Goal: Transaction & Acquisition: Purchase product/service

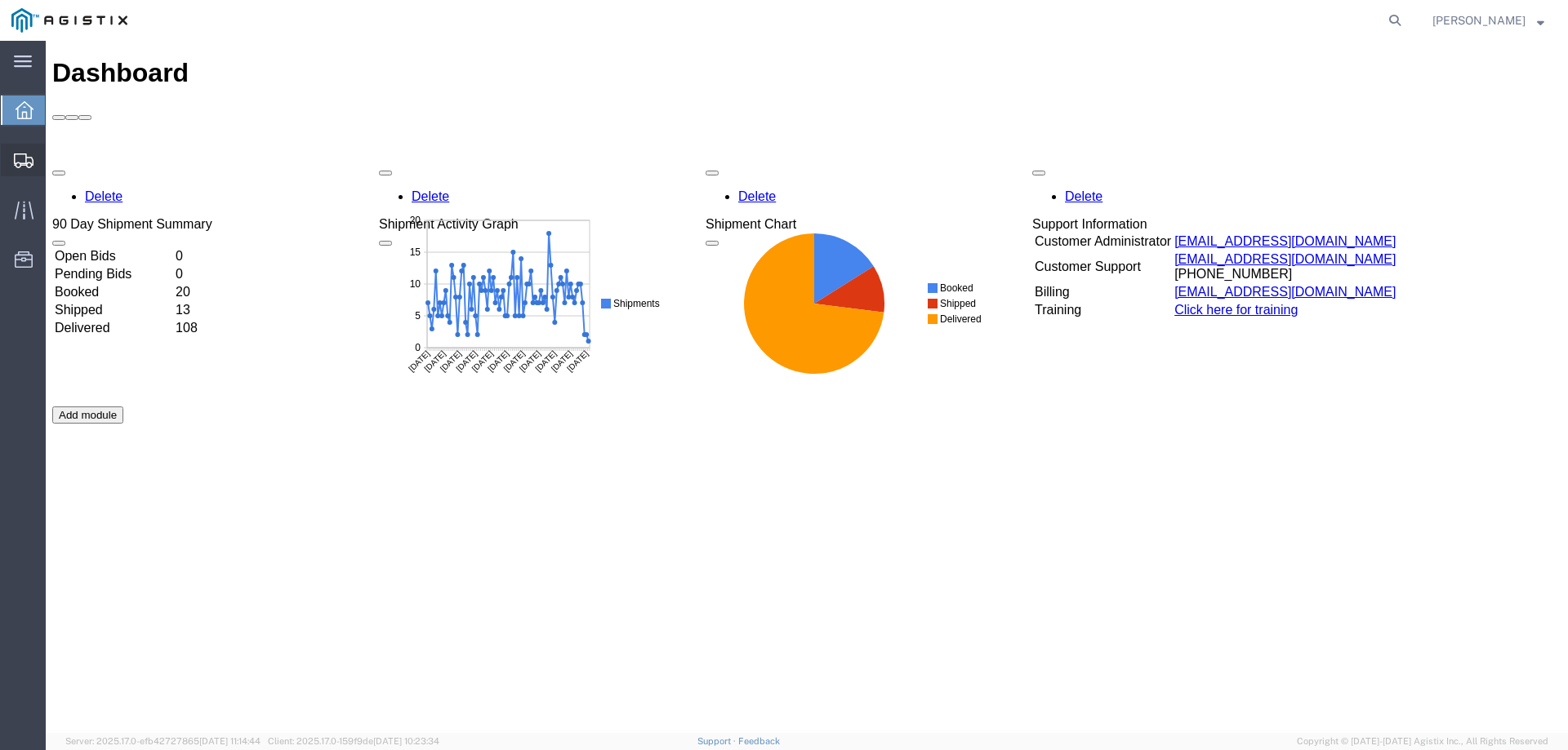
click at [17, 146] on div at bounding box center [24, 160] width 46 height 32
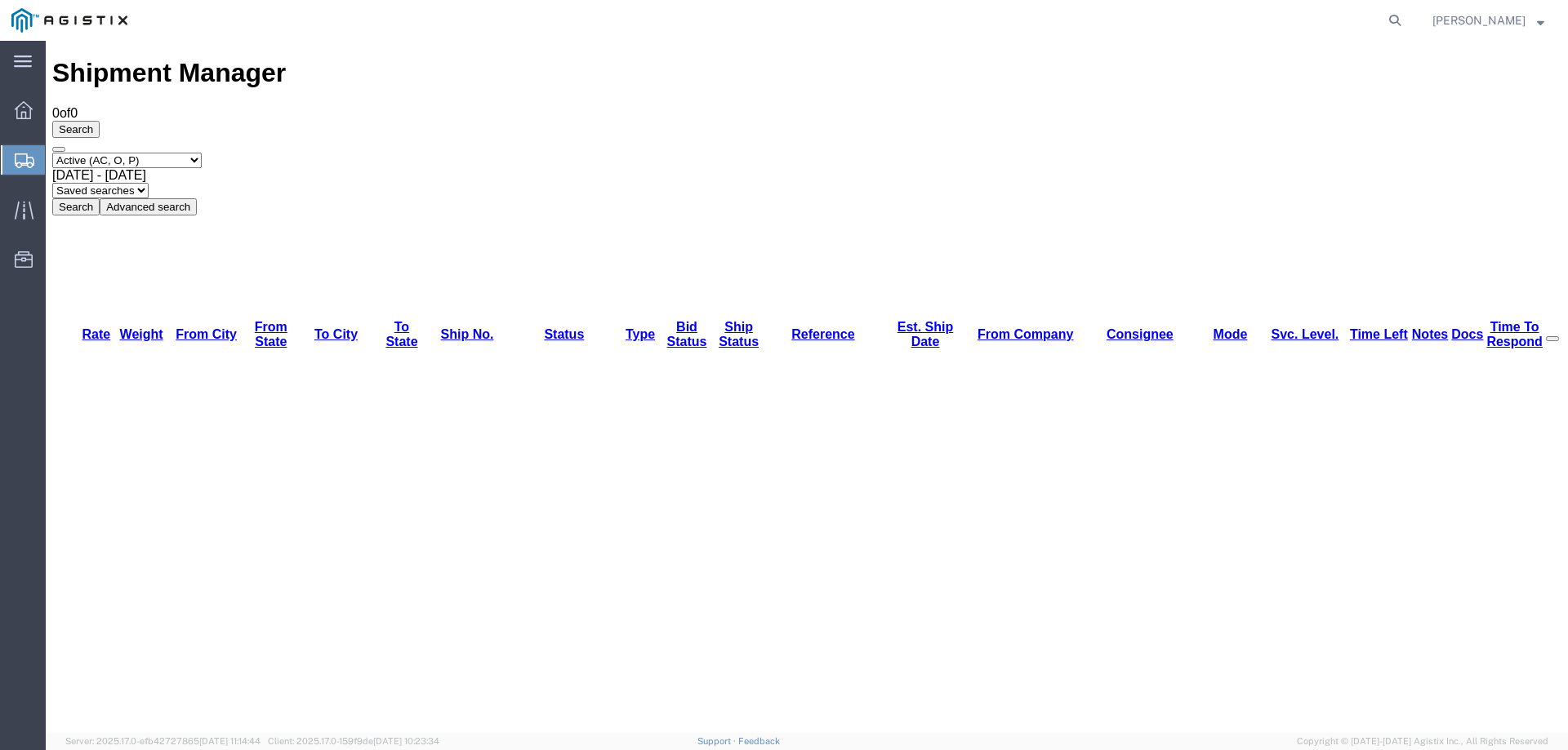
click at [22, 152] on svg-icon at bounding box center [24, 160] width 20 height 16
click at [29, 164] on icon at bounding box center [24, 161] width 20 height 14
click at [25, 159] on icon at bounding box center [24, 161] width 20 height 14
click at [19, 160] on icon at bounding box center [24, 161] width 20 height 14
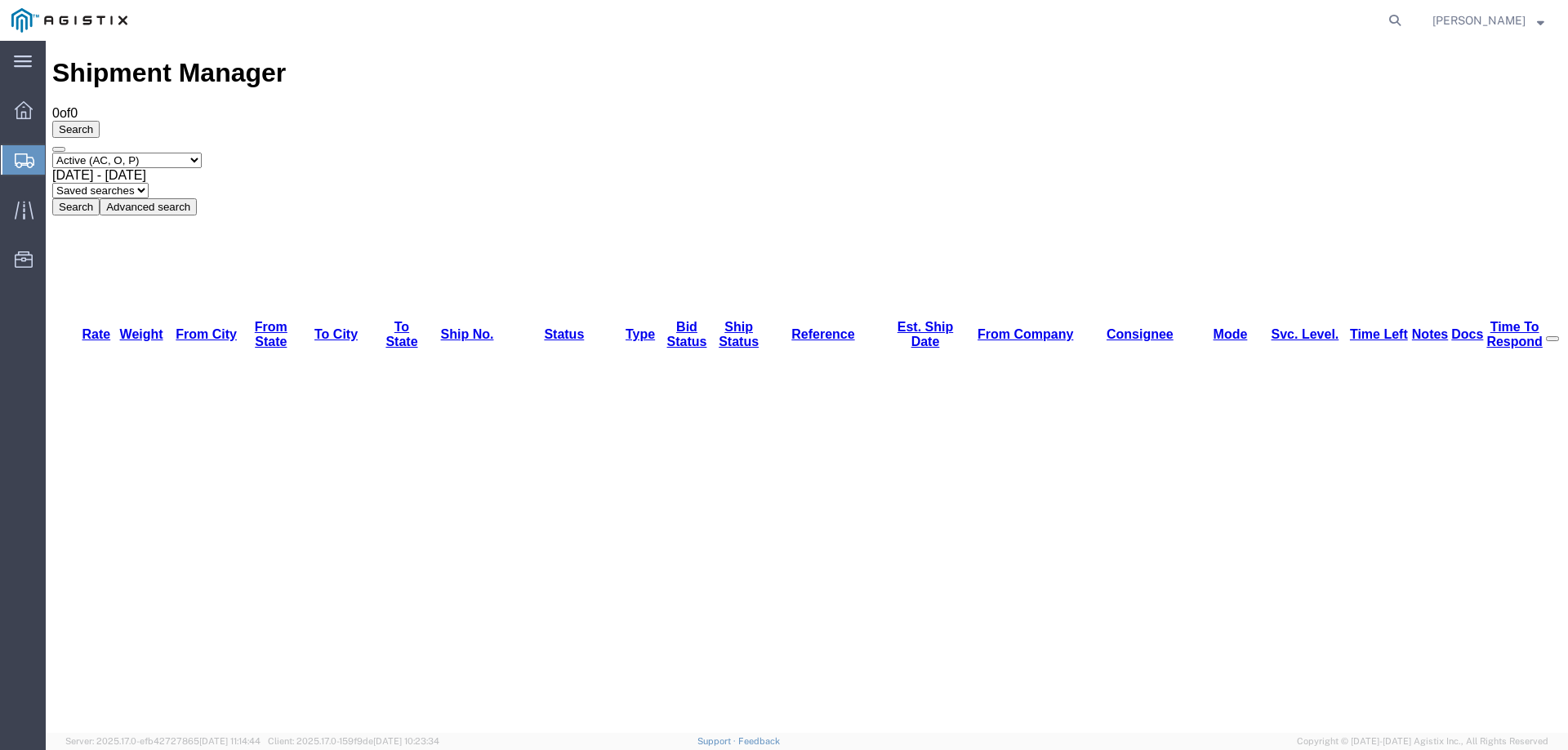
click at [23, 160] on icon at bounding box center [24, 161] width 20 height 14
click at [37, 209] on div at bounding box center [24, 210] width 46 height 32
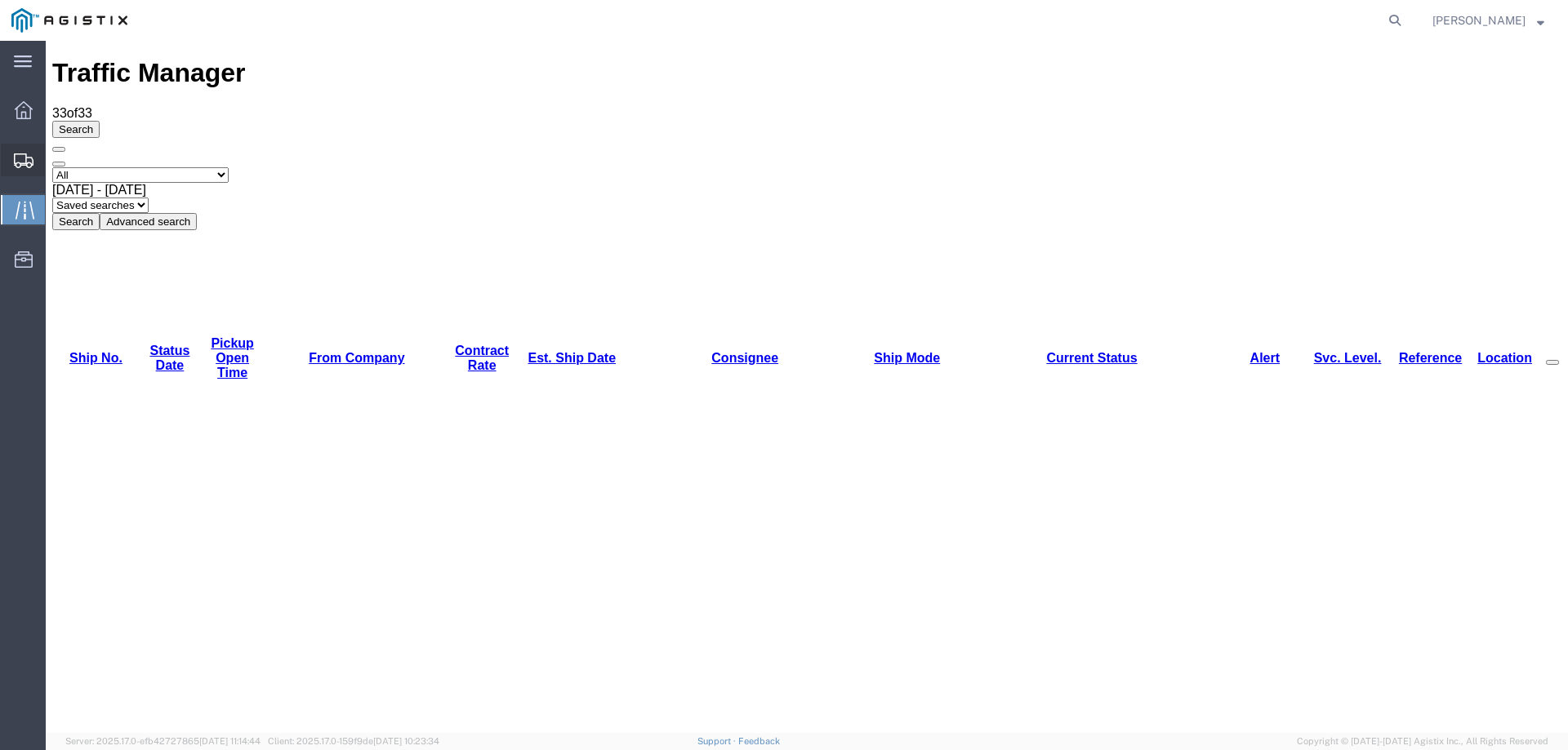
click at [19, 155] on icon at bounding box center [23, 161] width 20 height 14
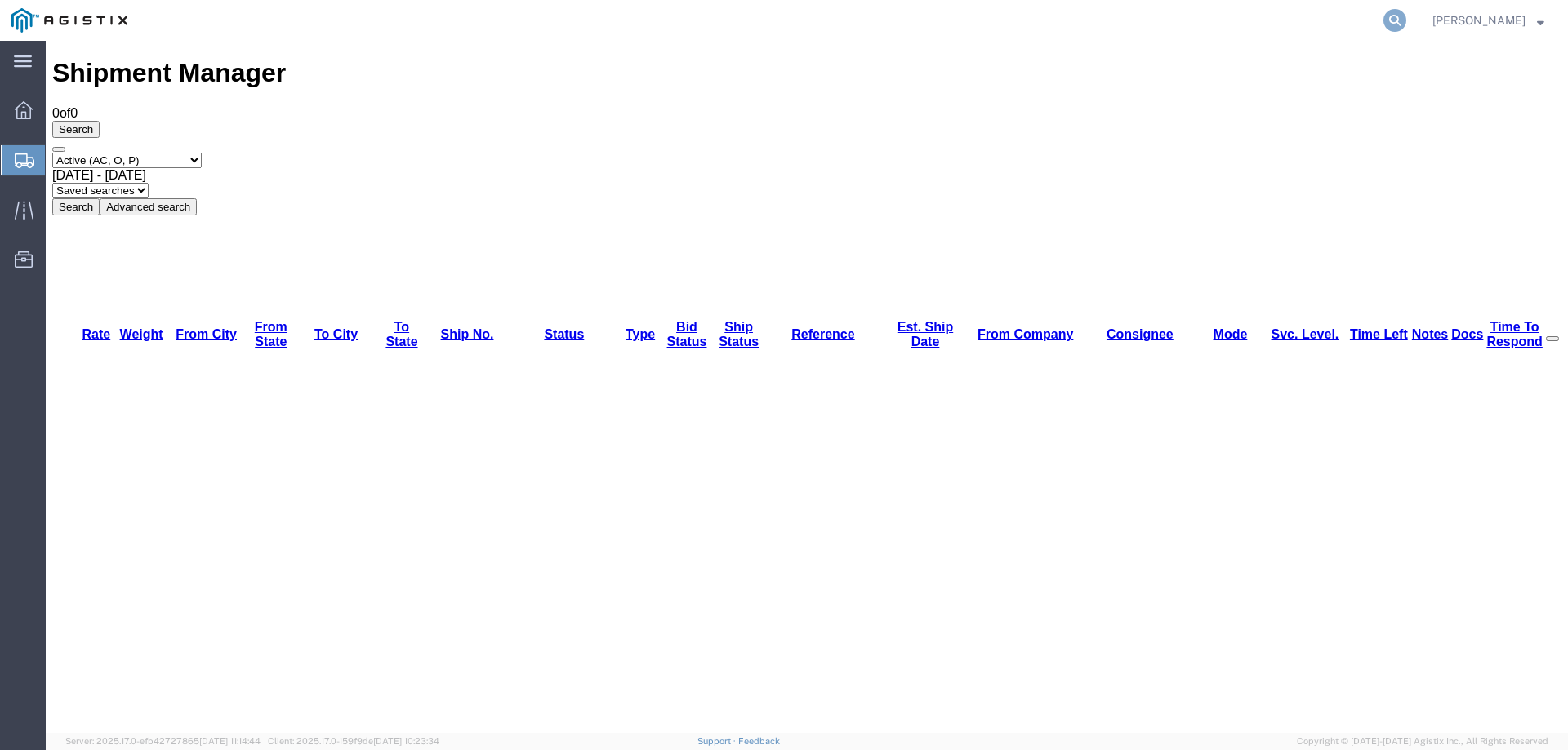
click at [1406, 19] on icon at bounding box center [1395, 20] width 23 height 23
click at [1121, 14] on input "search" at bounding box center [1135, 20] width 497 height 39
paste input "54139464"
type input "54139464"
click at [1406, 18] on icon at bounding box center [1395, 20] width 23 height 23
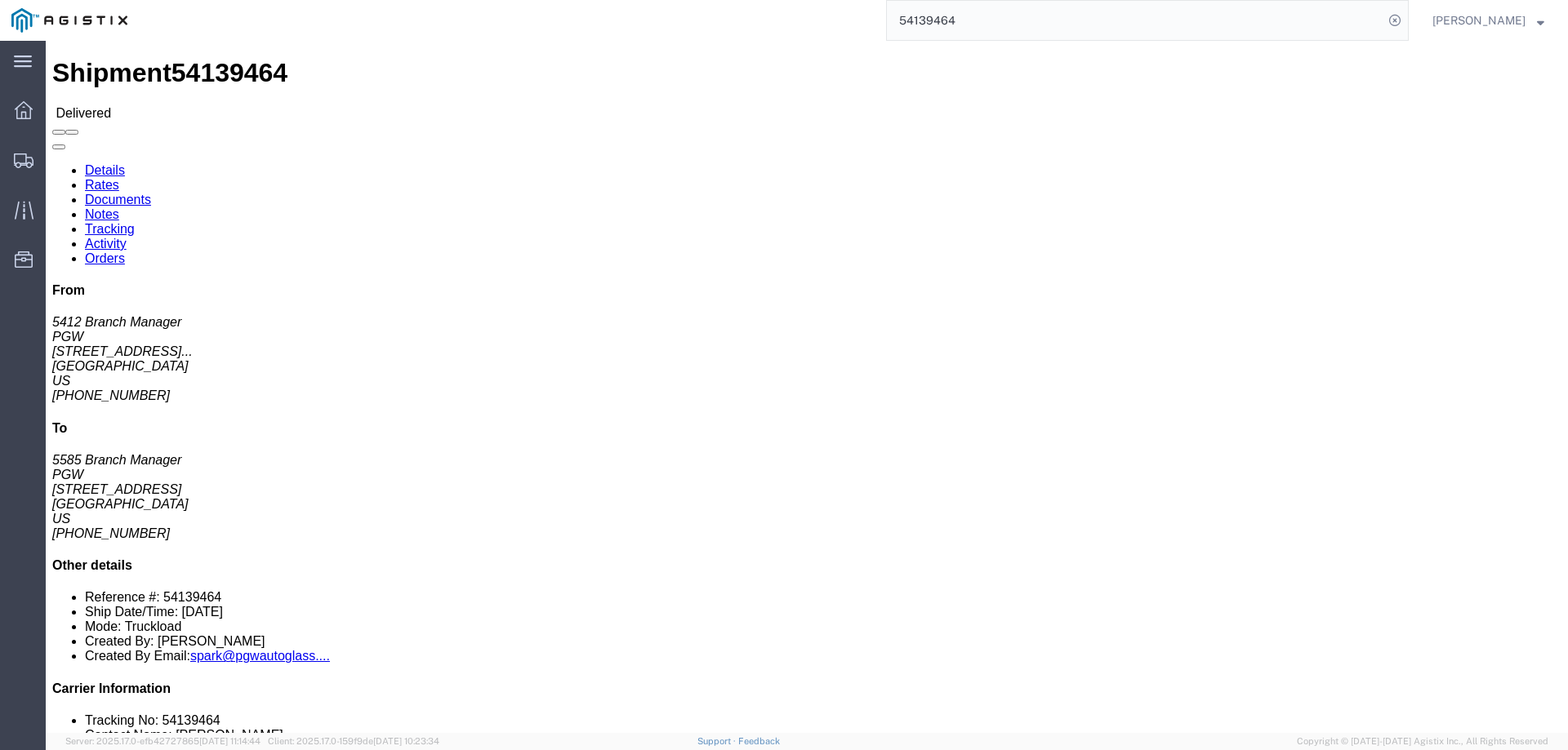
click link "Rates"
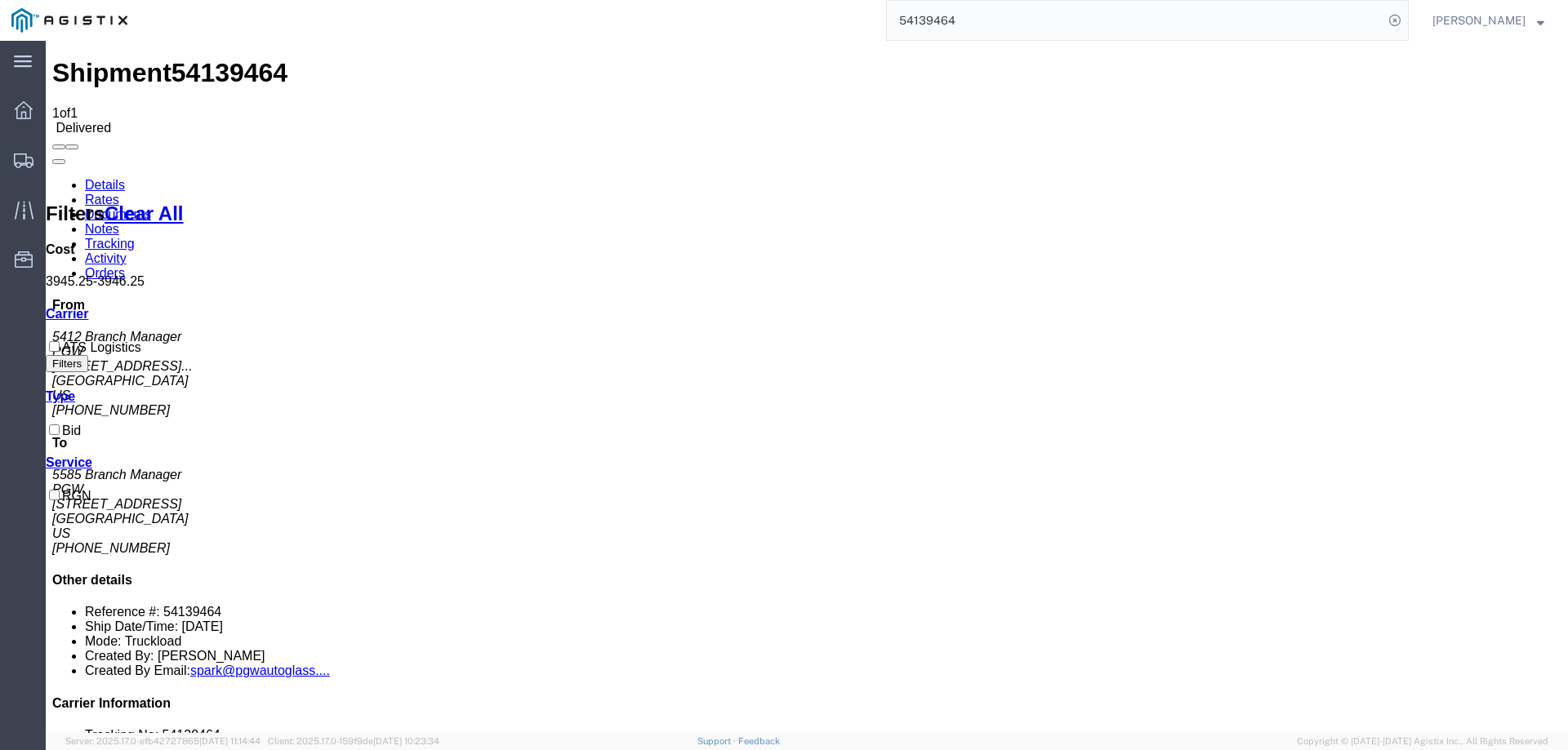
click at [119, 222] on link "Notes" at bounding box center [102, 229] width 34 height 14
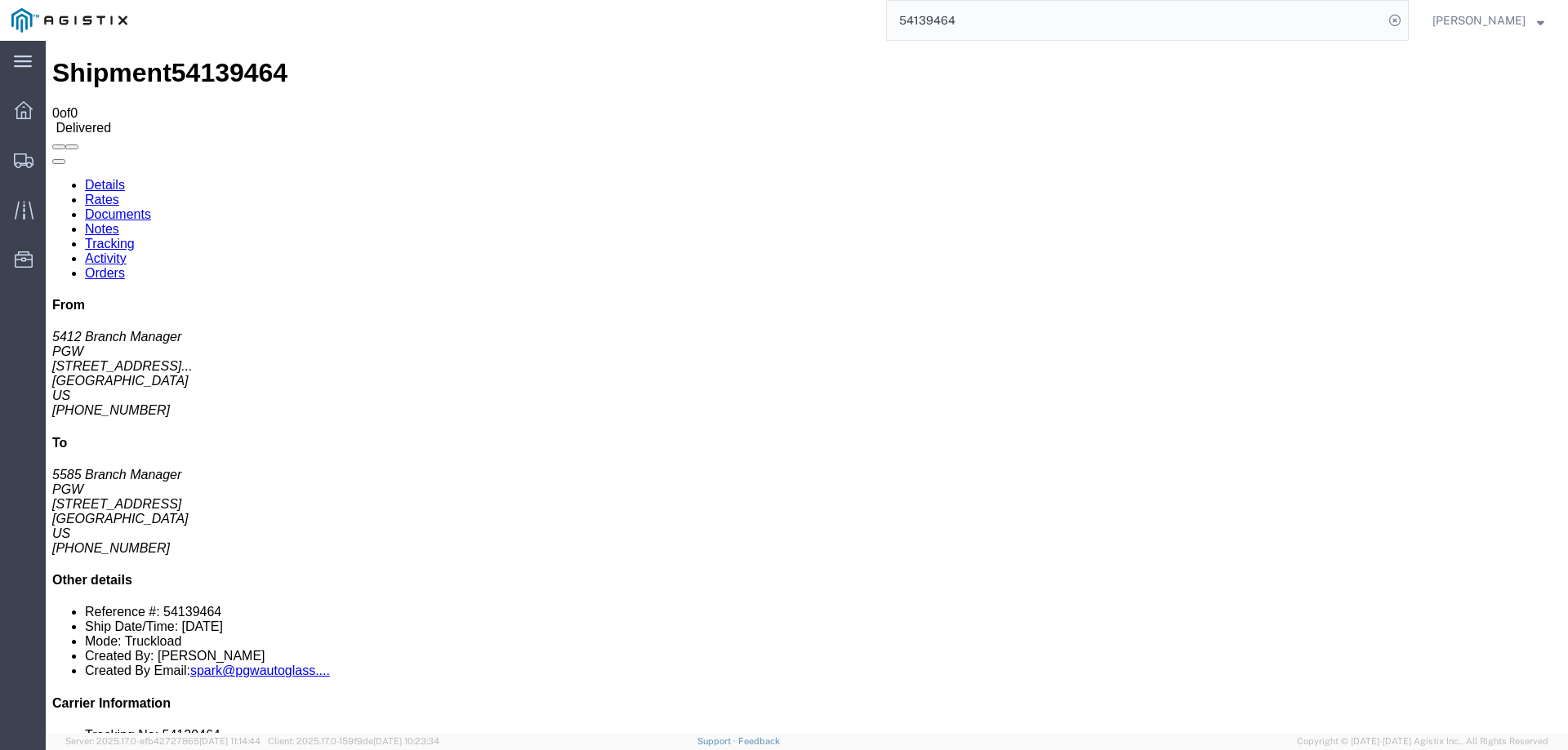
click at [151, 207] on link "Documents" at bounding box center [118, 214] width 66 height 14
click at [193, 67] on span "54139464" at bounding box center [230, 72] width 116 height 30
copy span "54139464"
click at [12, 155] on div at bounding box center [24, 160] width 46 height 32
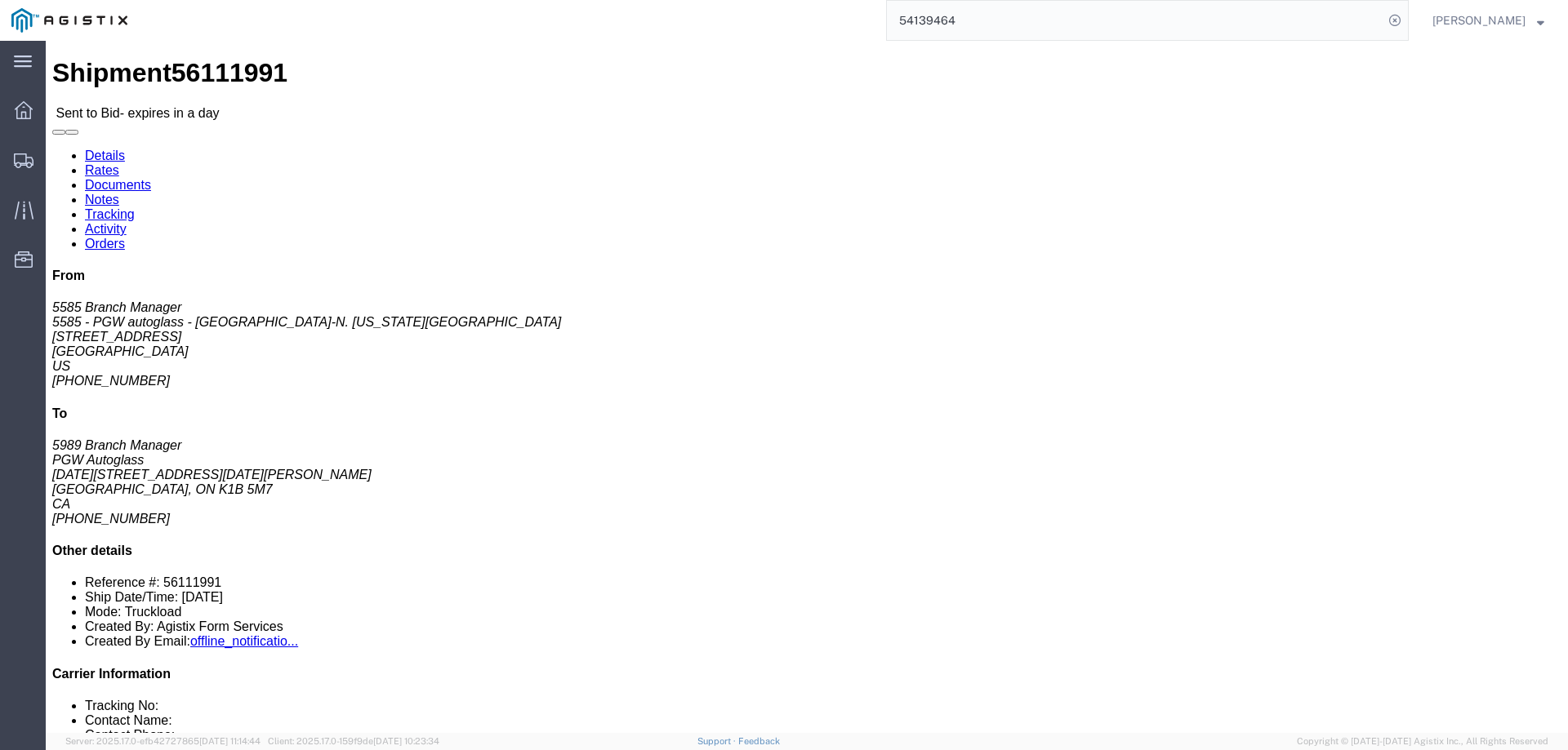
click b "56111991"
drag, startPoint x: 1008, startPoint y: 159, endPoint x: 1012, endPoint y: 170, distance: 11.7
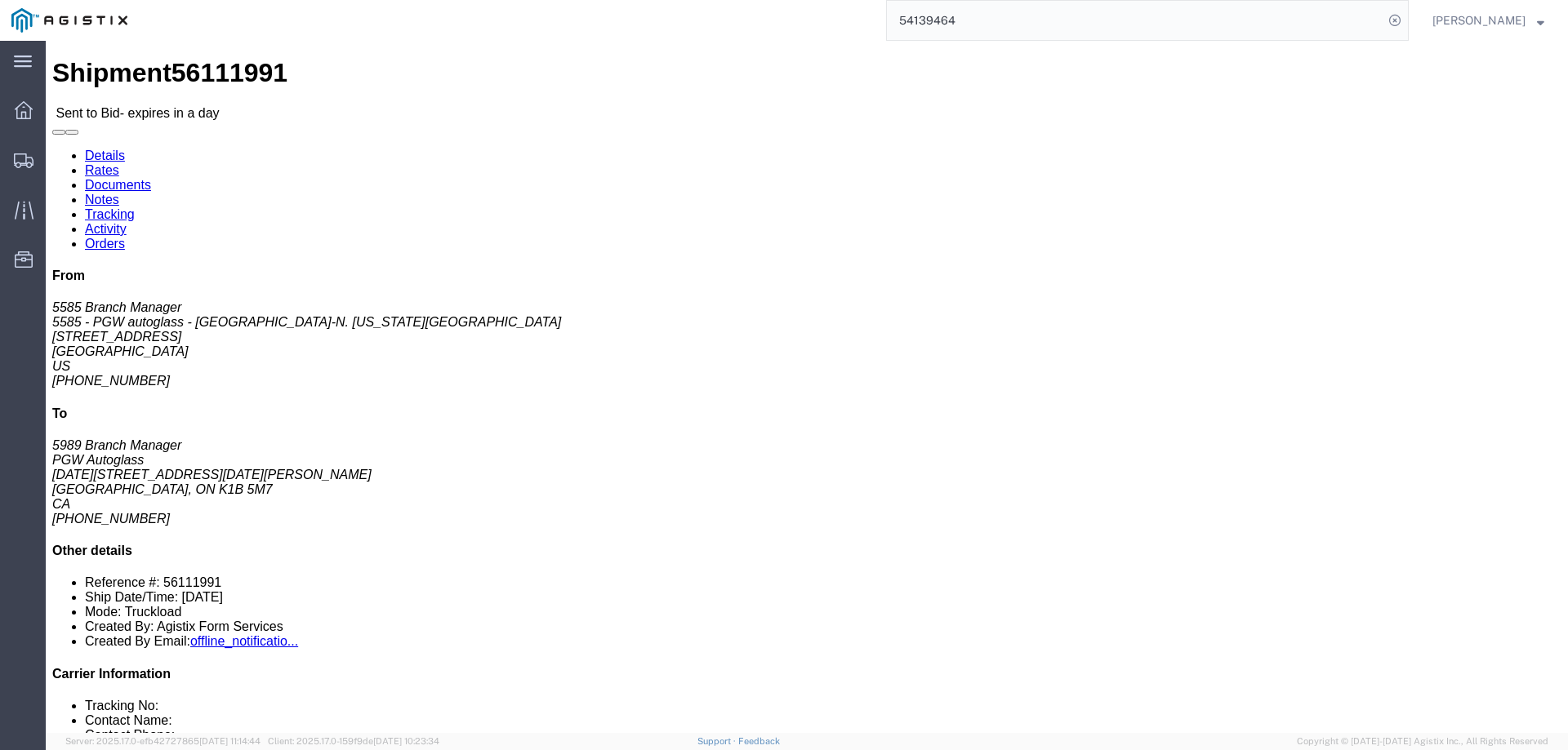
drag, startPoint x: 162, startPoint y: 276, endPoint x: 15, endPoint y: 267, distance: 147.3
click div "Ship From 5585 - PGW autoglass - [GEOGRAPHIC_DATA][US_STATE] (5585 Branch Manag…"
copy address "[PERSON_NAME][EMAIL_ADDRESS][DOMAIN_NAME]"
drag, startPoint x: 465, startPoint y: 244, endPoint x: 304, endPoint y: 239, distance: 161.1
click div "Ship To PGW Autoglass (5989 Branch Manager) [DATE][STREET_ADDRESS][DATE][PERSON…"
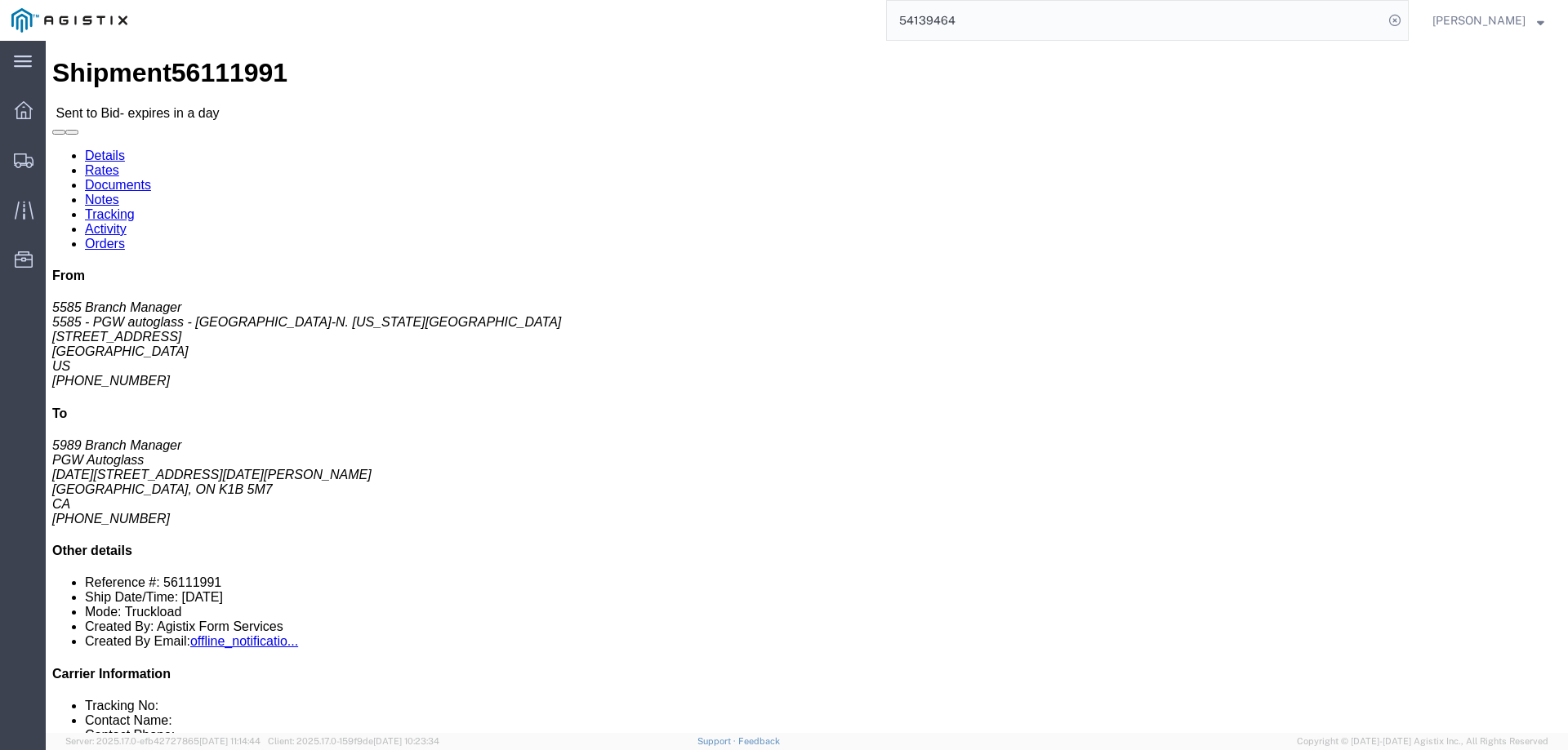
copy address "[EMAIL_ADDRESS][DOMAIN_NAME]"
click b "56111991"
copy b "56111991"
click div "Shipment Detail Ship From 5585 - PGW autoglass - [GEOGRAPHIC_DATA]-[GEOGRAPHIC_…"
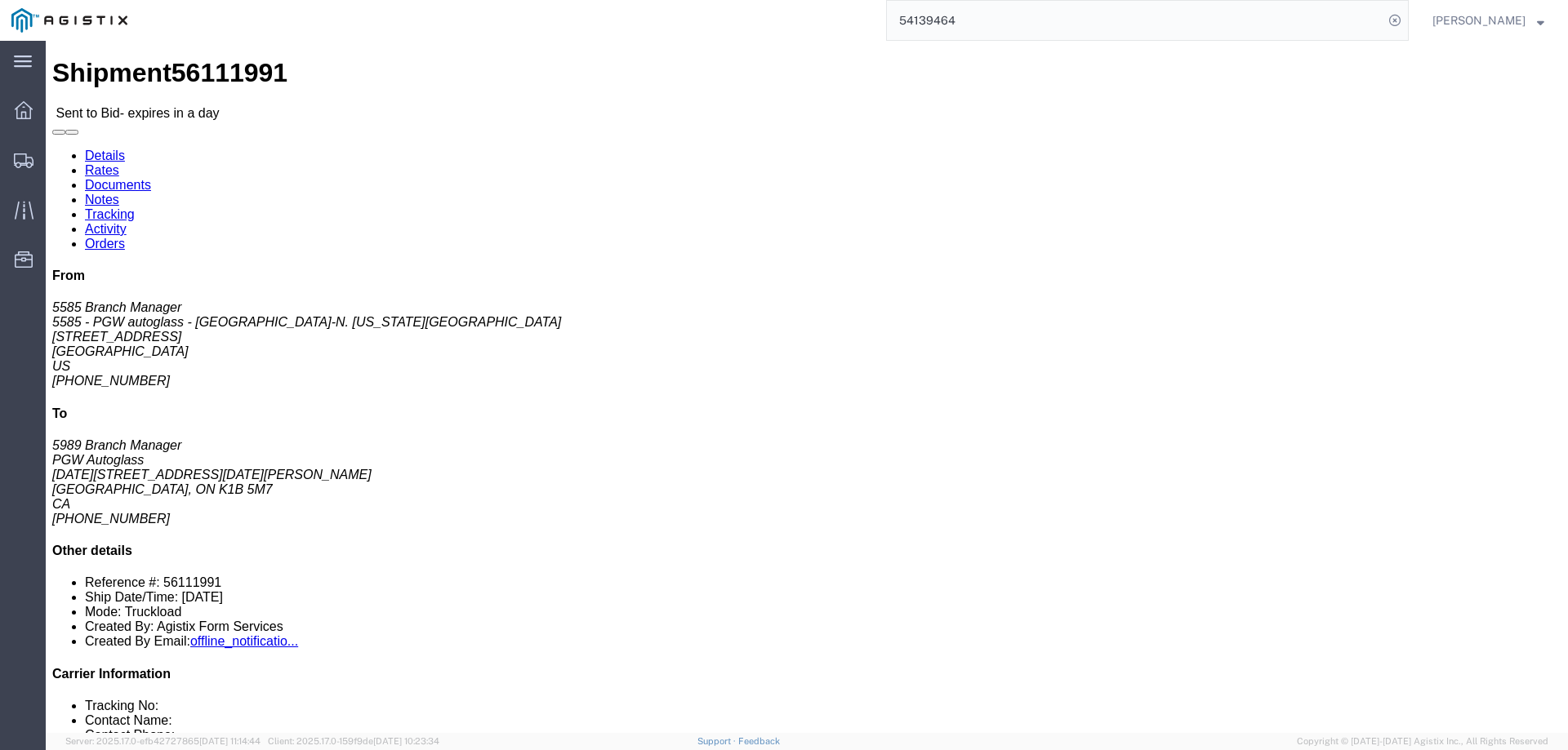
click div "Leg 1 - Truckload Vehicle 1: Flat Bed Number of trucks: 1"
drag, startPoint x: 17, startPoint y: 270, endPoint x: 149, endPoint y: 277, distance: 132.2
click address "5585 - PGW autoglass - [GEOGRAPHIC_DATA]-[GEOGRAPHIC_DATA][US_STATE] (5585 Bran…"
copy address "[PERSON_NAME][EMAIL_ADDRESS][DOMAIN_NAME]"
click icon "button"
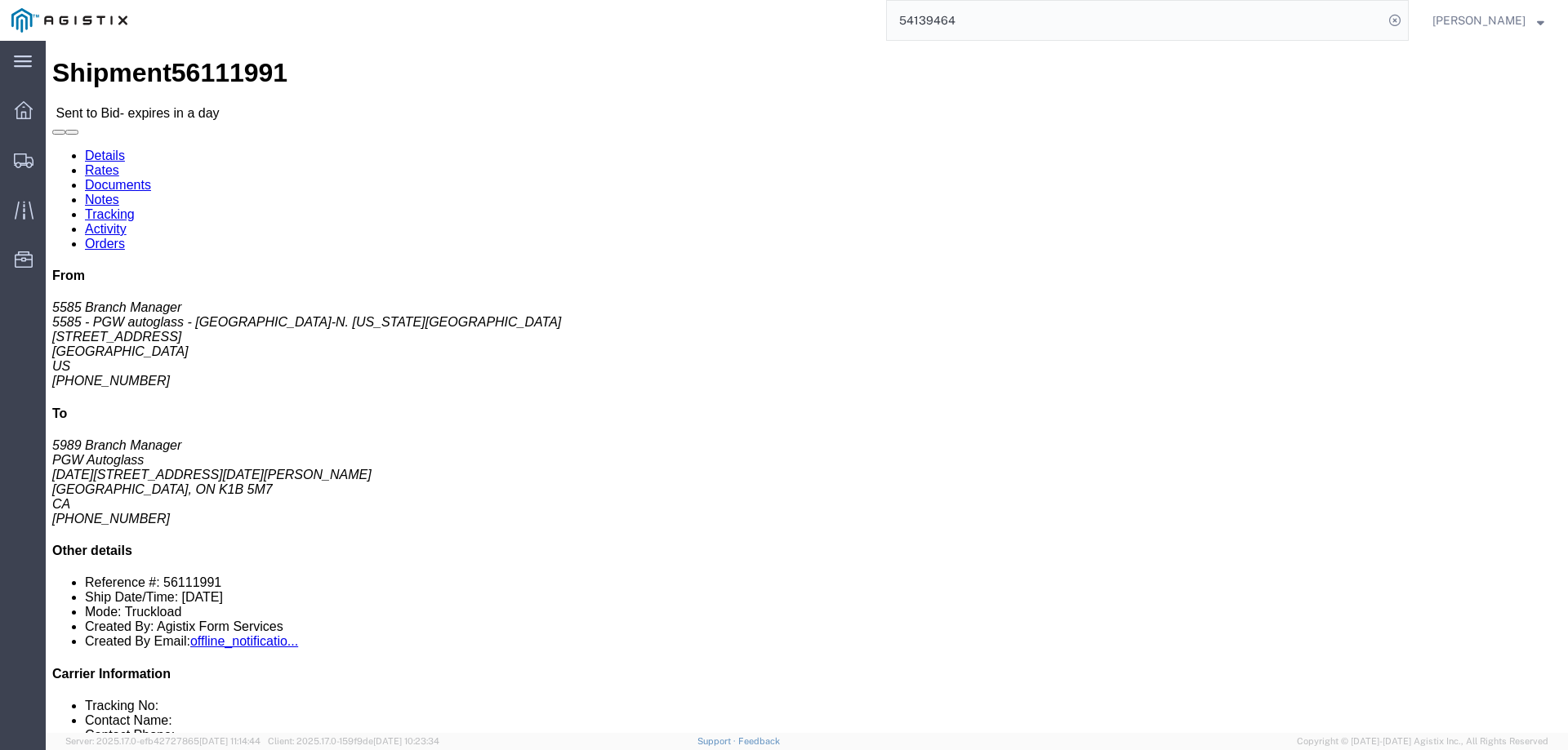
click icon "button"
copy address "[PERSON_NAME][EMAIL_ADDRESS][DOMAIN_NAME]"
click div "Ship From 5585 - PGW autoglass - [GEOGRAPHIC_DATA]-[GEOGRAPHIC_DATA][US_STATE] …"
click h4 "Routing & Vehicle Information"
click at [20, 147] on div at bounding box center [24, 160] width 46 height 32
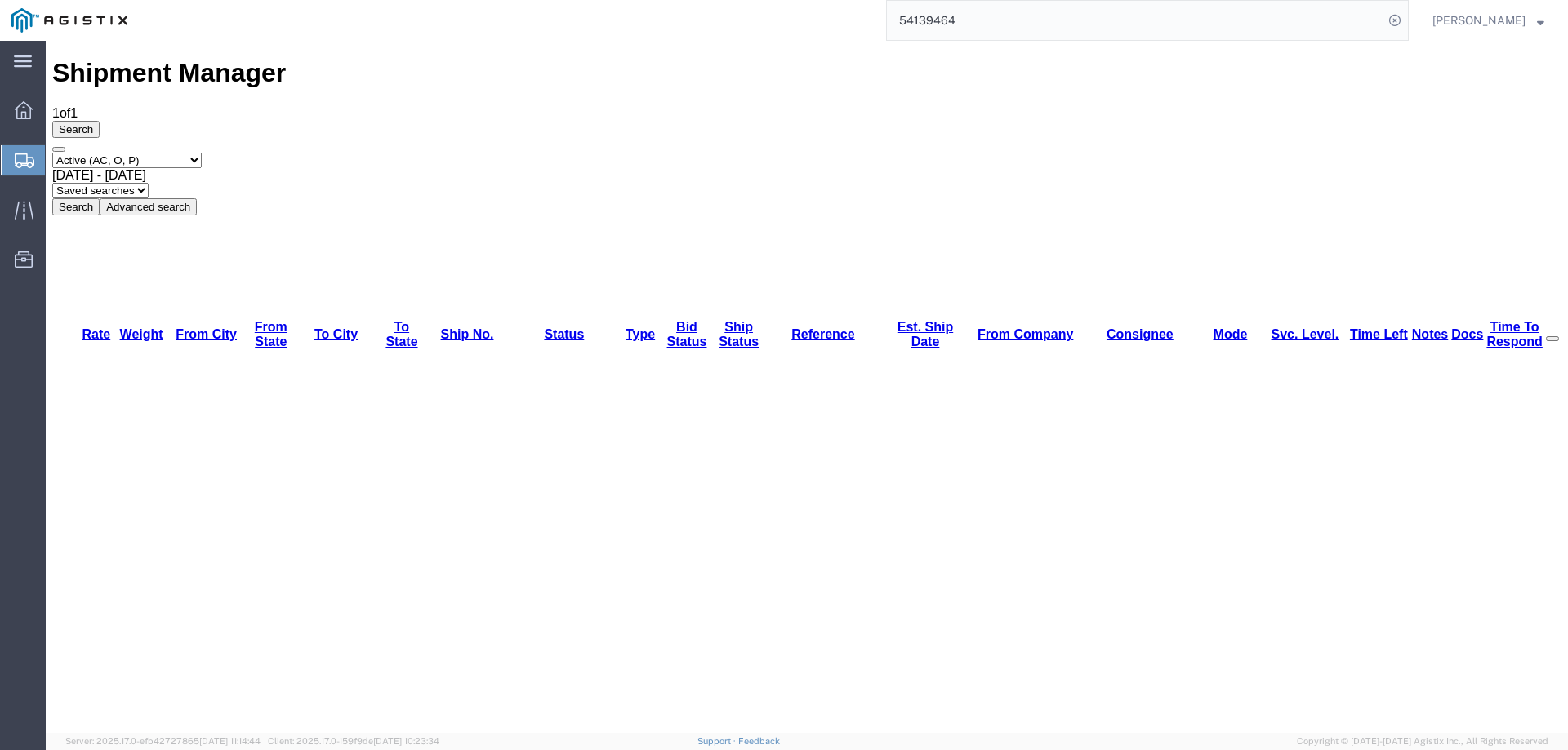
click at [22, 154] on icon at bounding box center [24, 161] width 20 height 14
click at [23, 159] on icon at bounding box center [24, 161] width 20 height 14
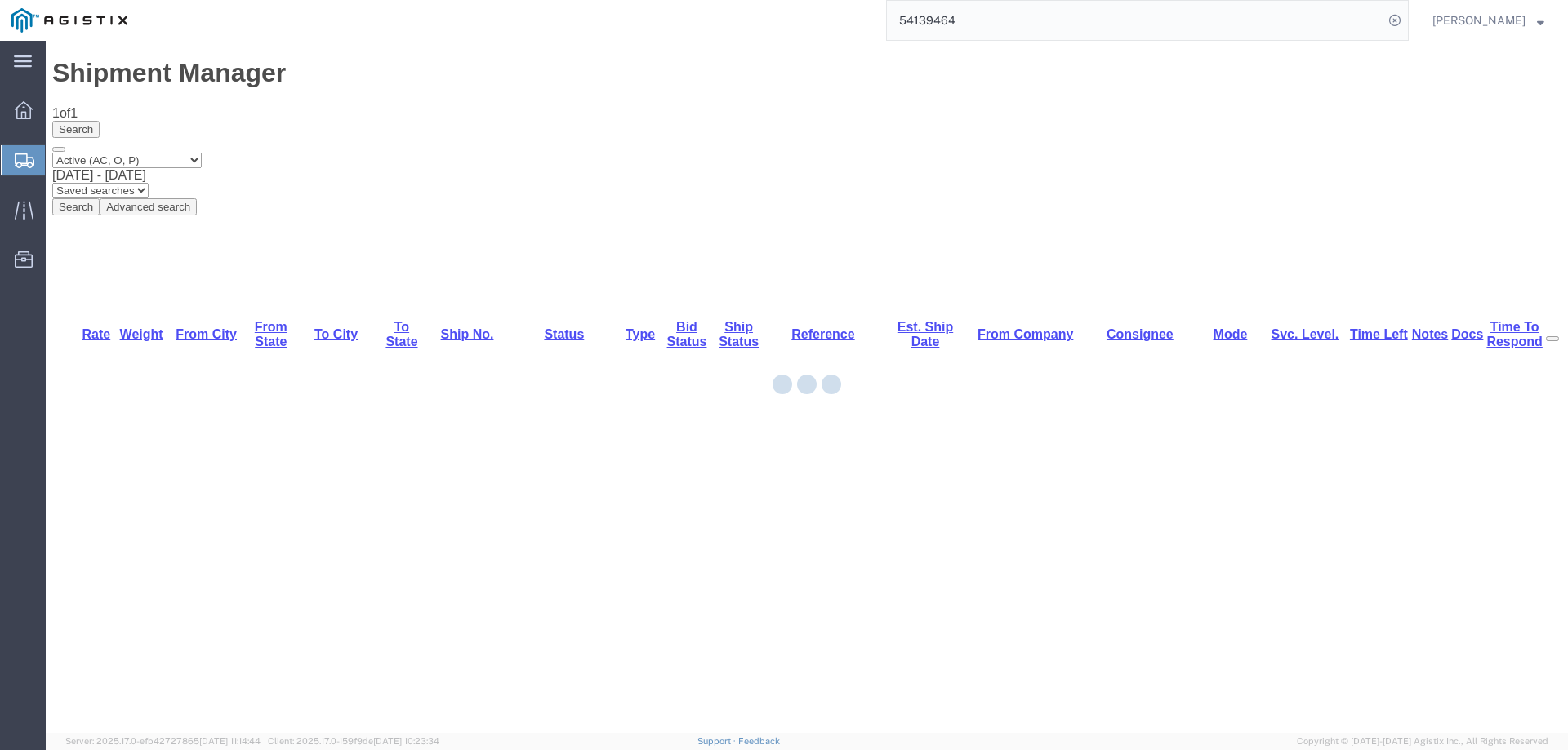
click at [1231, 186] on div at bounding box center [807, 387] width 1522 height 692
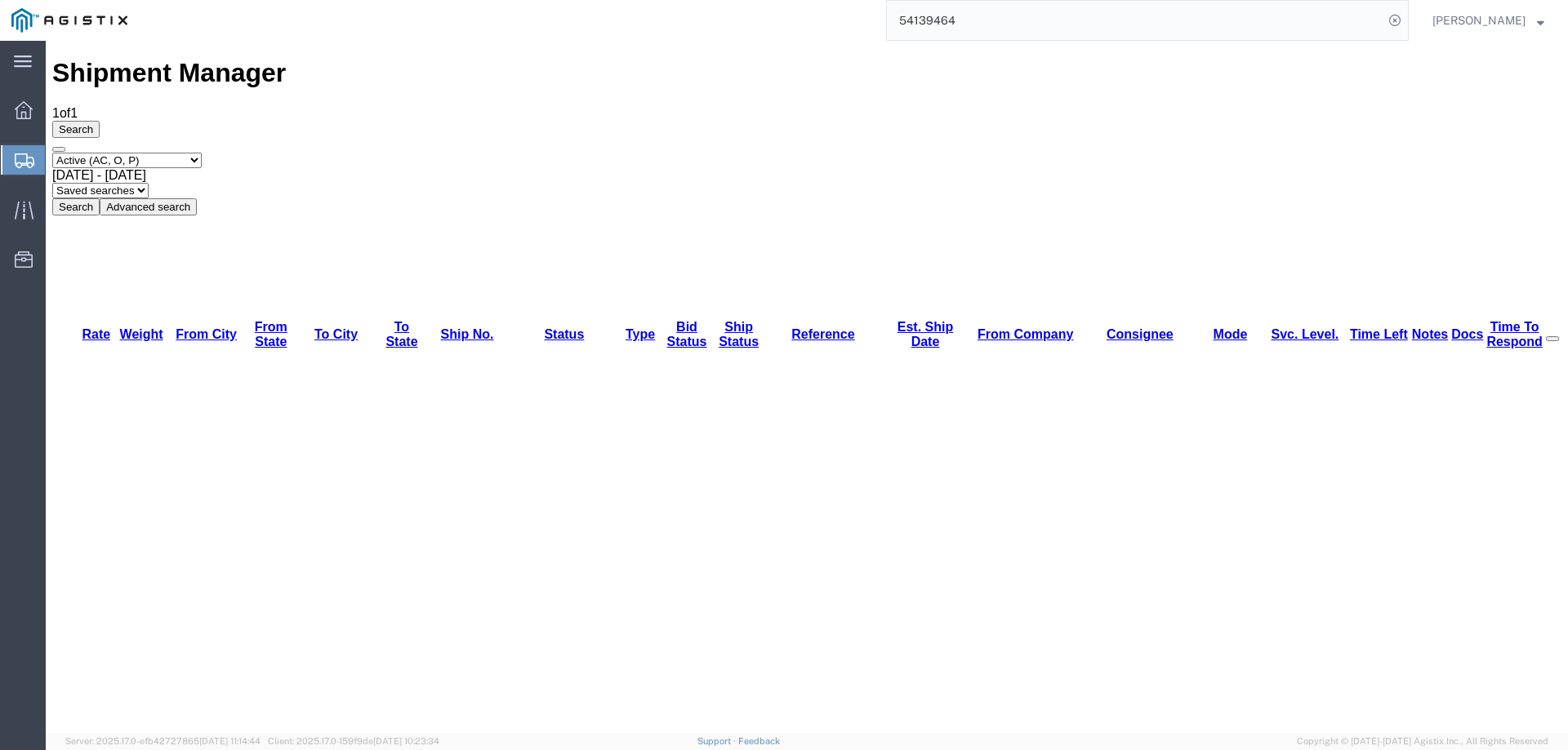
copy li "56111991"
drag, startPoint x: 802, startPoint y: 185, endPoint x: 767, endPoint y: 185, distance: 35.0
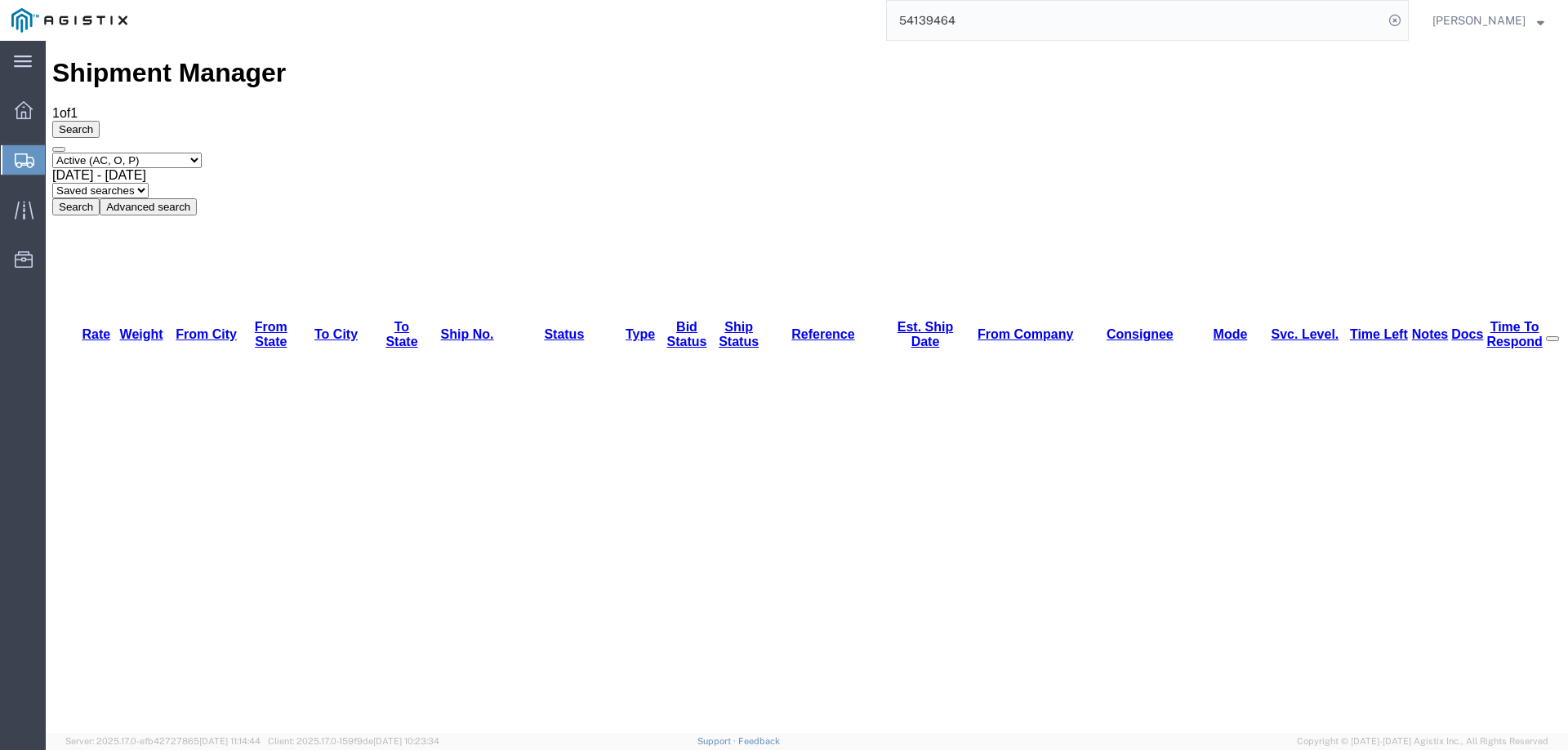
click at [34, 156] on div at bounding box center [24, 160] width 46 height 30
click at [28, 156] on icon at bounding box center [24, 161] width 20 height 14
click at [14, 155] on div at bounding box center [24, 160] width 46 height 30
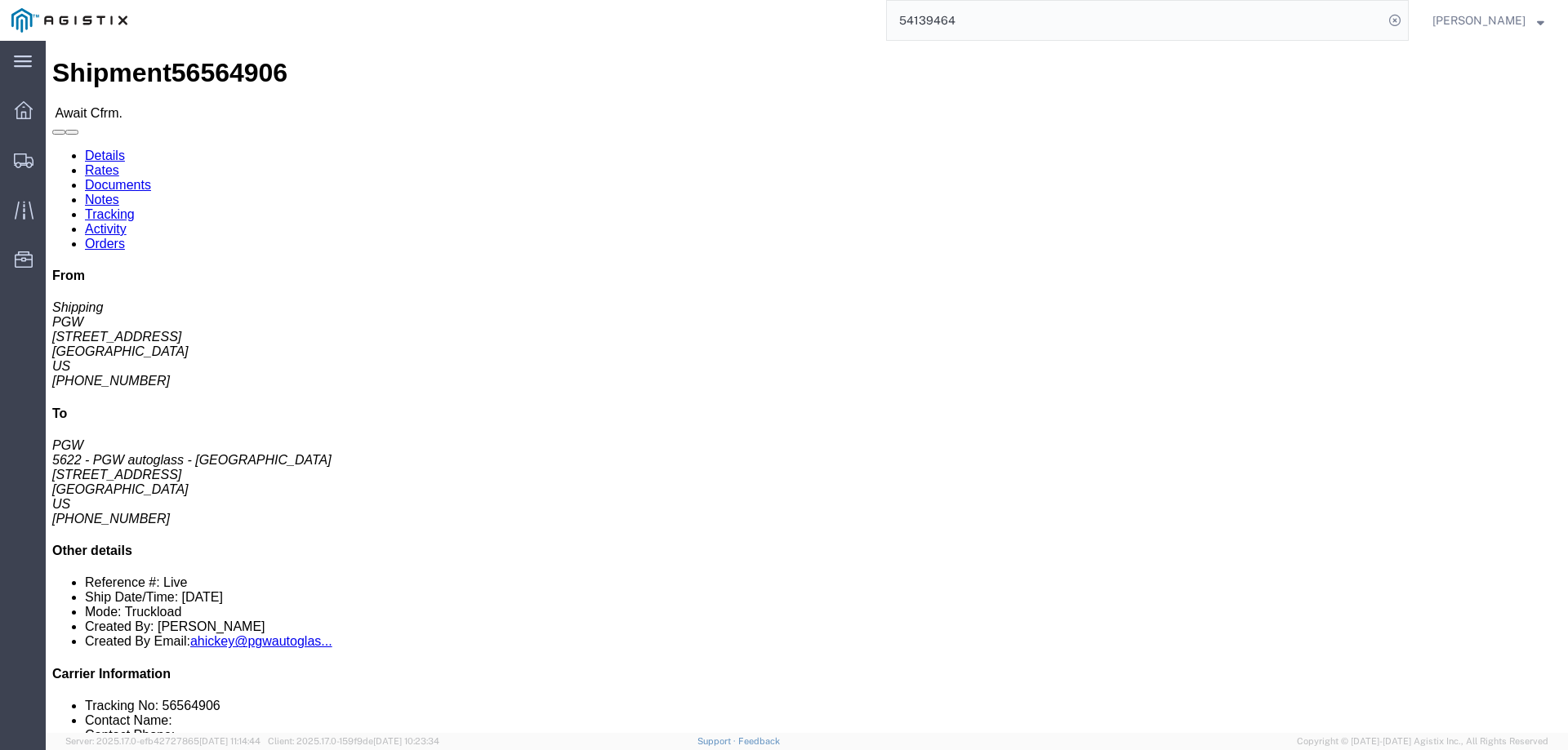
click b "56564906"
copy b "56564906"
click link "Confirm"
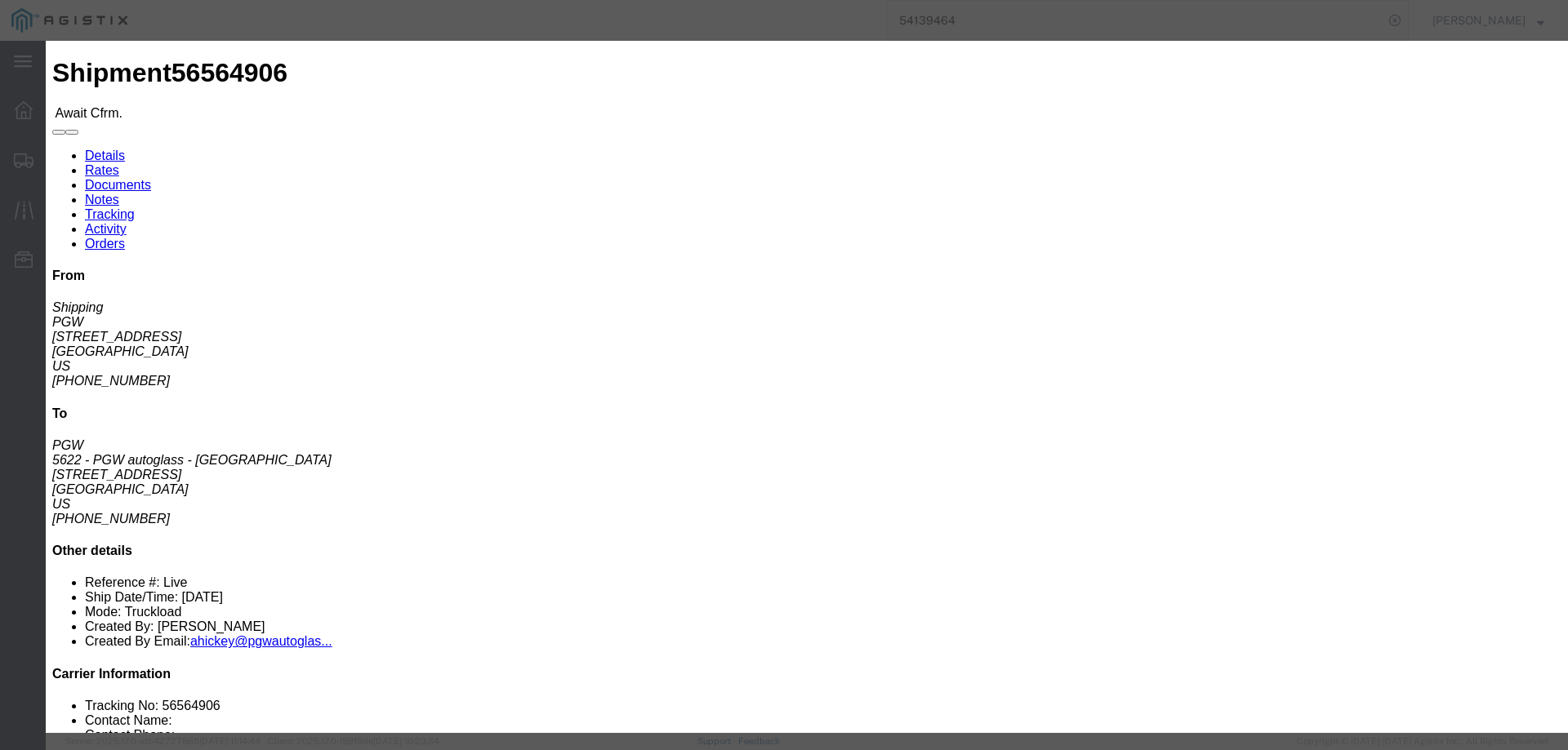
click input "checkbox"
checkbox input "true"
type input "[PERSON_NAME]"
type input "3204977237"
click input "text"
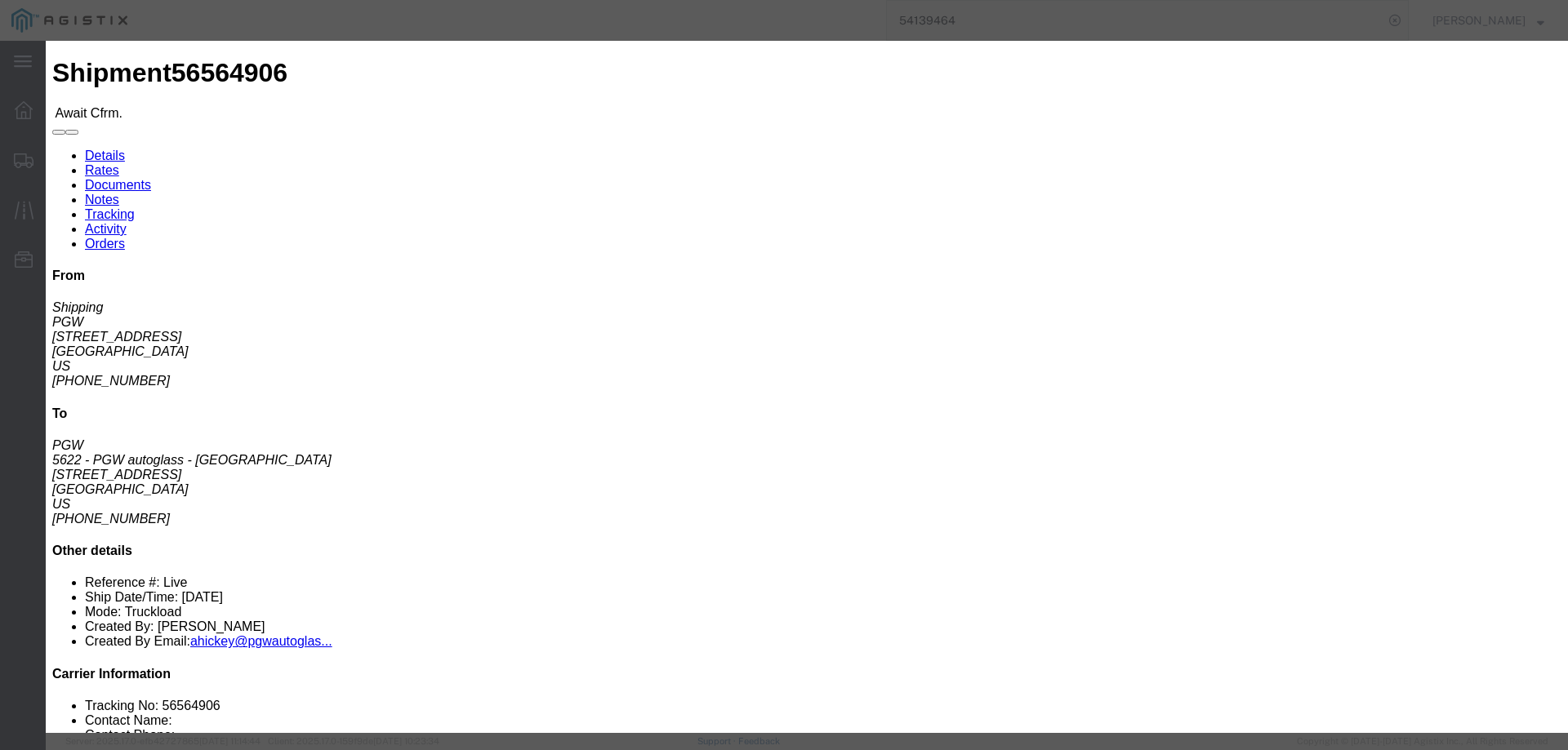
paste input "56564906"
type input "56564906"
click button "Submit"
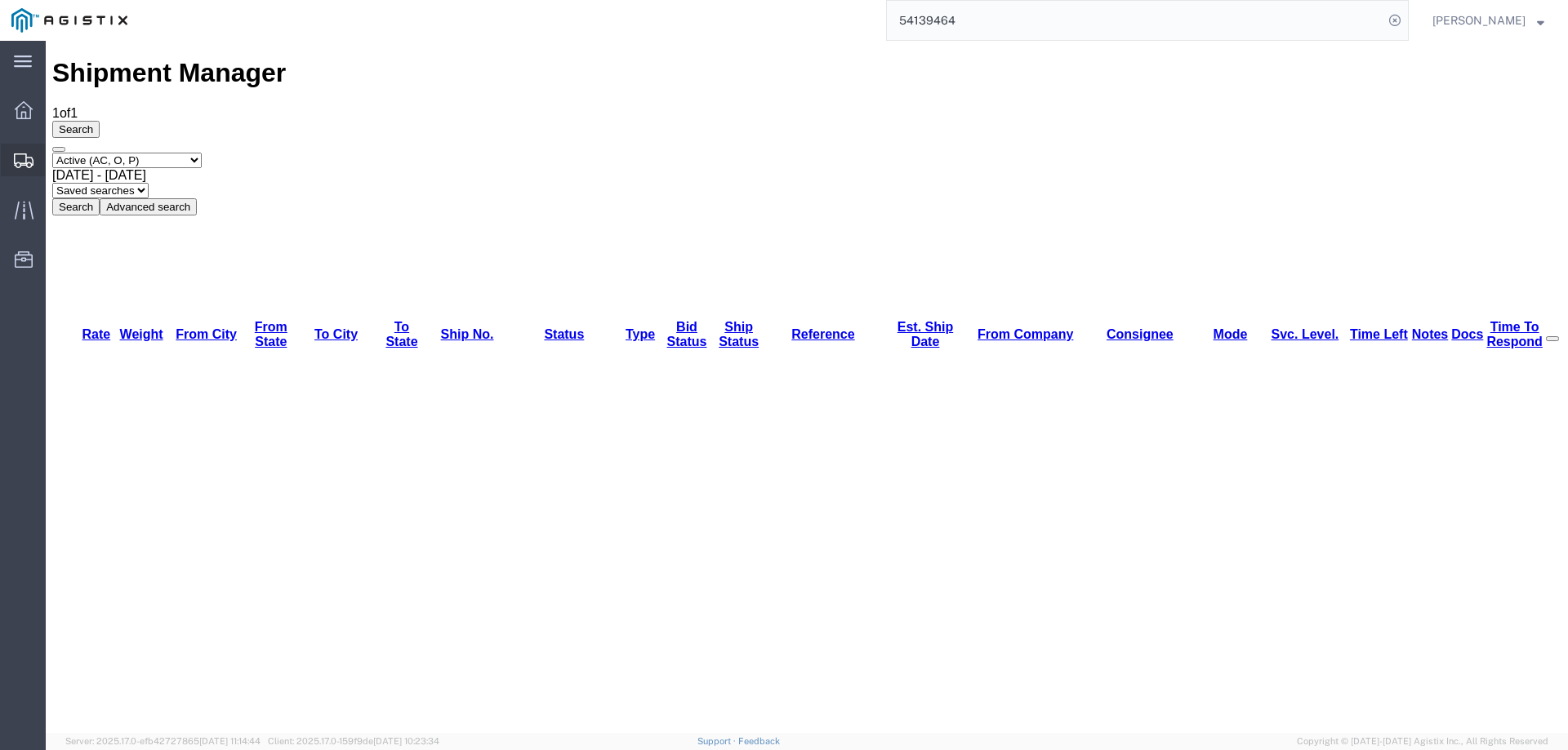
click at [20, 158] on icon at bounding box center [23, 161] width 20 height 14
click at [22, 161] on icon at bounding box center [24, 161] width 20 height 14
click at [6, 149] on div at bounding box center [24, 160] width 46 height 30
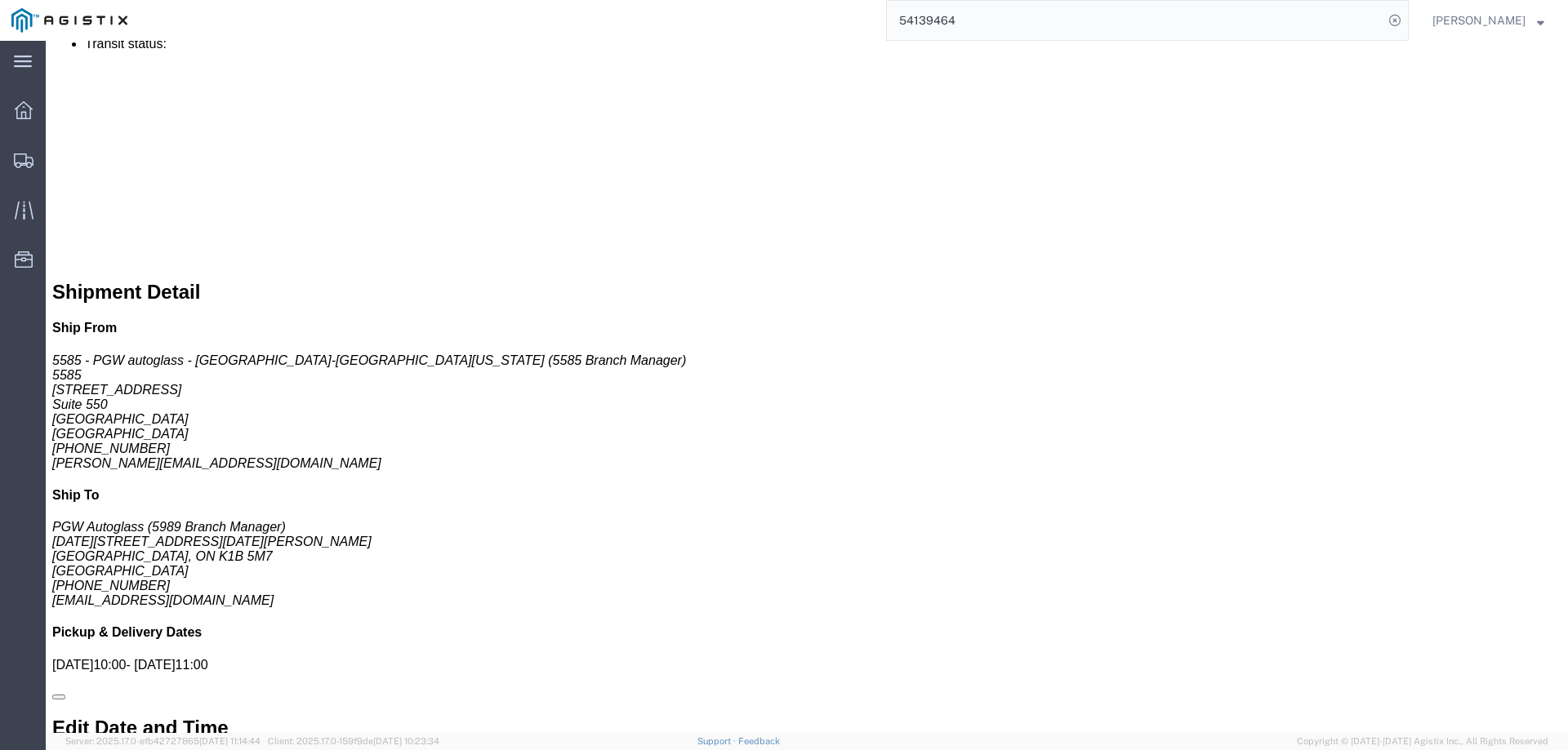
scroll to position [1202, 0]
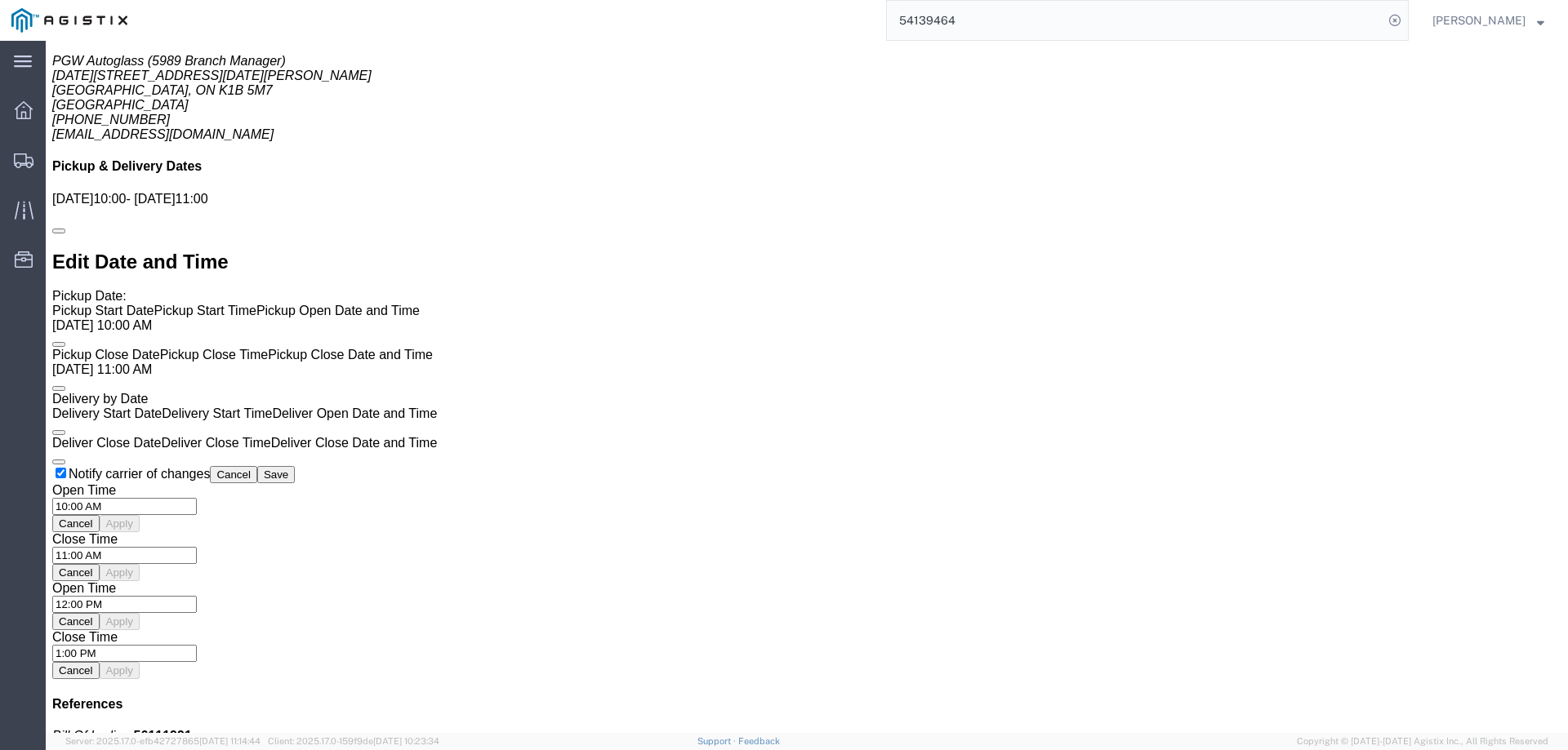
click div "Pickups STOP 1 : 5585 - PGW autoglass - [GEOGRAPHIC_DATA]-N. [US_STATE][GEOGRAP…"
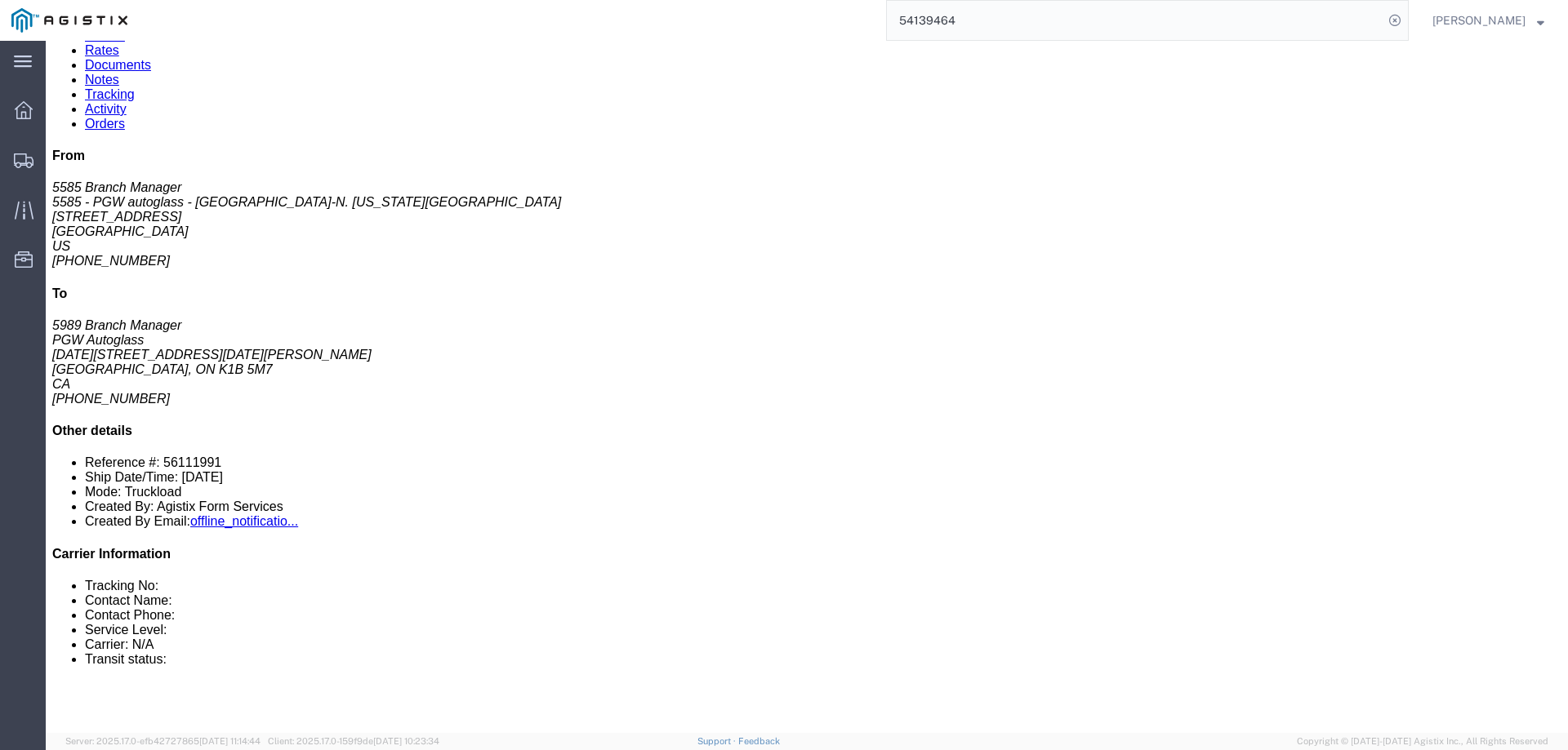
scroll to position [0, 0]
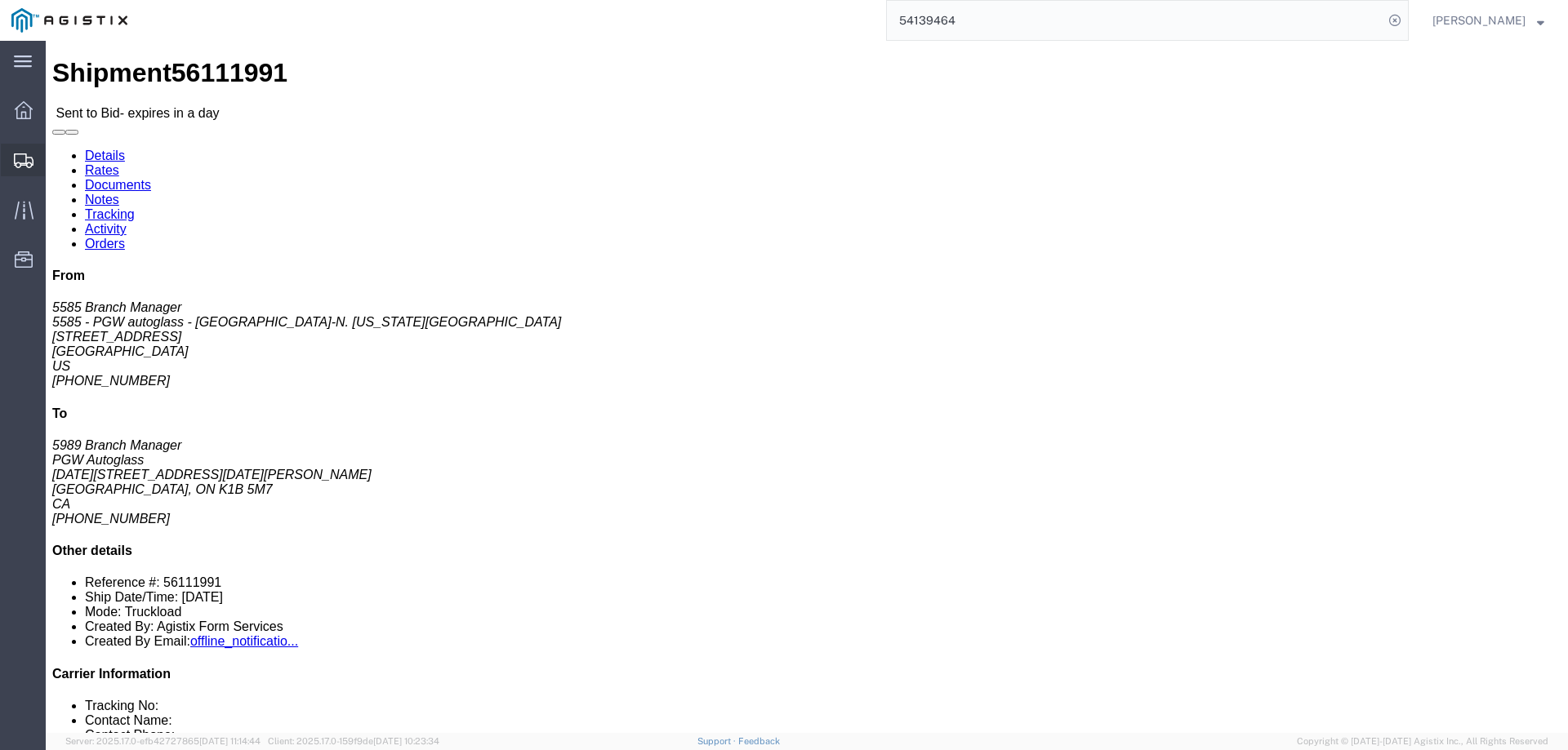
click at [11, 166] on div at bounding box center [24, 160] width 46 height 32
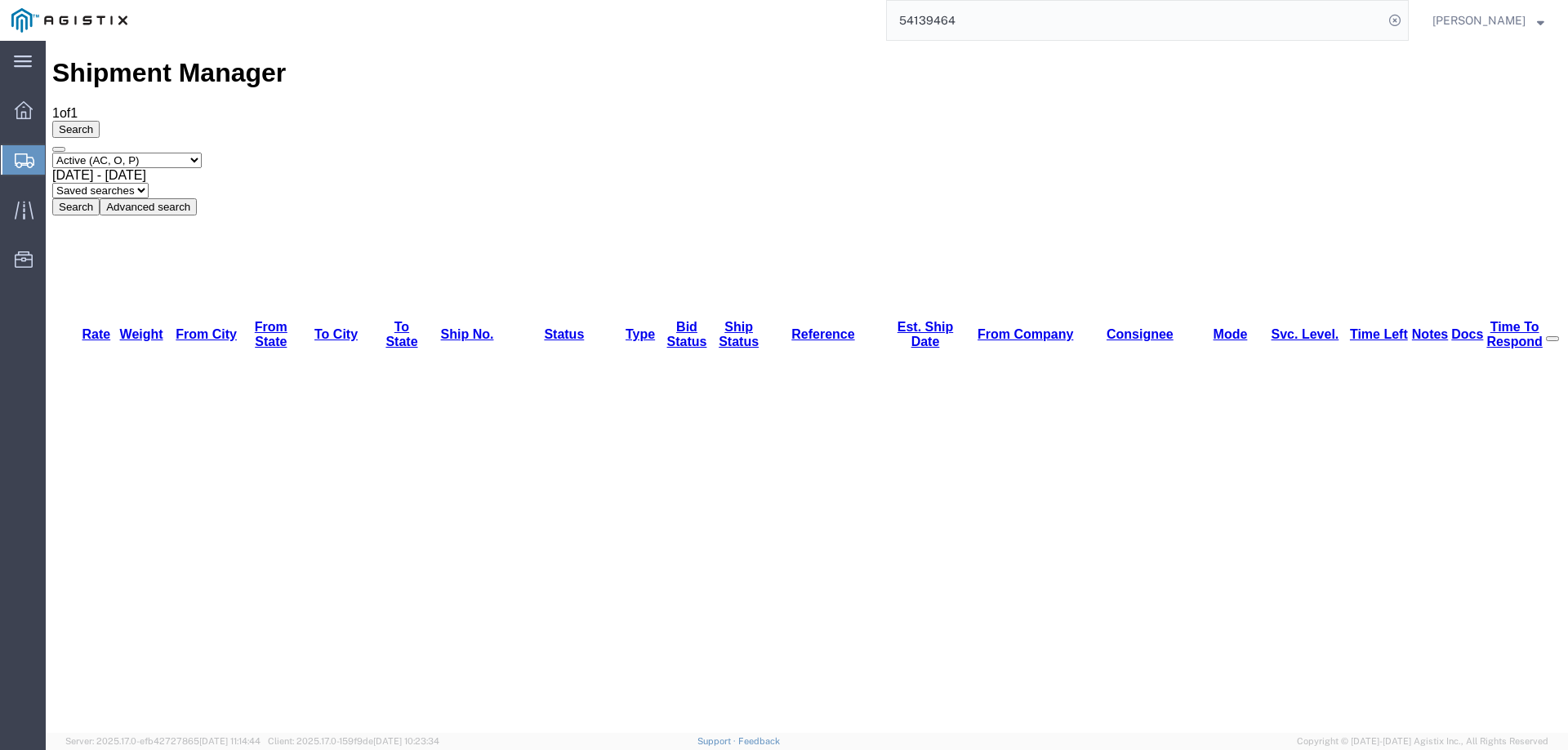
click at [25, 162] on icon at bounding box center [24, 161] width 20 height 14
click at [18, 150] on div at bounding box center [24, 160] width 46 height 30
click at [14, 153] on div at bounding box center [24, 160] width 46 height 30
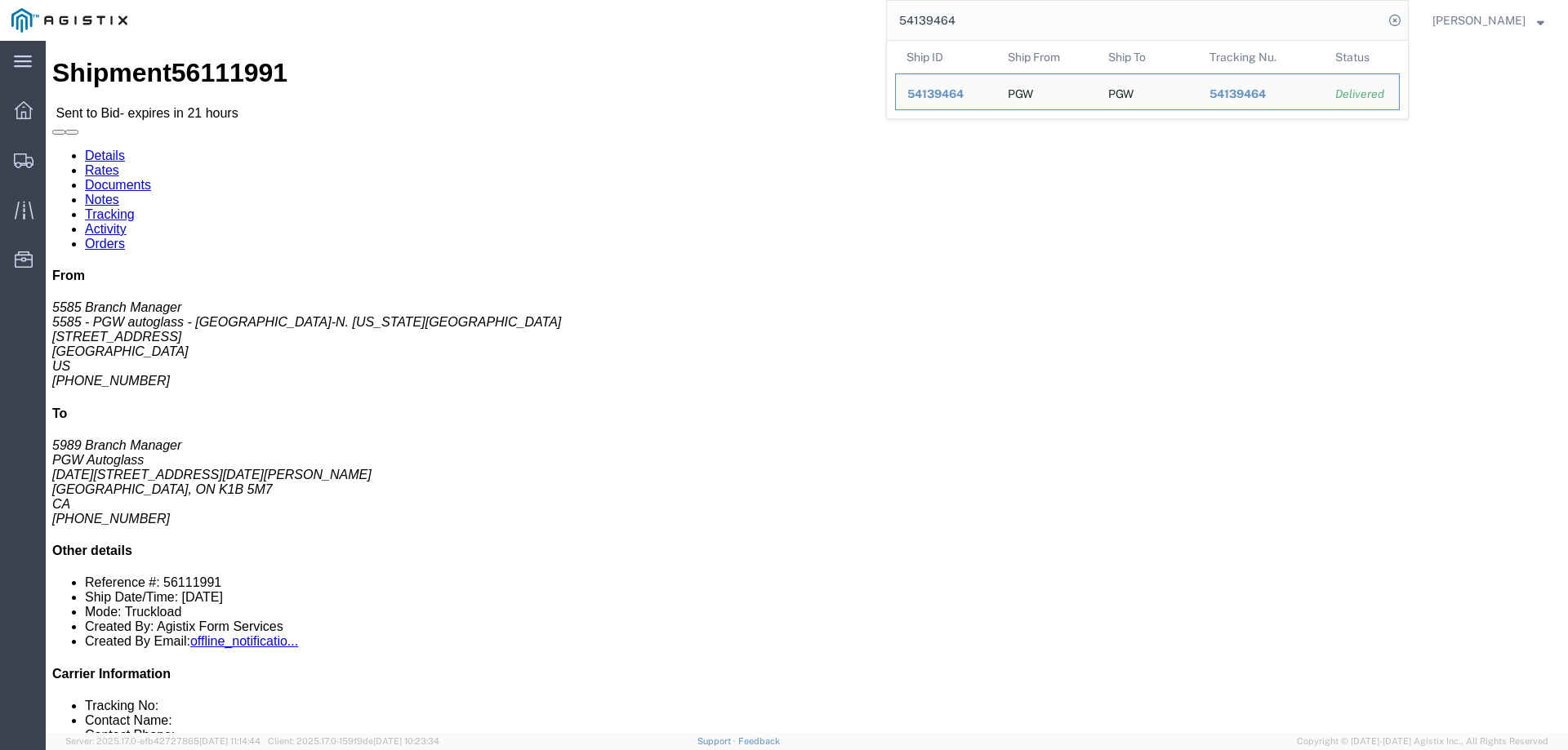
drag, startPoint x: 930, startPoint y: 27, endPoint x: 793, endPoint y: 27, distance: 137.0
click at [793, 27] on div "54139464 Ship ID Ship From Ship To Tracking Nu. Status Ship ID 54139464 Ship Fr…" at bounding box center [773, 20] width 1270 height 41
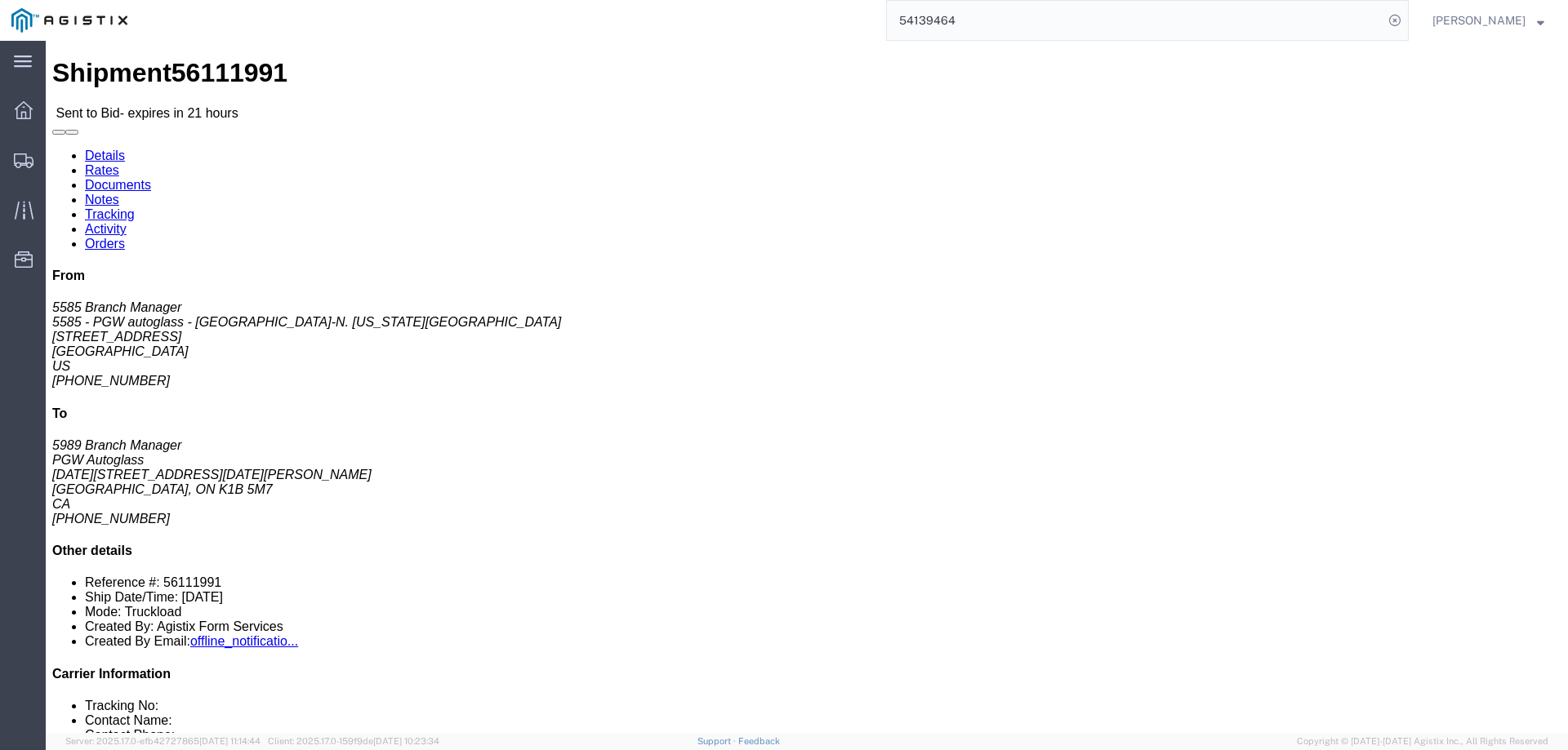
paste input "6498155"
type input "56498155"
click at [1406, 21] on icon at bounding box center [1395, 20] width 23 height 23
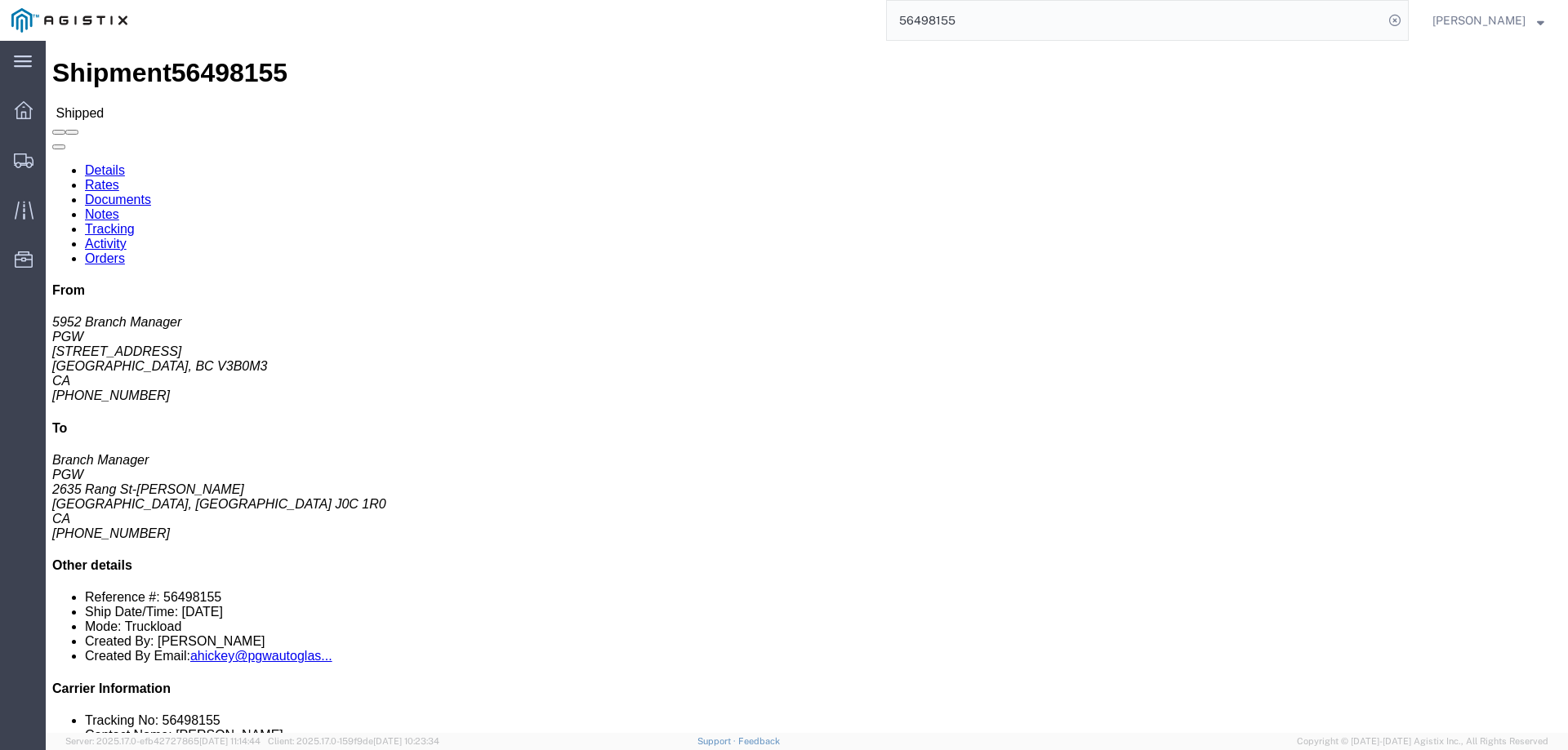
click b "56498155"
copy b "56498155"
click at [21, 162] on icon at bounding box center [23, 161] width 20 height 14
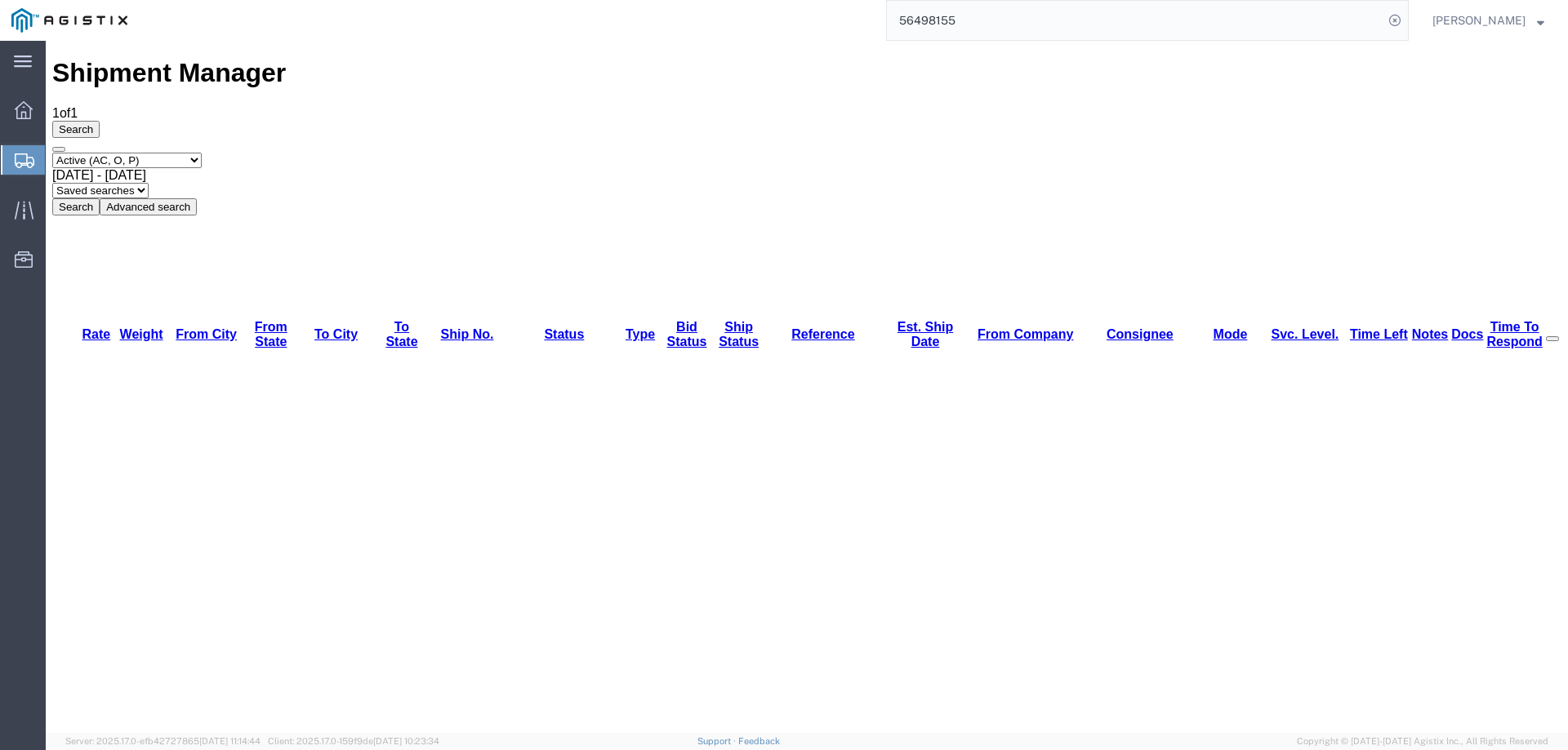
click at [17, 161] on icon at bounding box center [24, 161] width 20 height 14
click at [8, 154] on div at bounding box center [24, 160] width 46 height 30
click at [14, 147] on div at bounding box center [24, 160] width 46 height 30
click at [28, 156] on icon at bounding box center [24, 161] width 20 height 14
click at [15, 156] on icon at bounding box center [24, 161] width 20 height 14
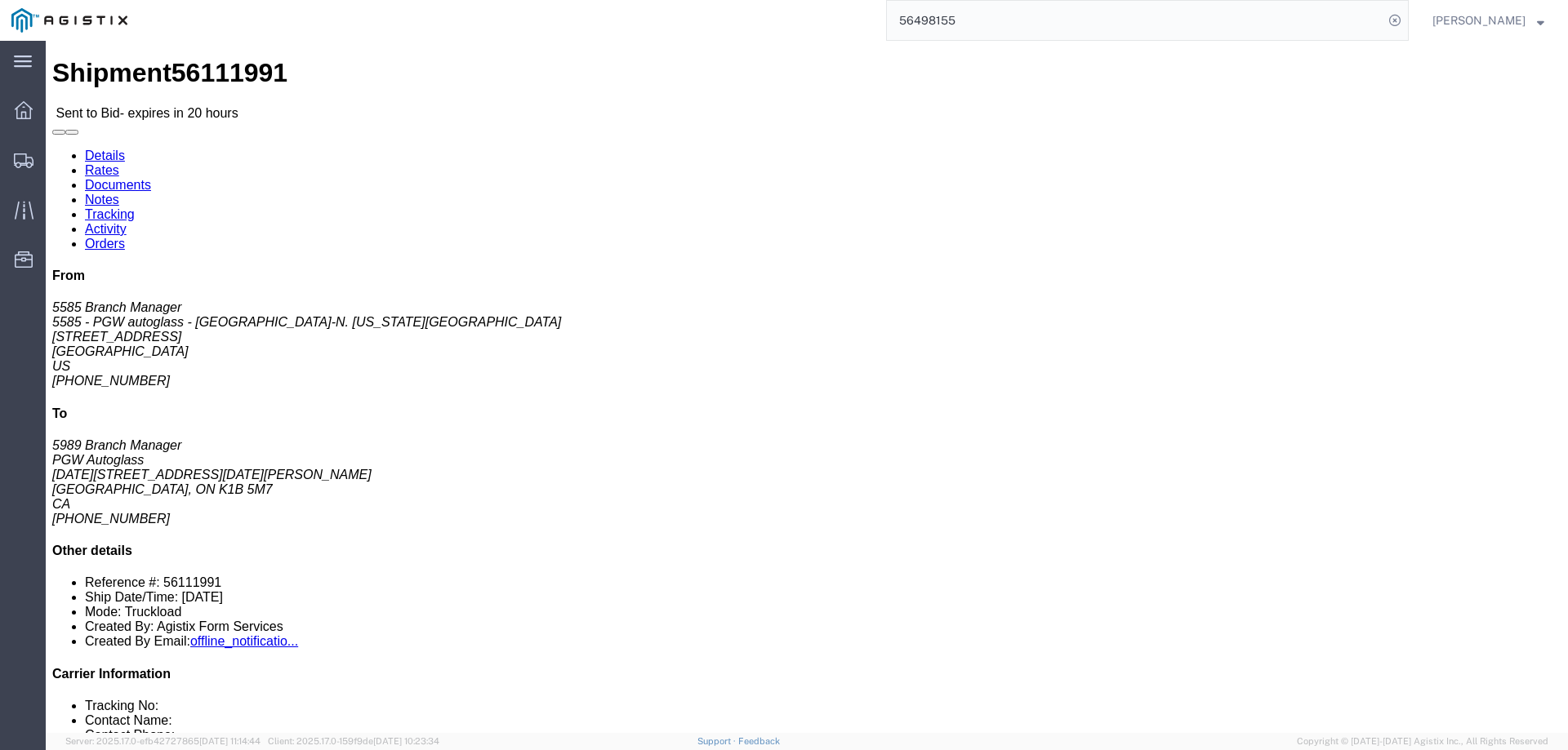
click link "Enter / Modify Bid"
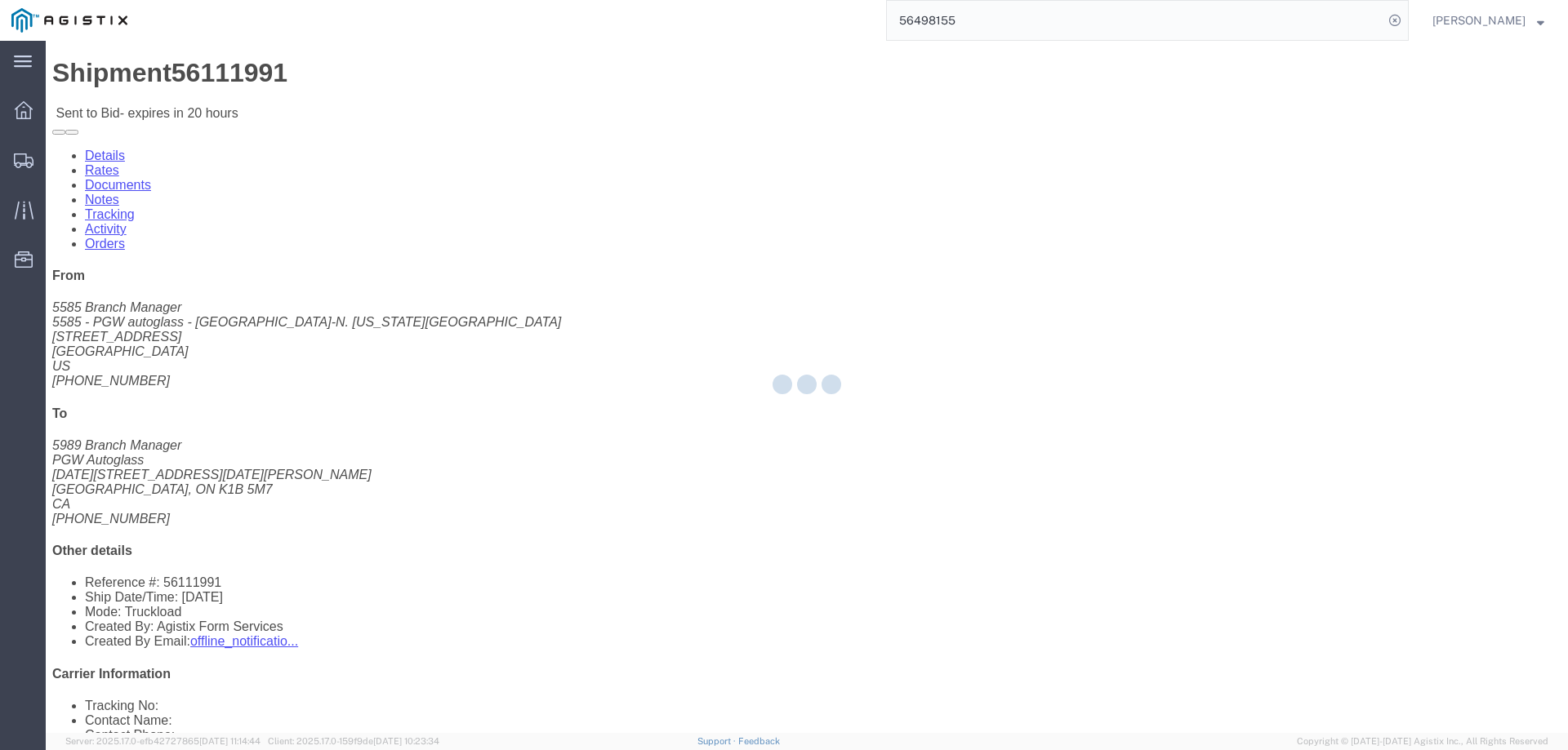
select select "146"
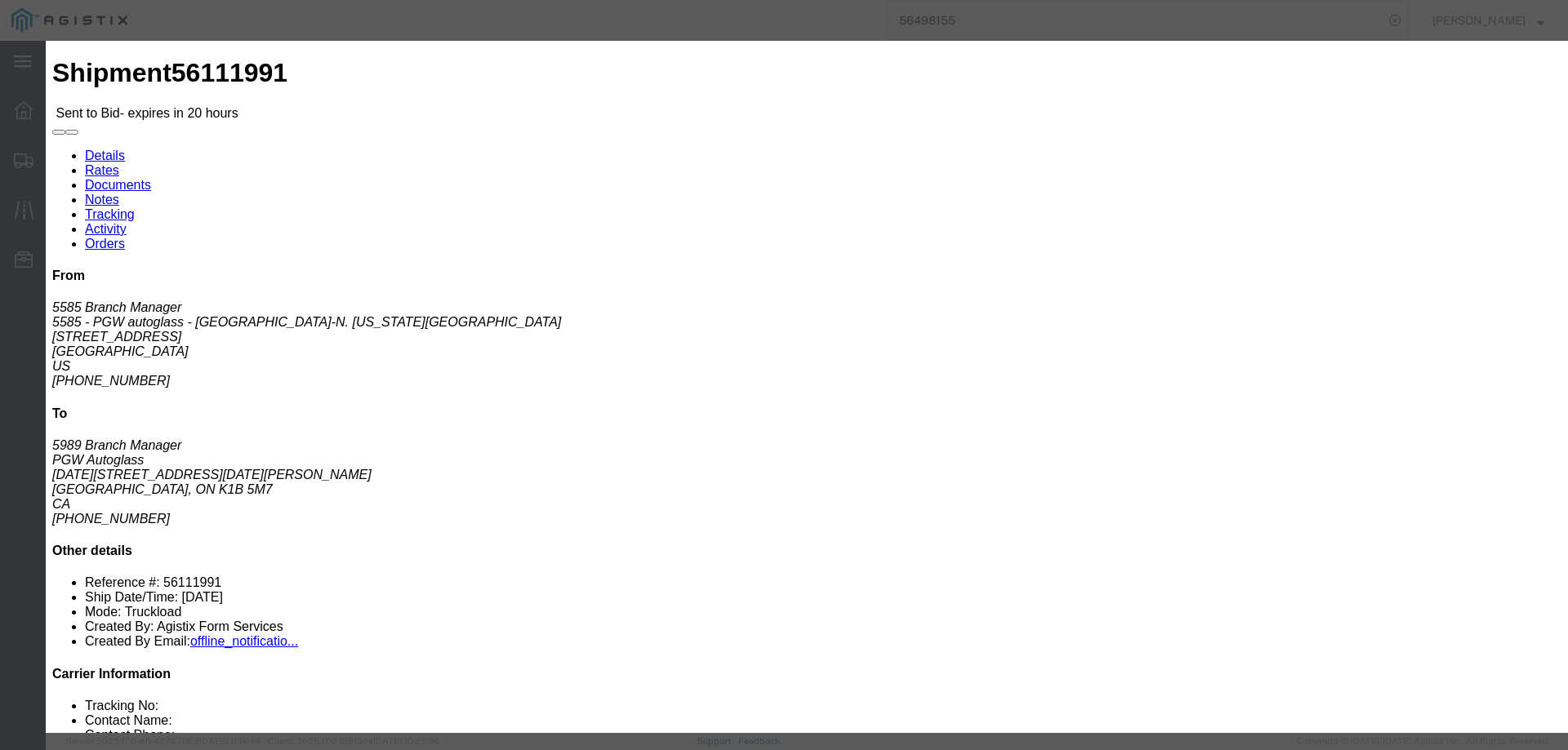
click select "Select CONESTOGA DFRM/STEP Economy TL Flatbed Intermodal LTL Standard Next Day …"
click input "text"
click select "Select CONESTOGA DFRM/STEP Economy TL Flatbed Intermodal LTL Standard Next Day …"
select select "11744"
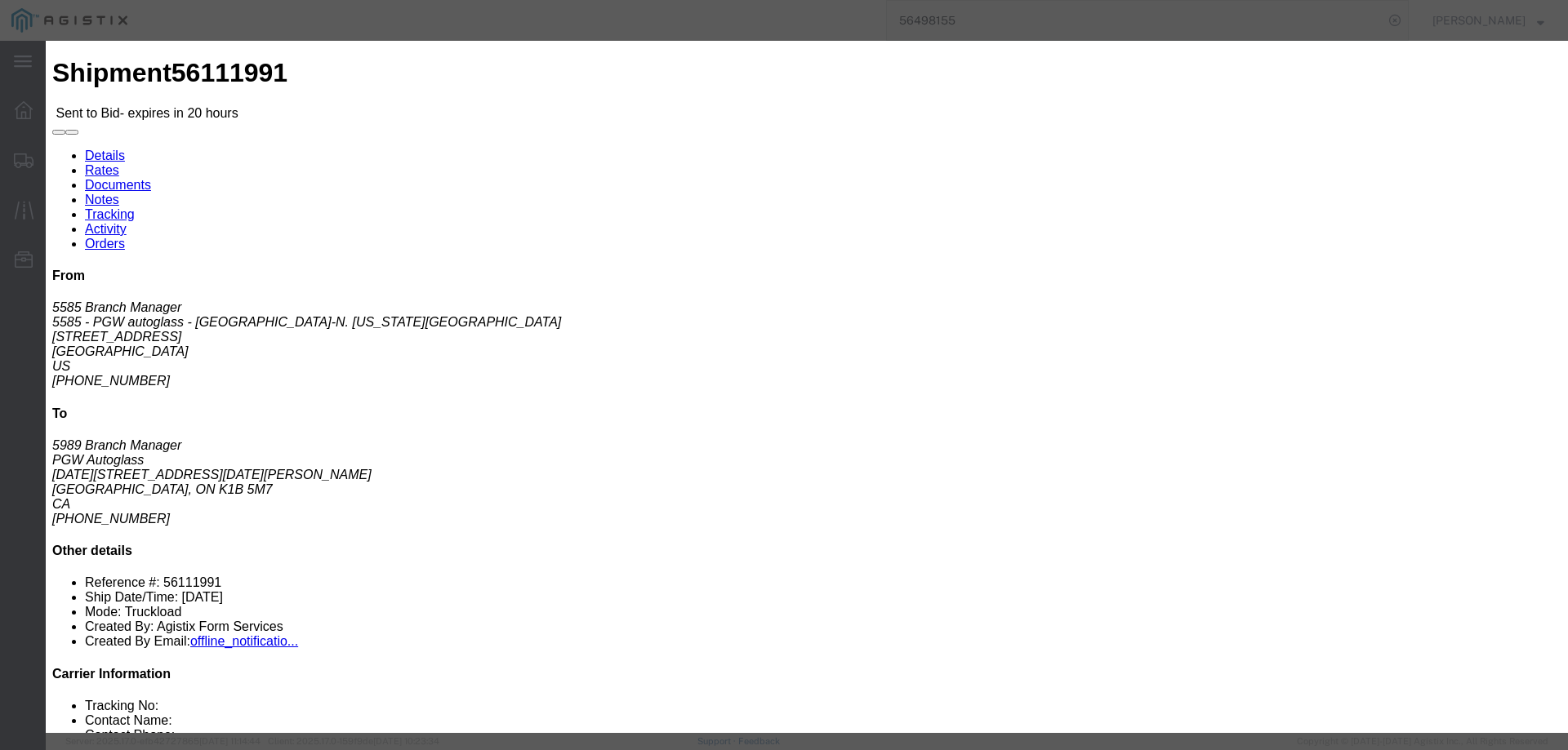
click select "Select CONESTOGA DFRM/STEP Economy TL Flatbed Intermodal LTL Standard Next Day …"
click input "text"
type input "ats"
click input "number"
type input "4624.57"
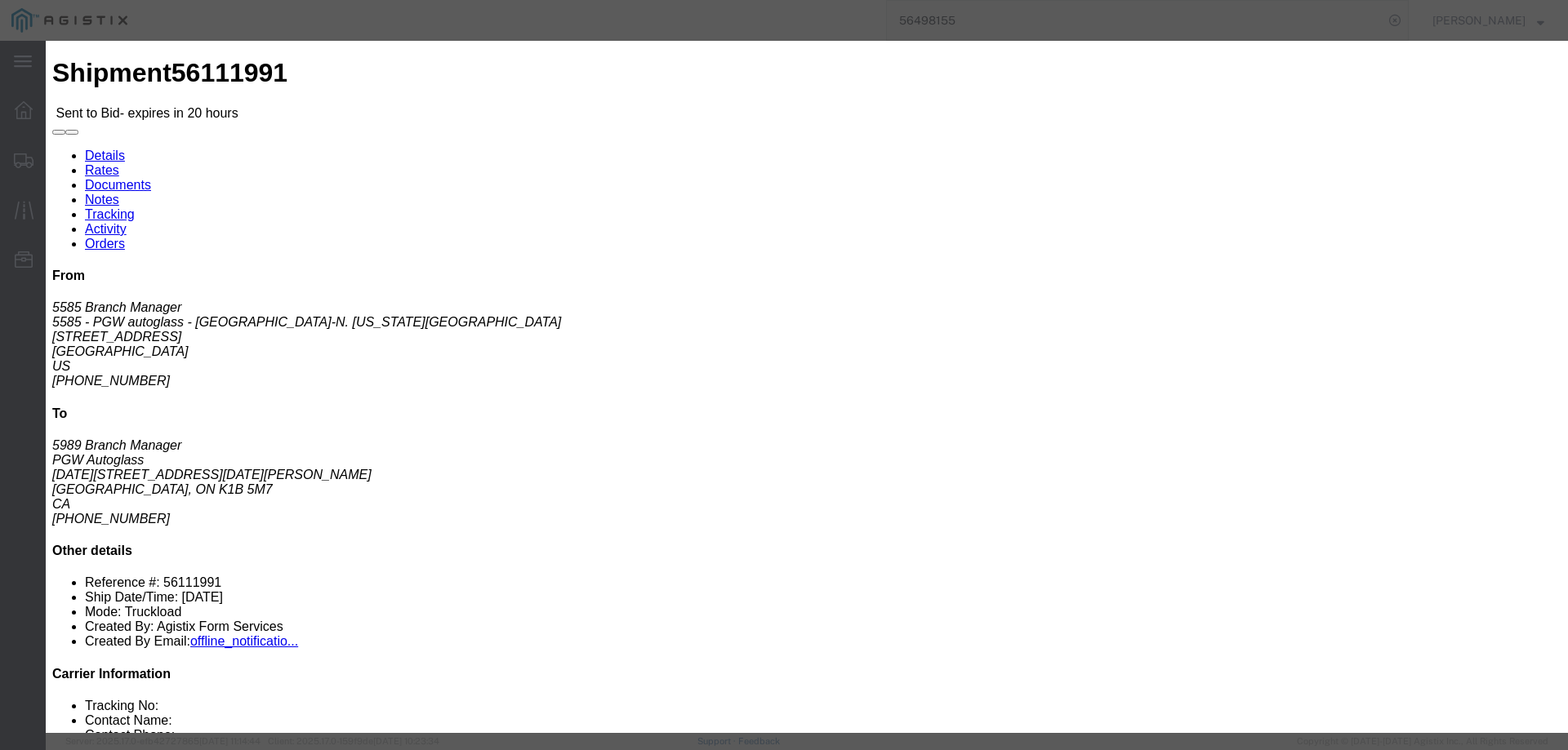
click button "Submit"
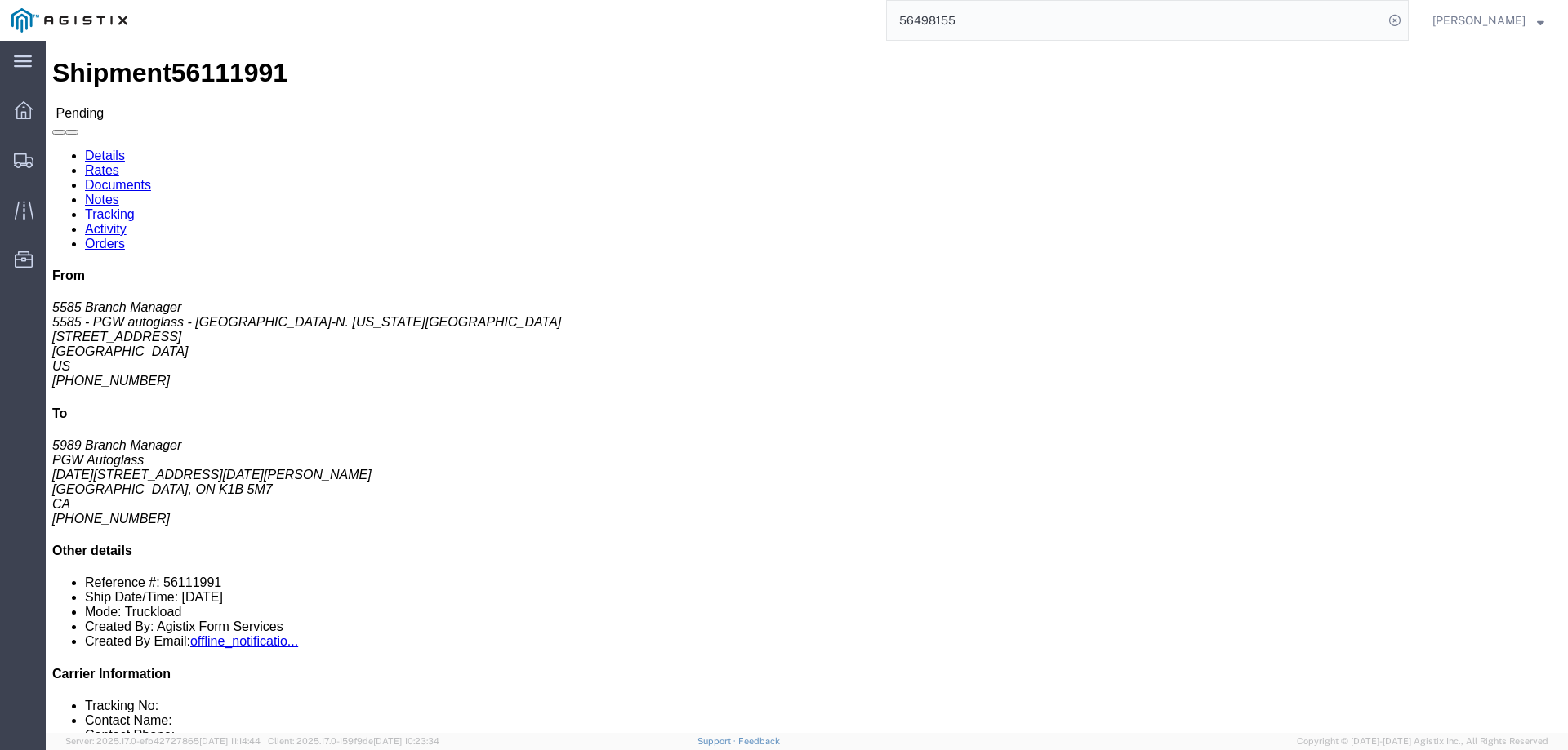
click b "56111991"
drag, startPoint x: 1008, startPoint y: 151, endPoint x: 598, endPoint y: 219, distance: 415.6
click div "Ship From 5585 - PGW autoglass - [GEOGRAPHIC_DATA]-[GEOGRAPHIC_DATA][US_STATE] …"
drag, startPoint x: 462, startPoint y: 177, endPoint x: 332, endPoint y: 177, distance: 130.0
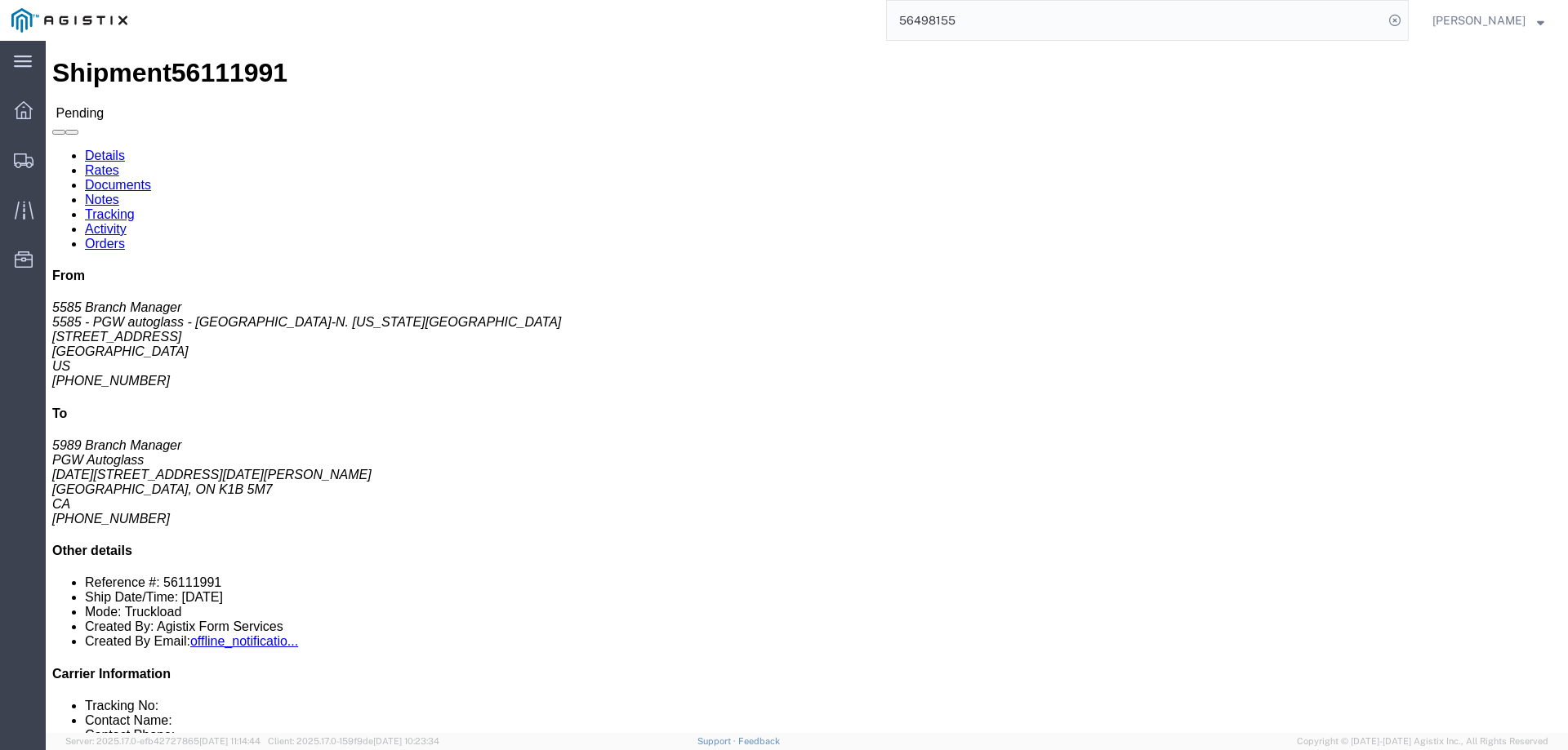
click address "PGW Autoglass (5989 Branch Manager) [DATE][STREET_ADDRESS][DATE][PERSON_NAME] […"
drag, startPoint x: 436, startPoint y: 190, endPoint x: 315, endPoint y: 175, distance: 121.9
click address "PGW Autoglass (5989 Branch Manager) [DATE][STREET_ADDRESS][DATE][PERSON_NAME] […"
copy address "[DATE][STREET_ADDRESS][DATE][PERSON_NAME]"
click link "Rates"
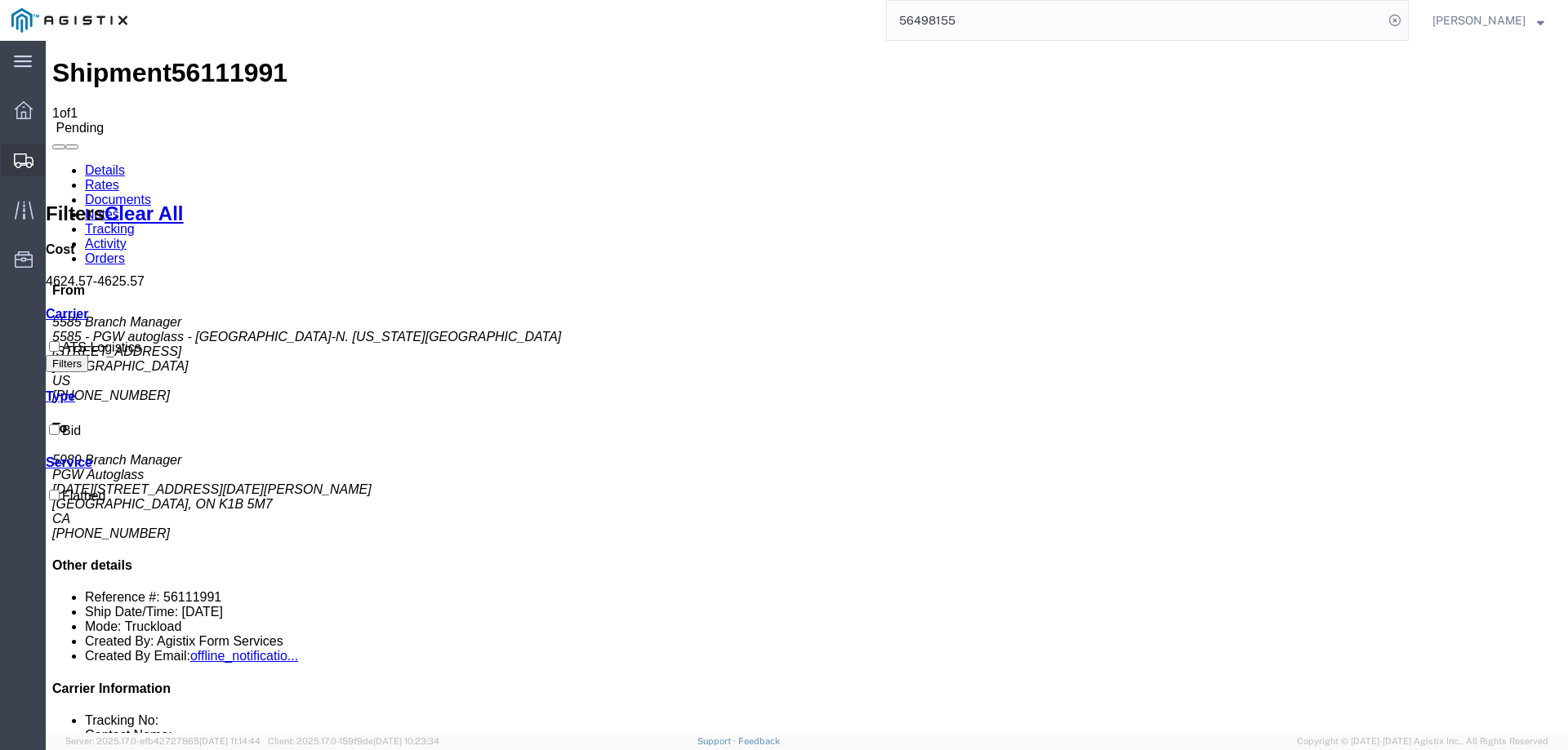
click at [26, 157] on icon at bounding box center [23, 161] width 20 height 14
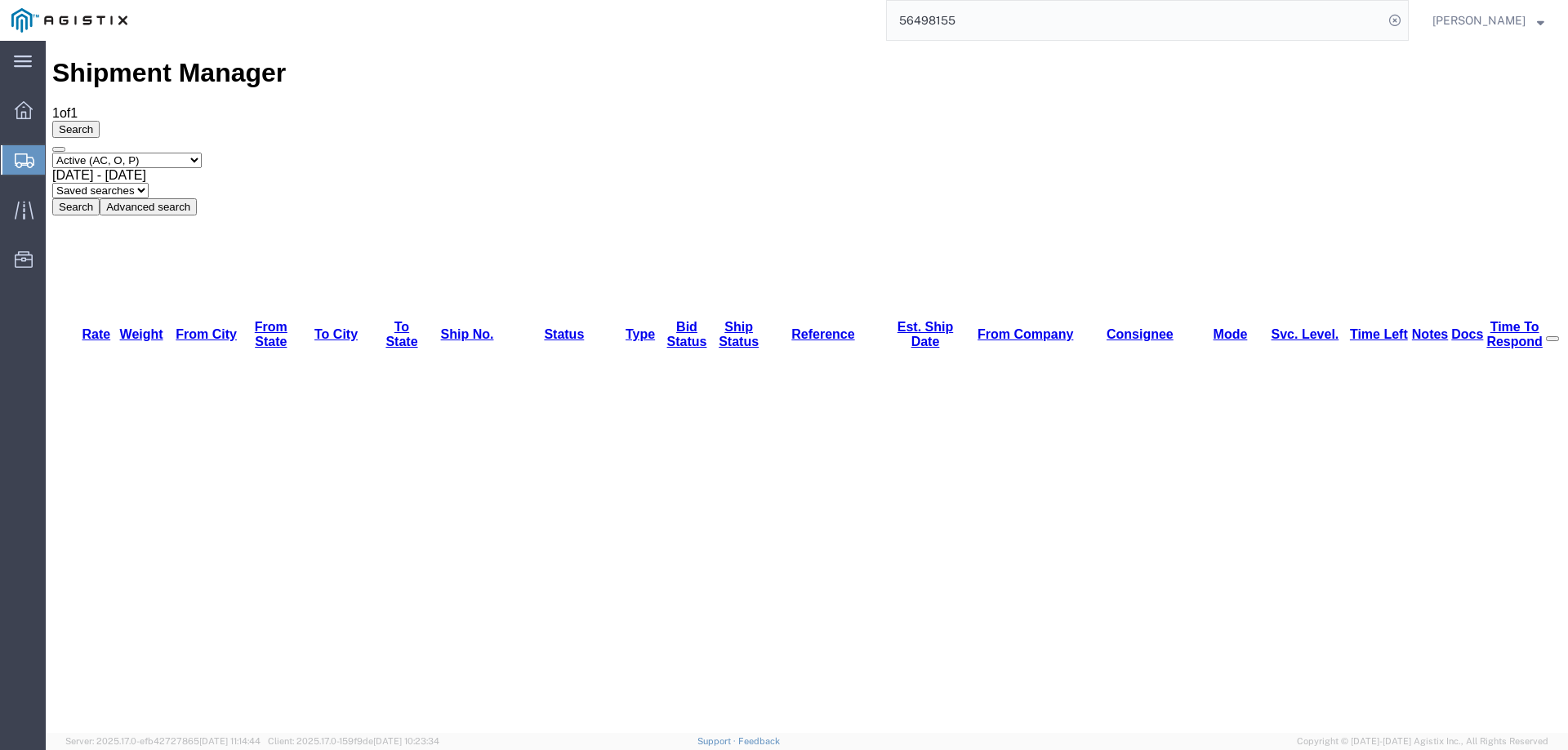
click at [15, 151] on div at bounding box center [24, 160] width 46 height 30
click at [15, 149] on div at bounding box center [24, 160] width 46 height 30
click at [27, 161] on icon at bounding box center [24, 161] width 20 height 14
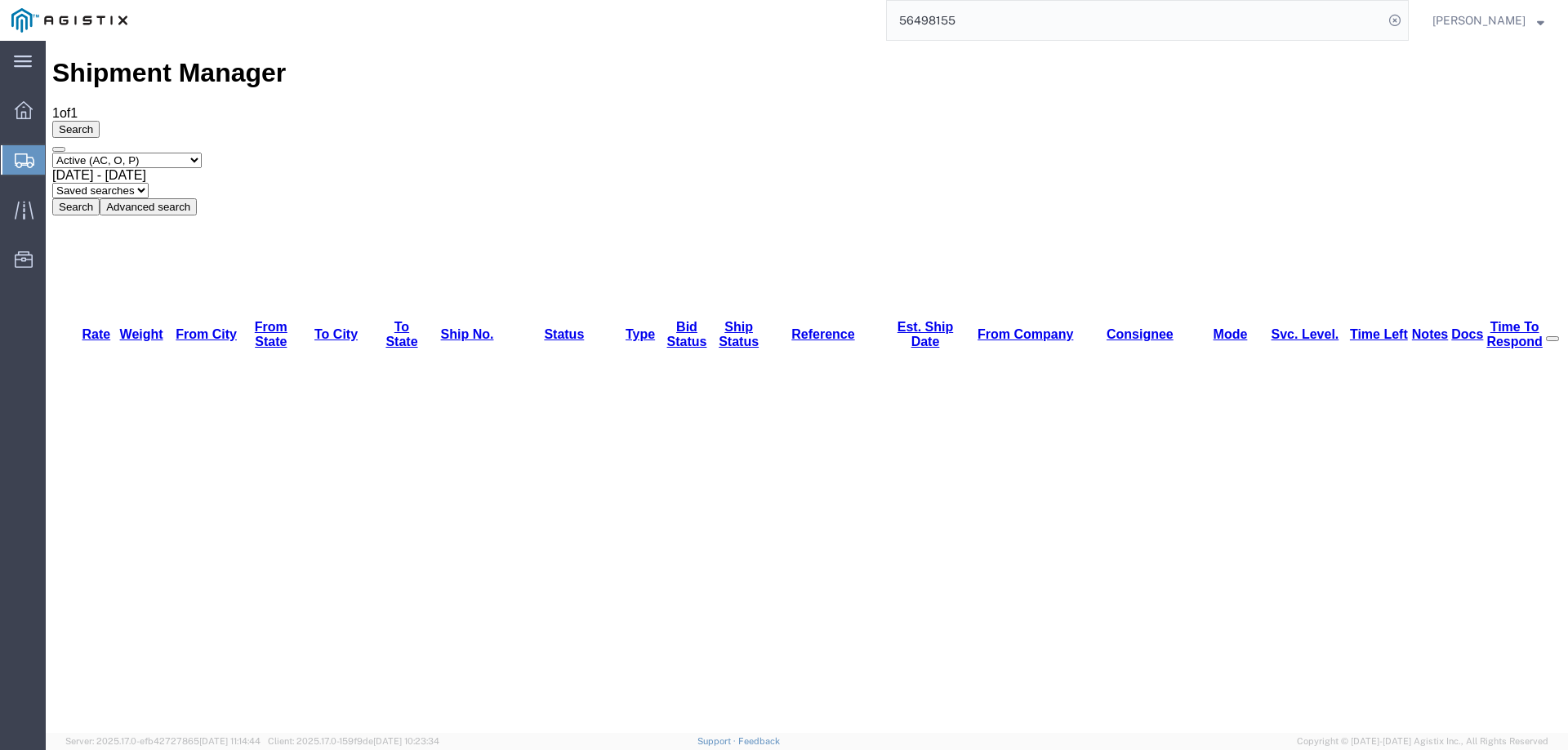
click at [9, 155] on div at bounding box center [24, 160] width 46 height 30
click at [14, 150] on div at bounding box center [24, 160] width 46 height 30
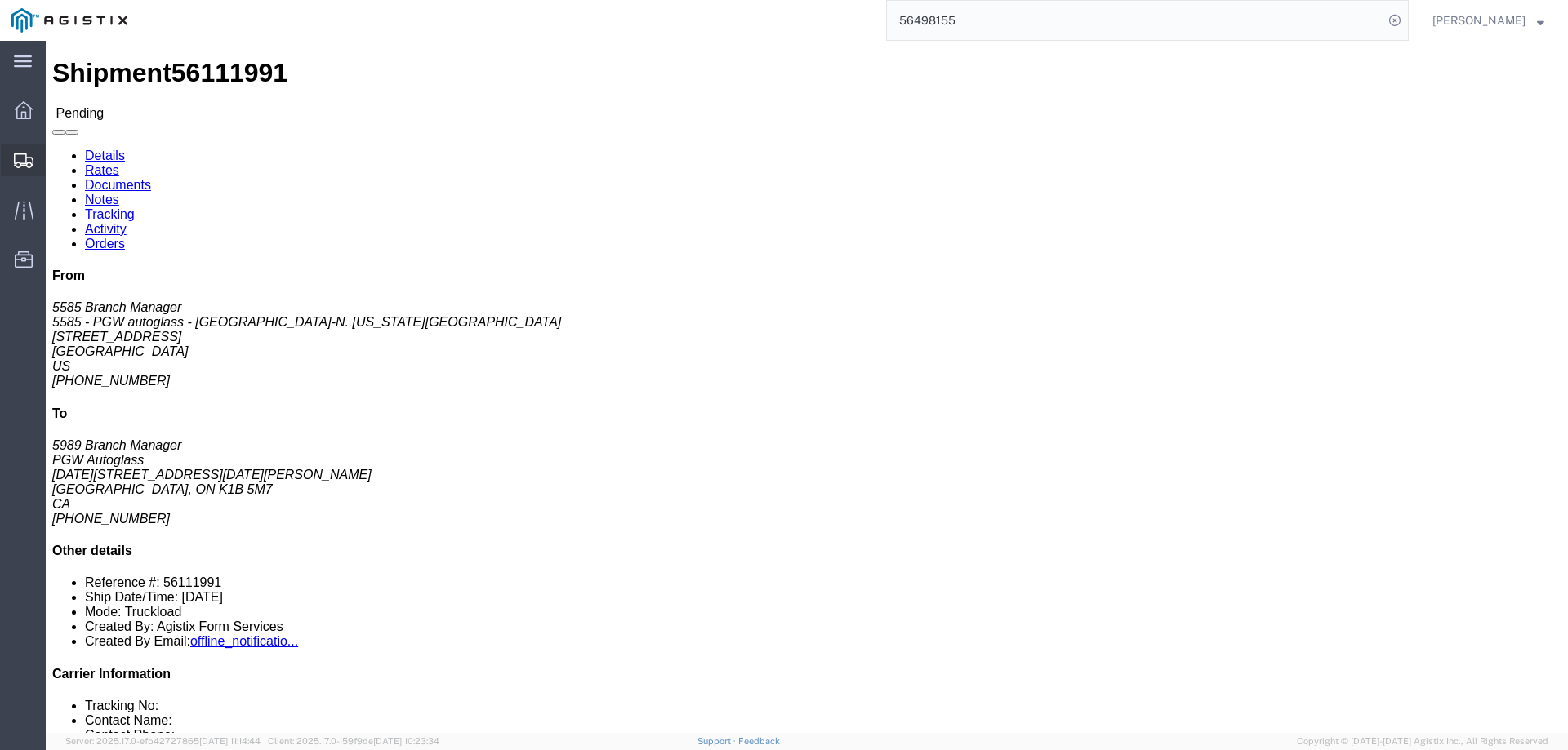
click at [20, 159] on icon at bounding box center [23, 161] width 20 height 14
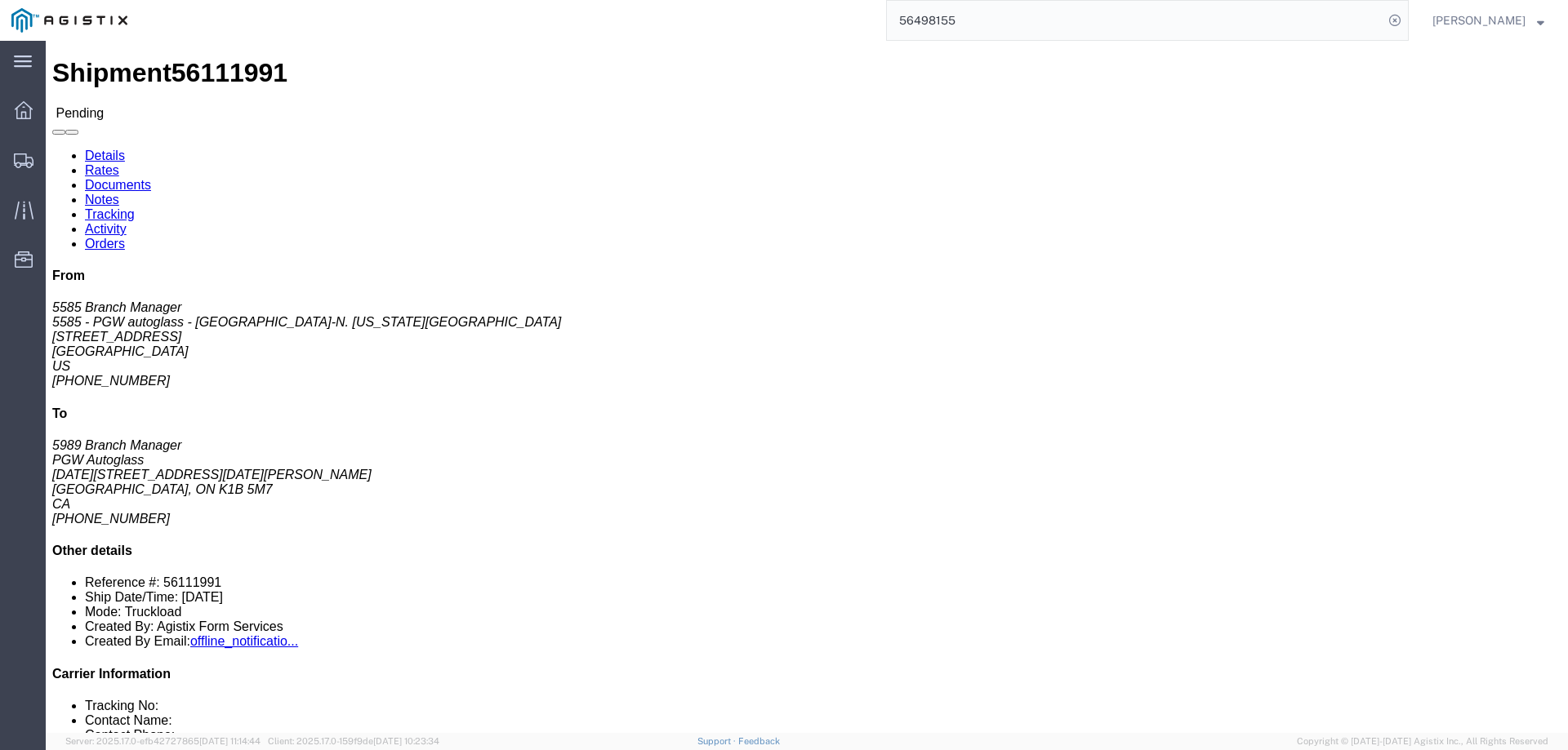
click button "Enter / Modify Bid"
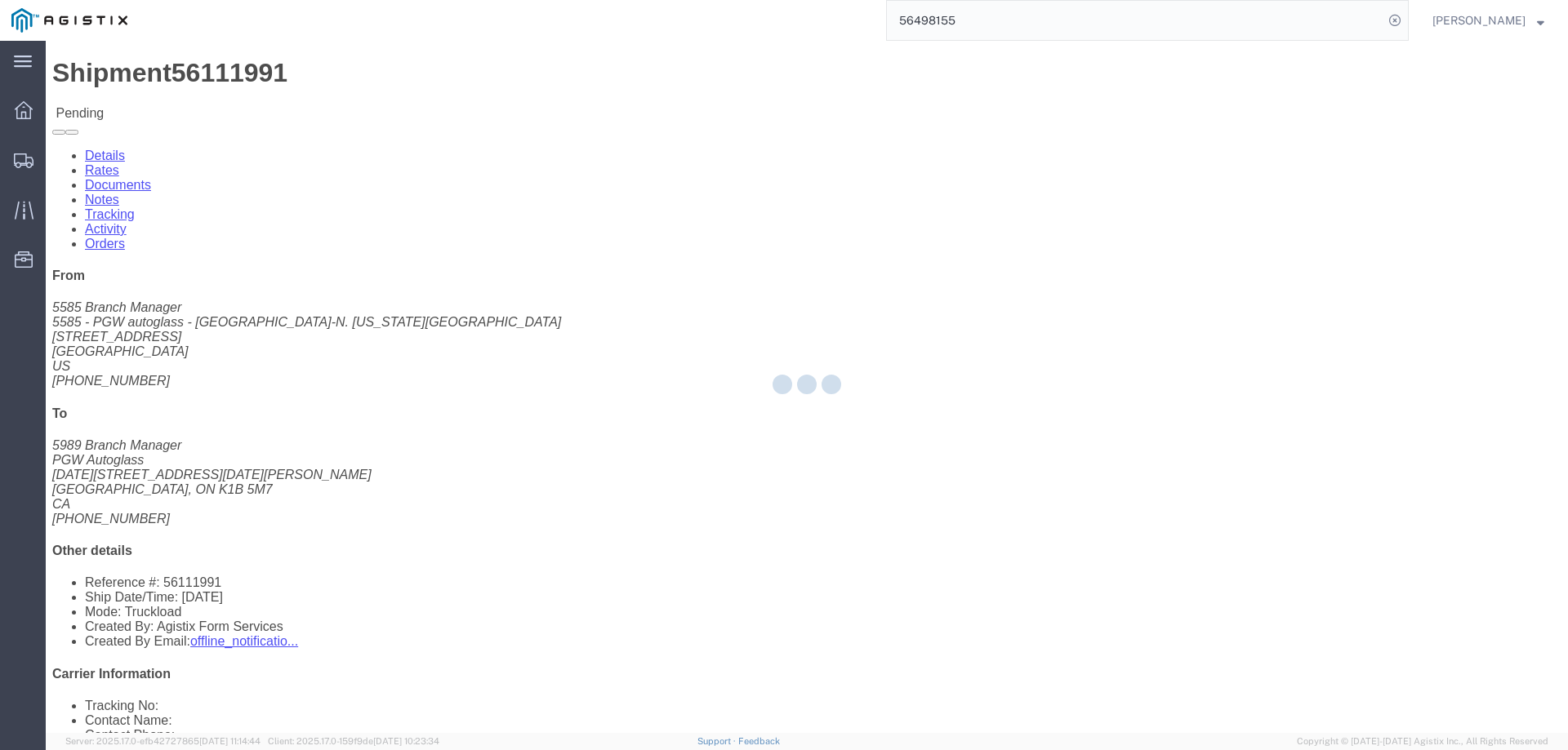
select select "146"
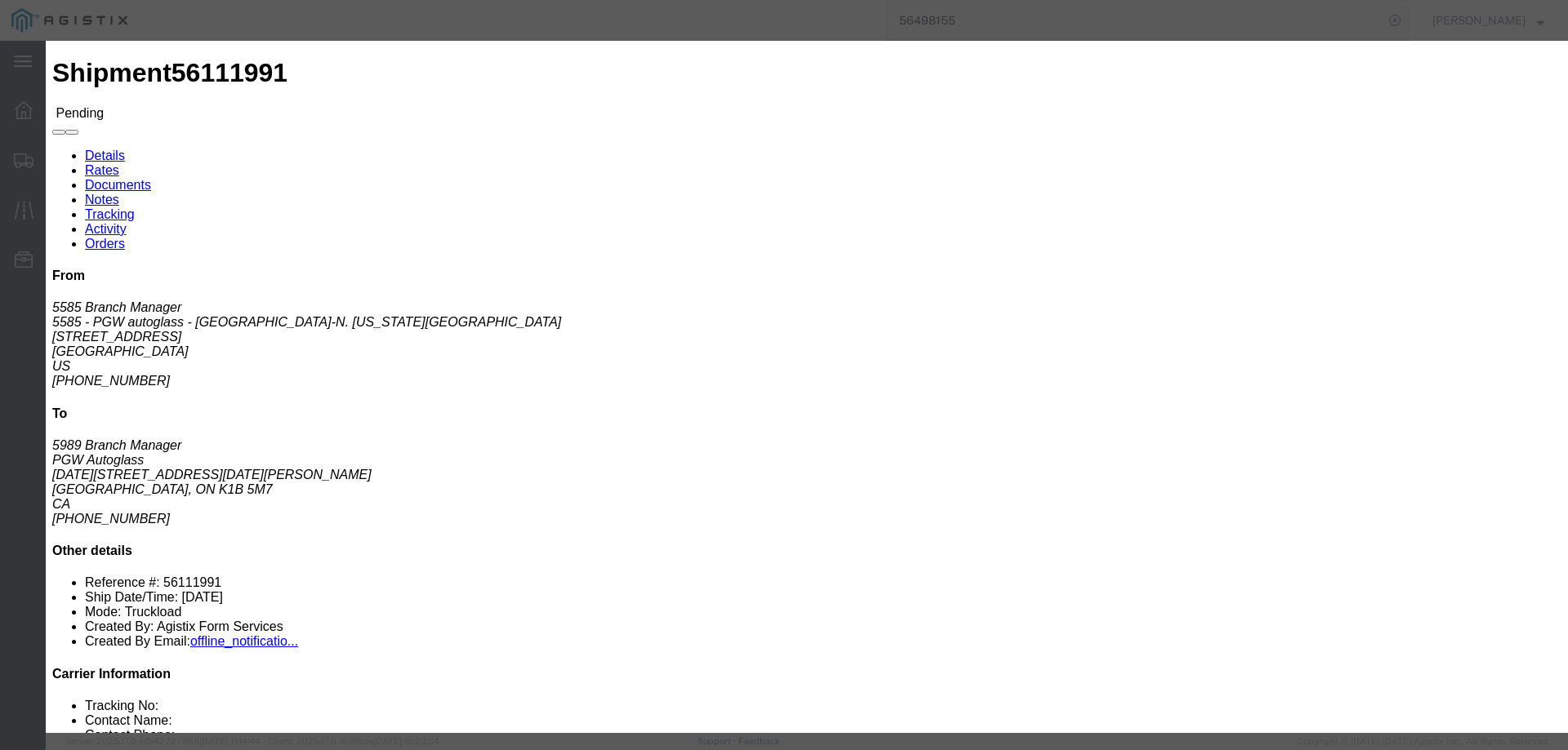
click link "ats - ATS Logistics - Flatbed"
drag, startPoint x: 1103, startPoint y: 336, endPoint x: 1003, endPoint y: 341, distance: 100.1
click div "Select 2 Day Service 3 Axle Winch Truck 3 to 5 Day Service 96L Domestic Flat Ra…"
type input "4820.12"
click button "Submit"
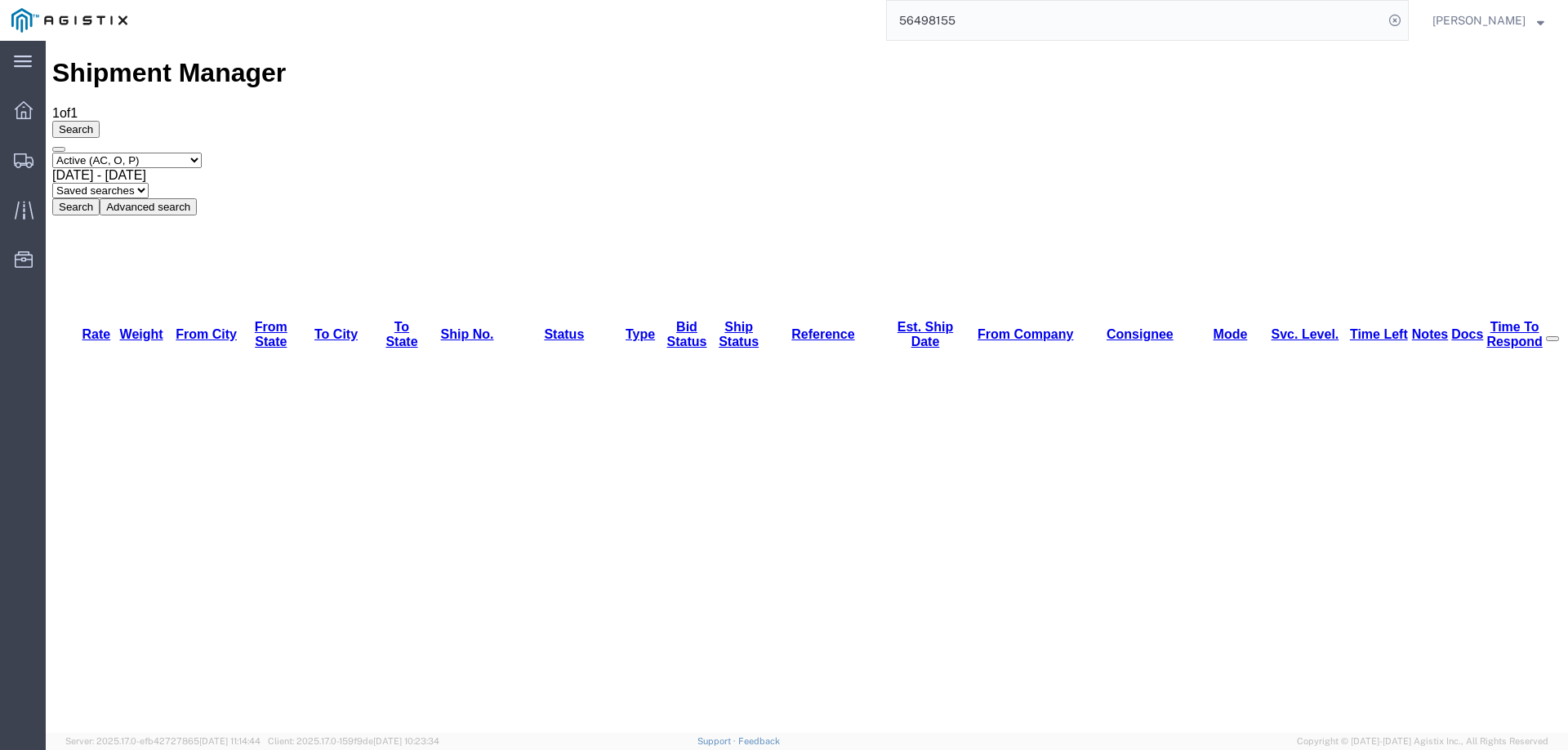
click at [21, 154] on icon at bounding box center [23, 161] width 20 height 14
click at [24, 211] on icon at bounding box center [23, 209] width 19 height 18
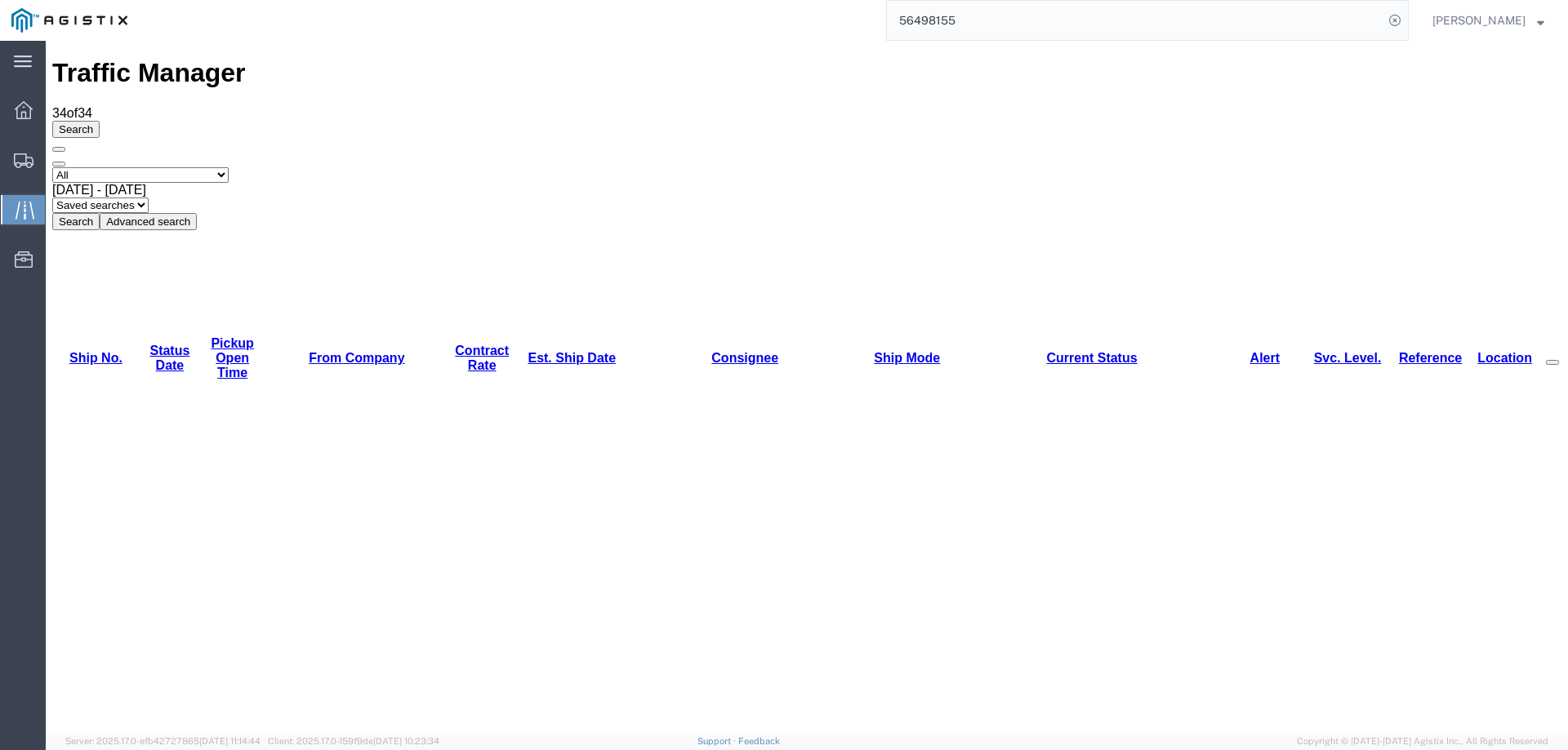
click at [527, 351] on link "Est. Ship Date" at bounding box center [571, 358] width 88 height 14
click at [13, 151] on div at bounding box center [24, 160] width 46 height 32
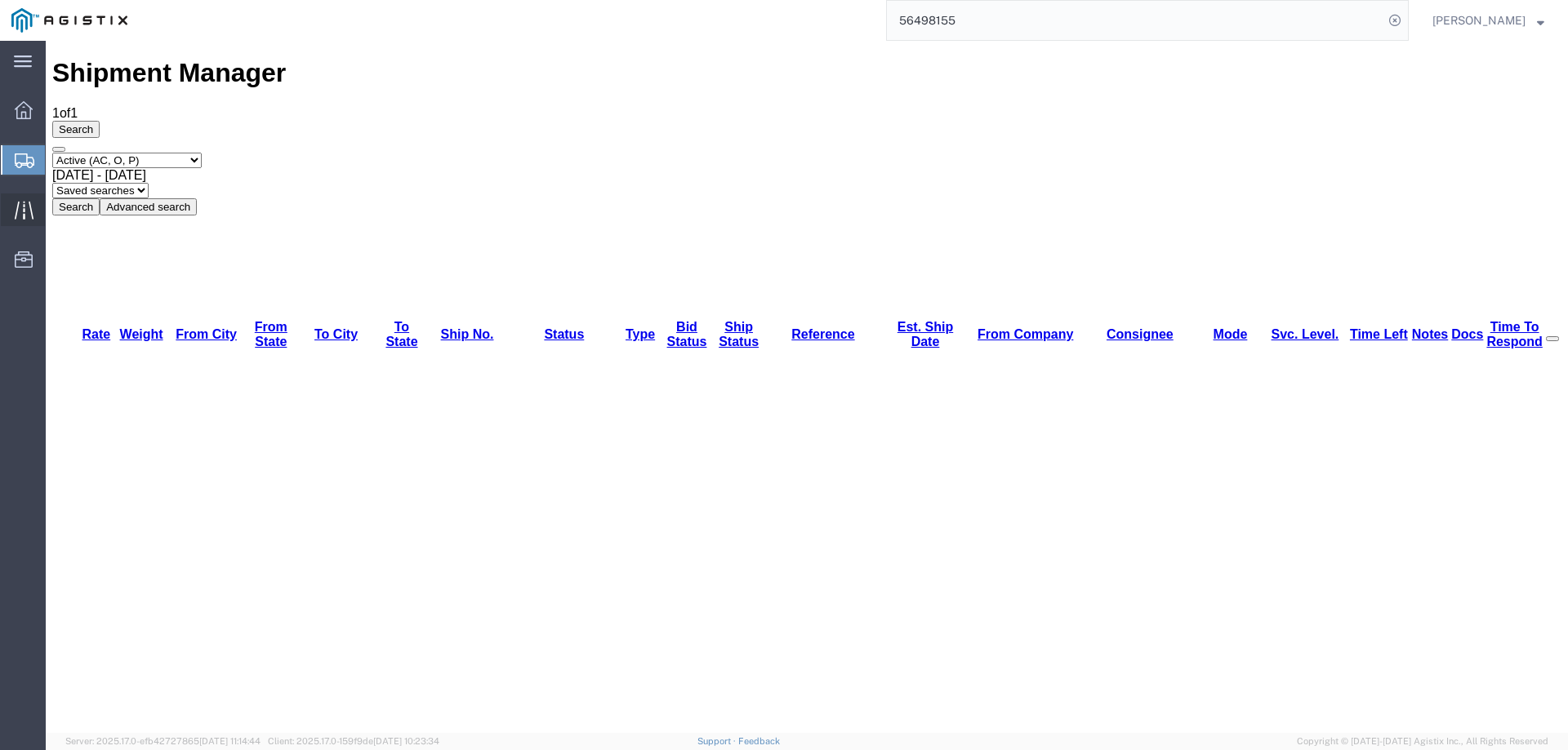
click at [25, 210] on icon at bounding box center [23, 209] width 19 height 18
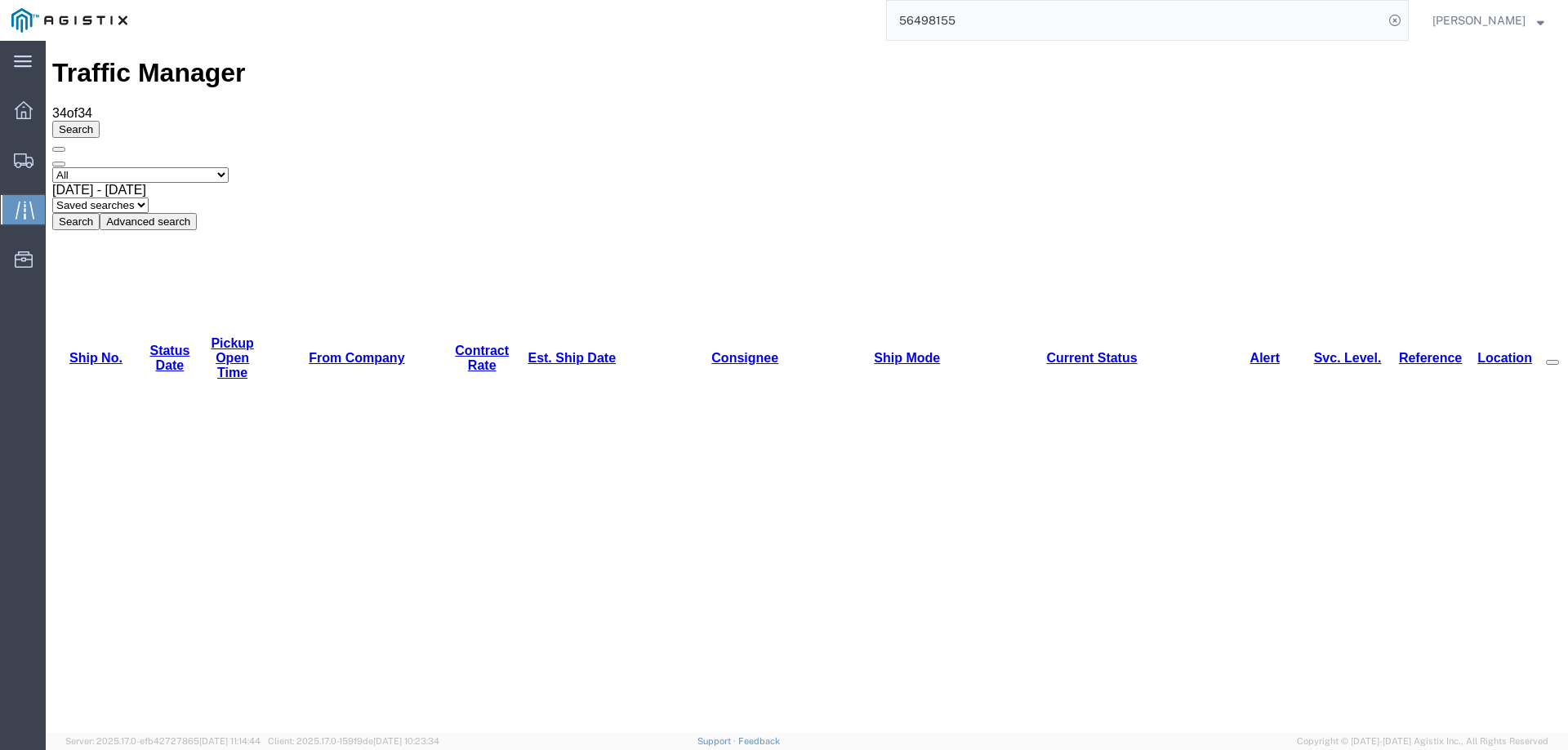
click at [543, 351] on link "Est. Ship Date" at bounding box center [571, 358] width 88 height 14
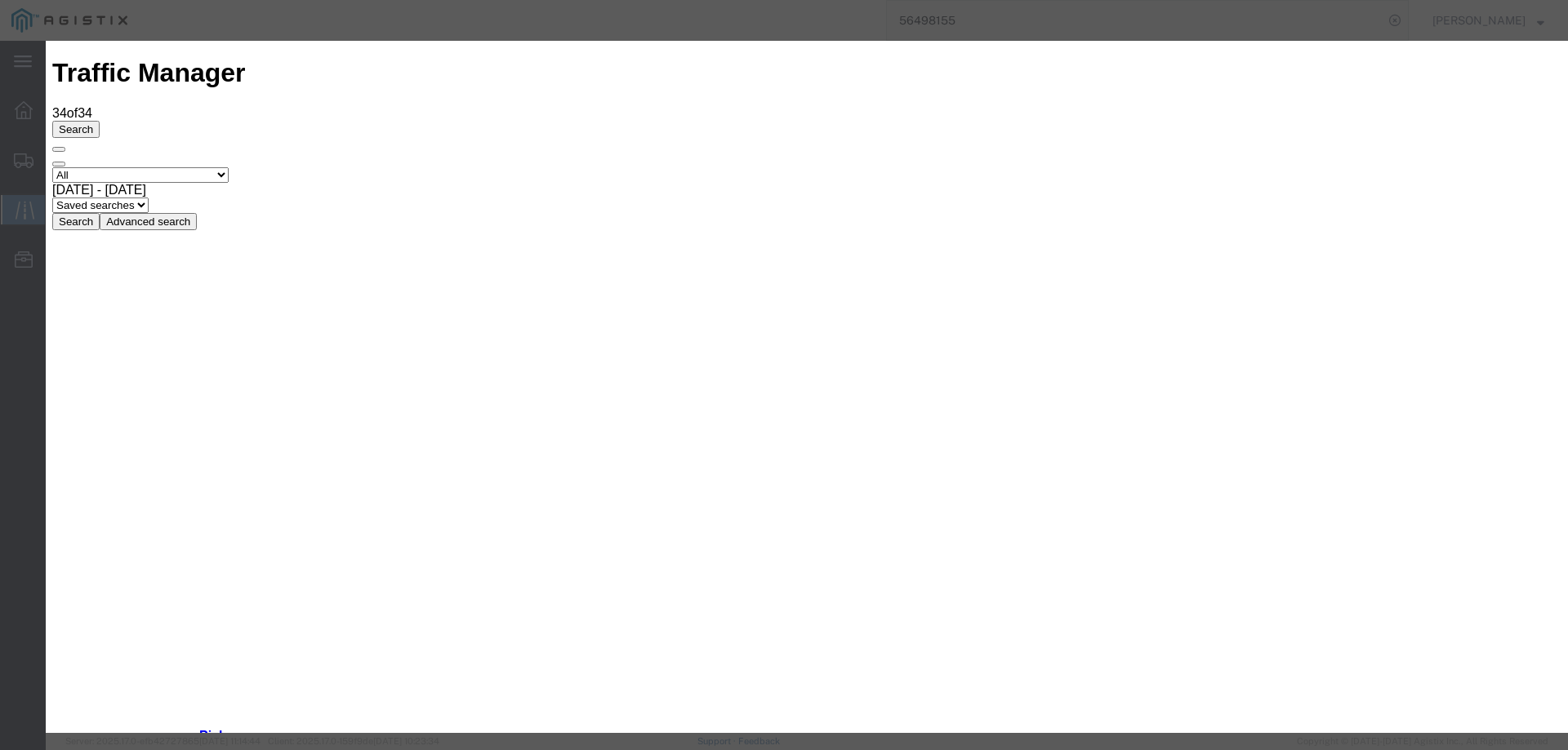
type input "[DATE]"
type input "3:00 PM"
select select "DELIVRED"
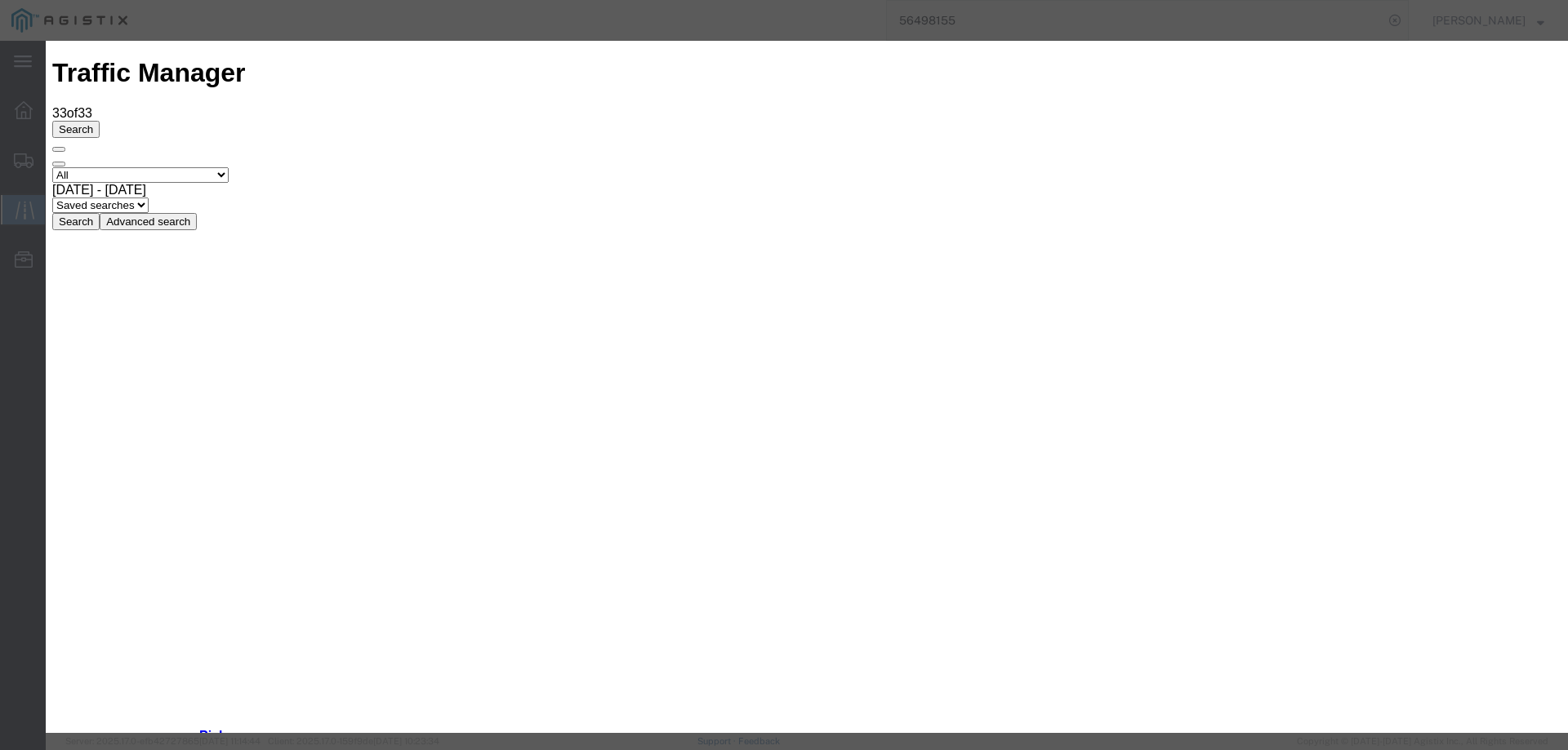
type input "[DATE]"
type input "3:00 PM"
select select "DELIVRED"
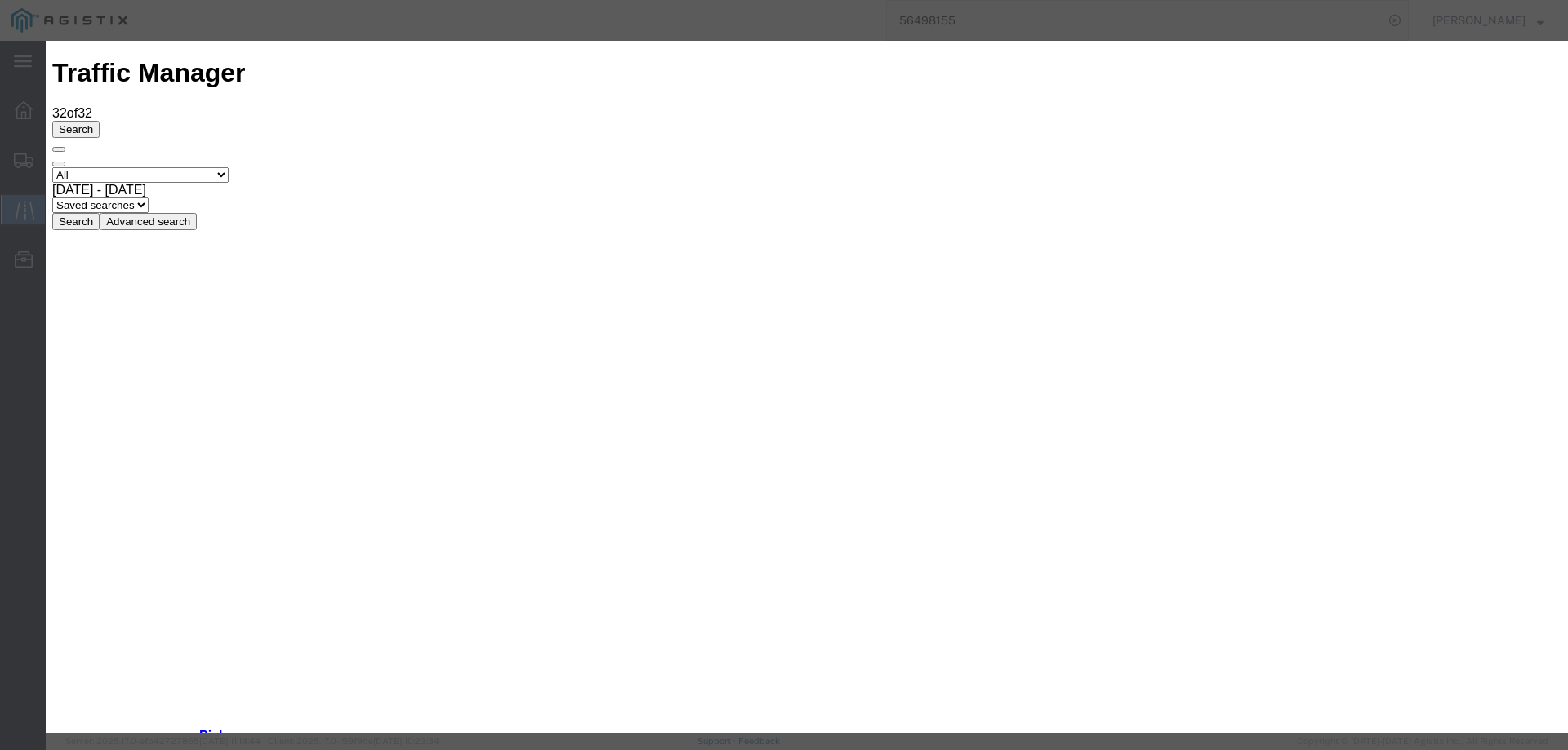
type input "[DATE]"
type input "3:00 PM"
drag, startPoint x: 562, startPoint y: 234, endPoint x: 561, endPoint y: 247, distance: 13.0
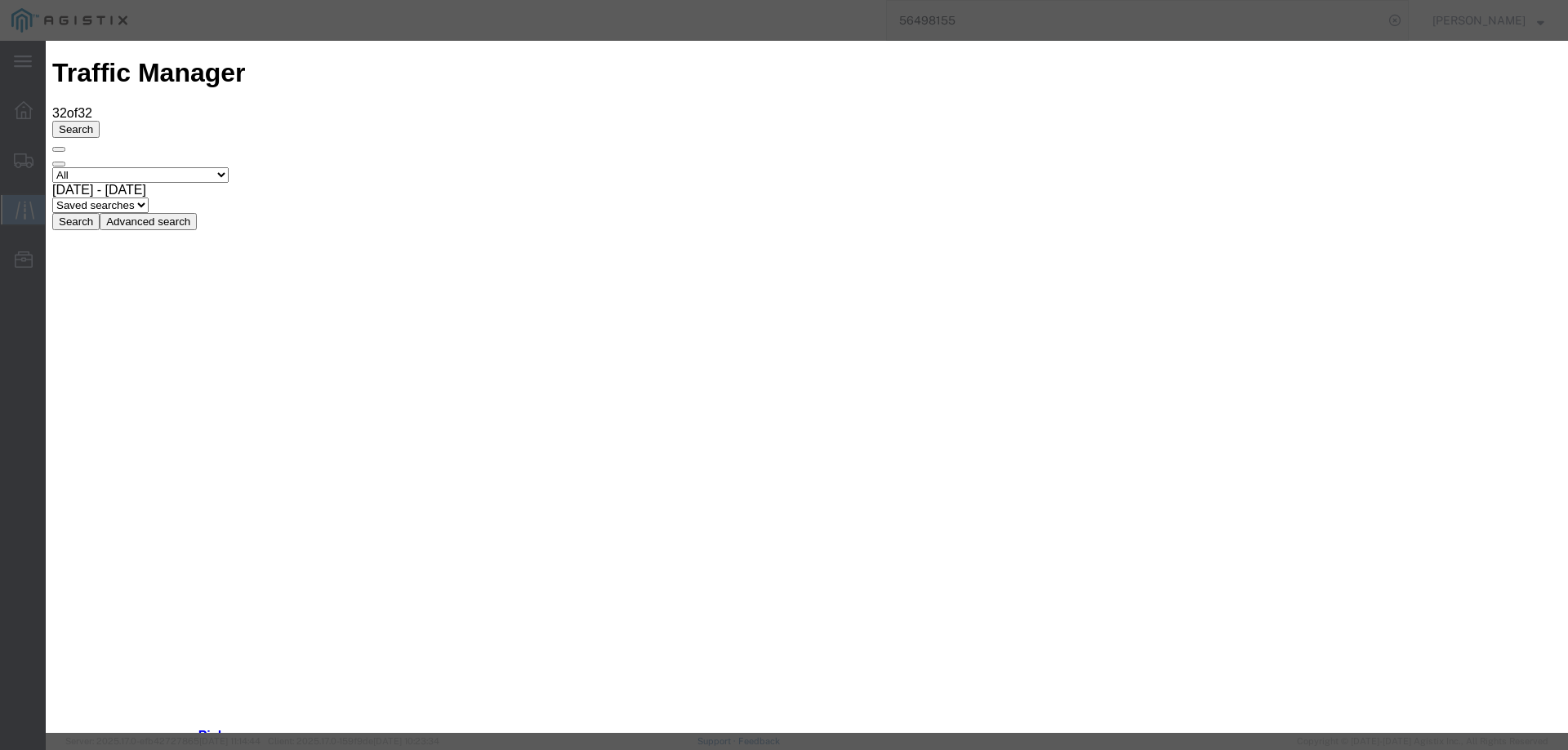
select select "DELIVRED"
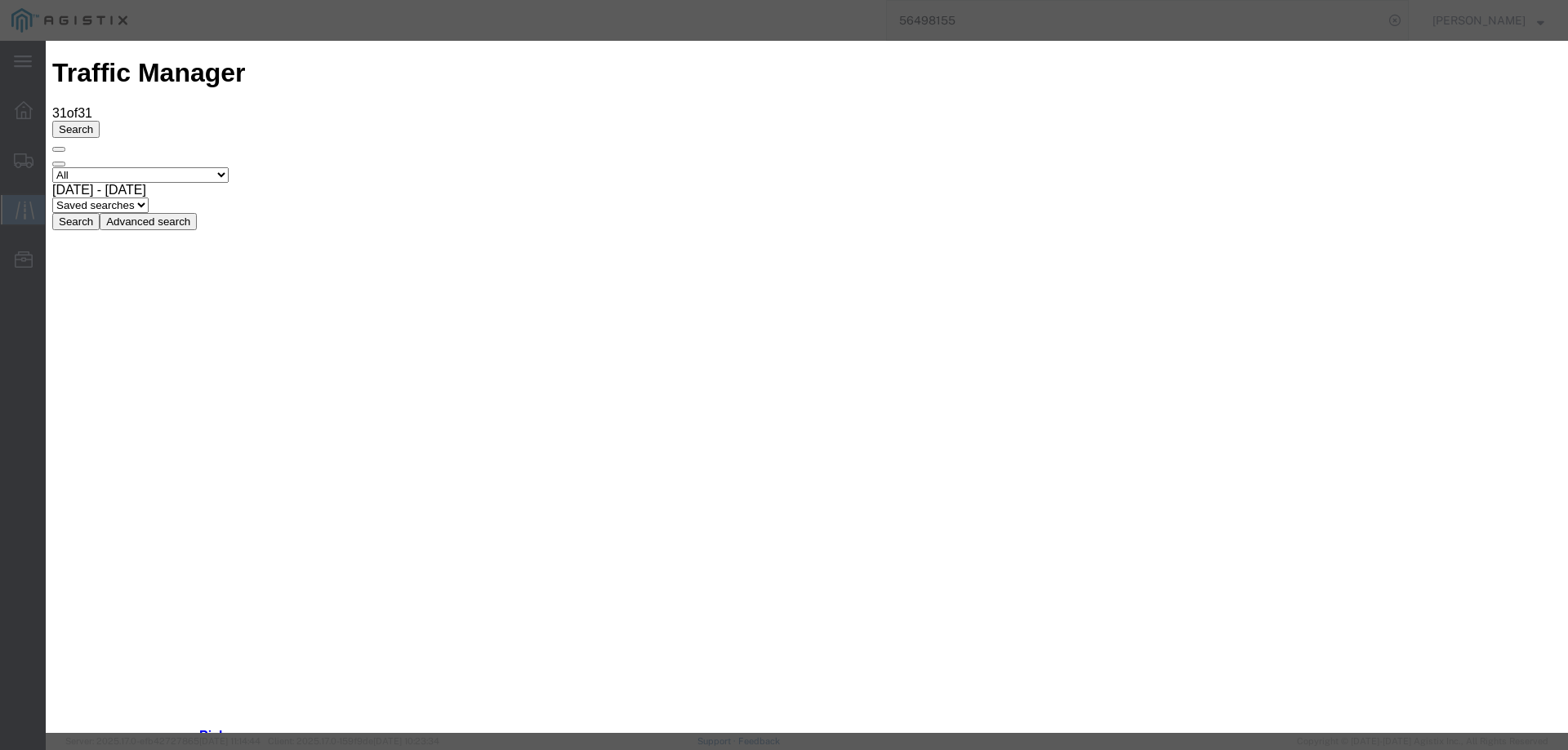
type input "[DATE]"
type input "3:00 PM"
select select "DELIVRED"
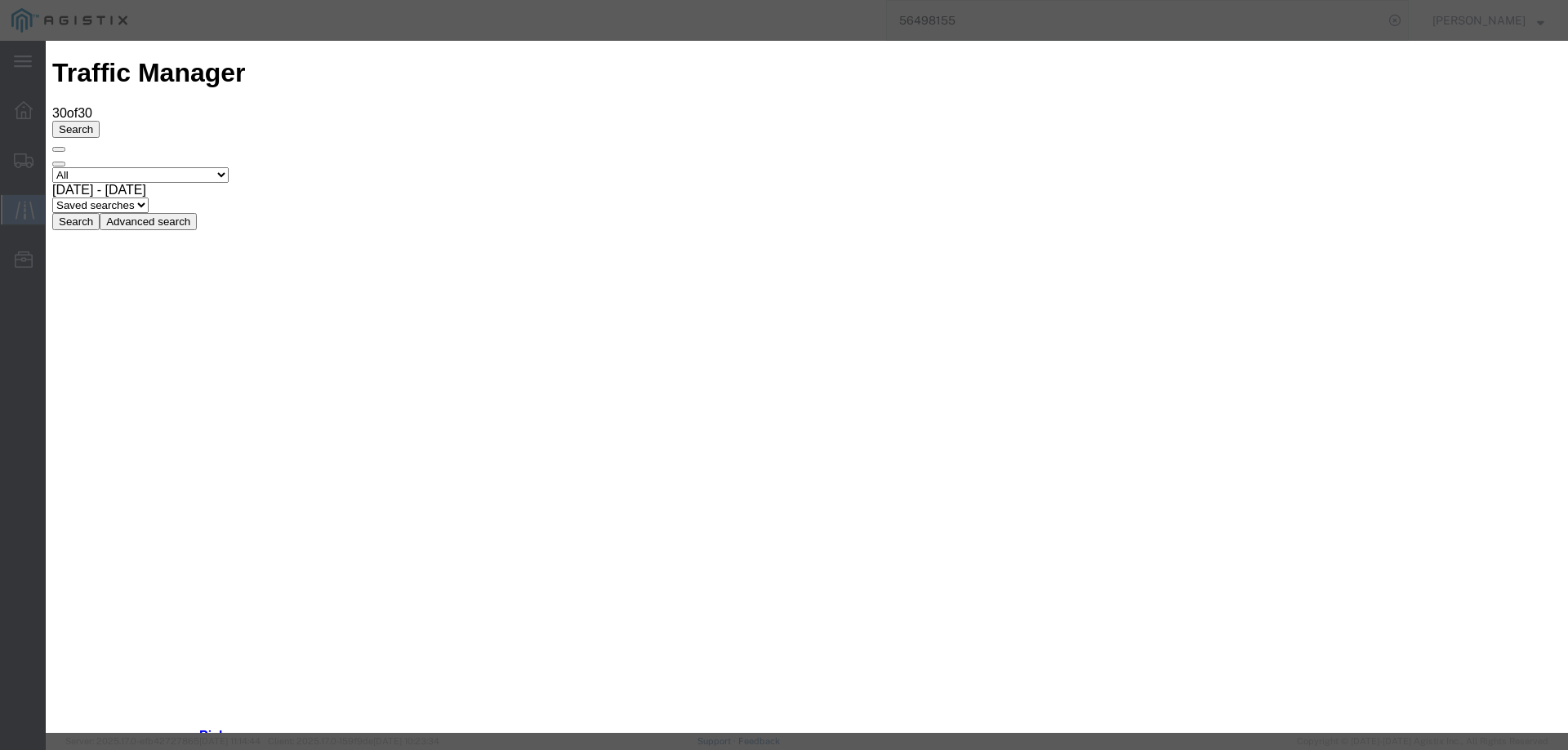
type input "[DATE]"
type input "3:00 PM"
select select "INTRANST"
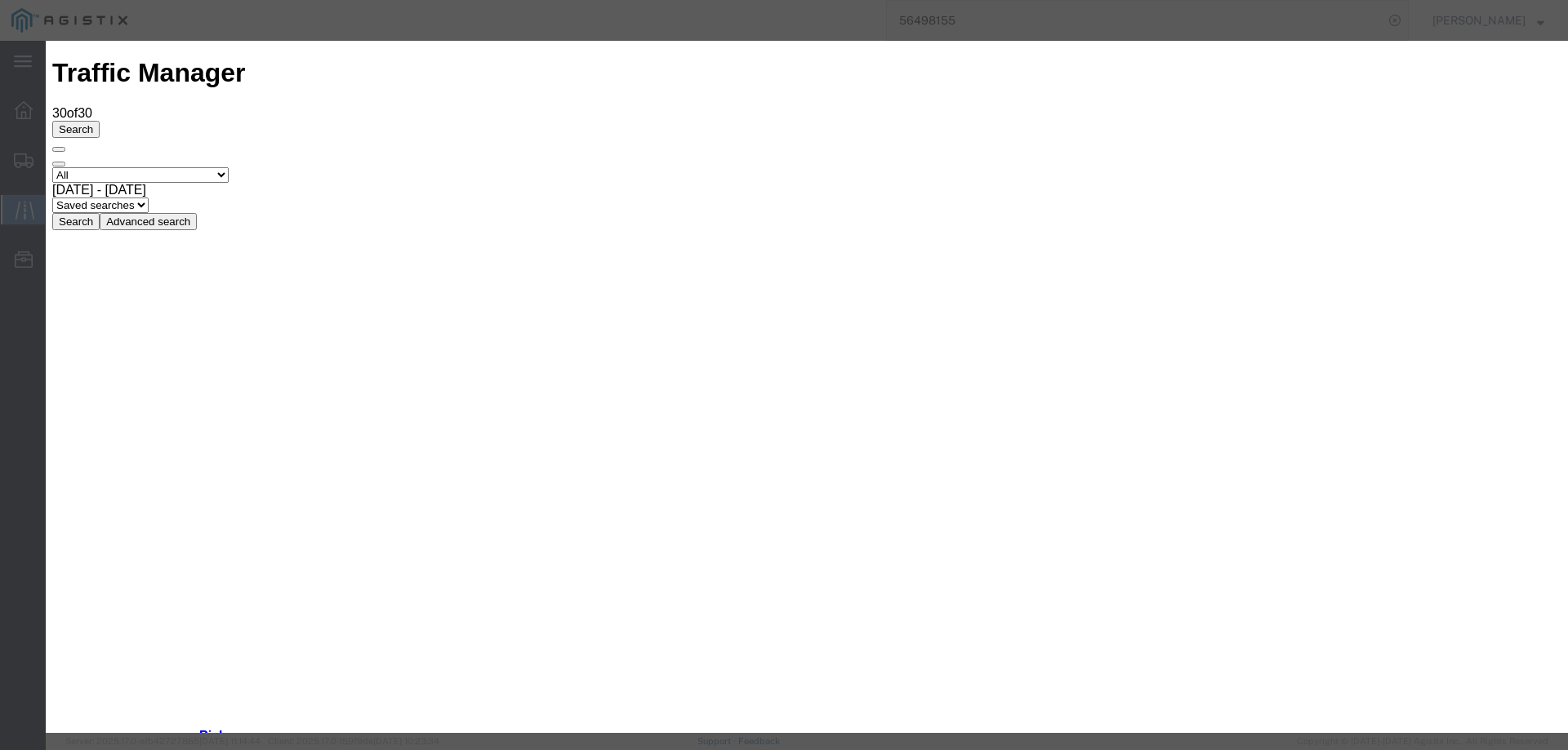
type input "[DATE]"
type input "3:00 PM"
select select "ARVDLVLOC"
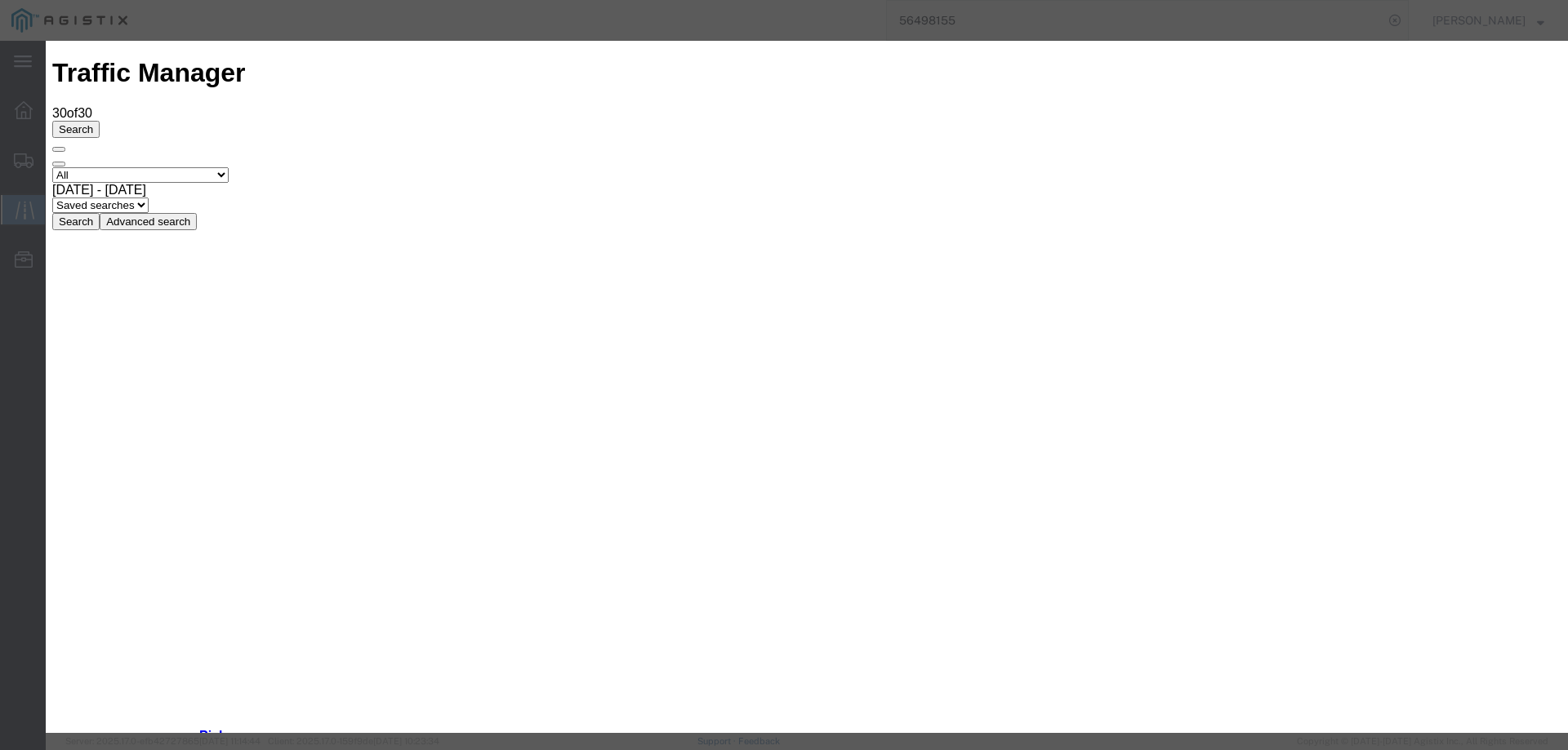
type input "[DATE]"
type input "3:00 PM"
select select "DELIVRED"
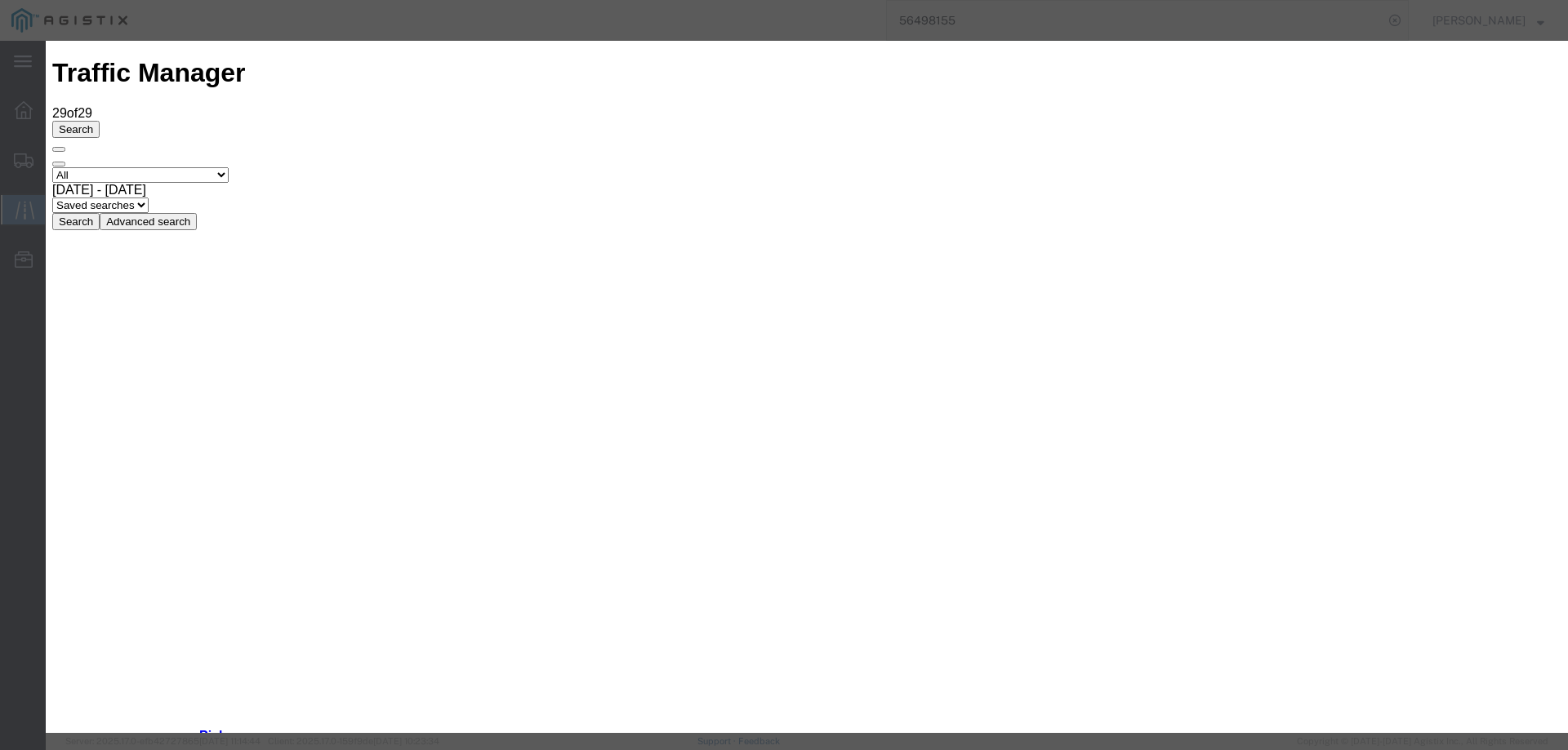
type input "[DATE]"
type input "3:00 PM"
select select "ARVDLVLOC"
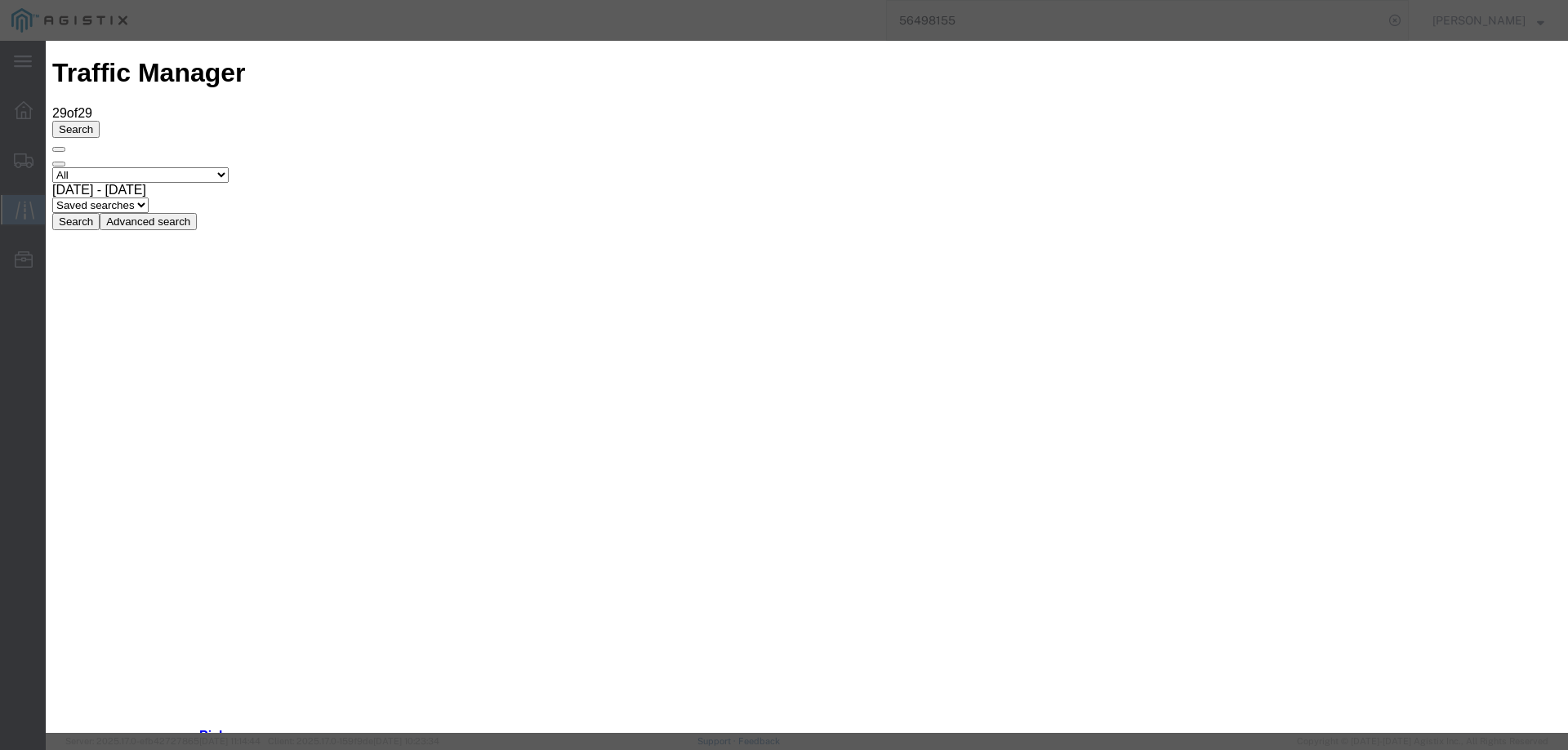
type input "[DATE]"
type input "3:00 PM"
select select "DELIVRED"
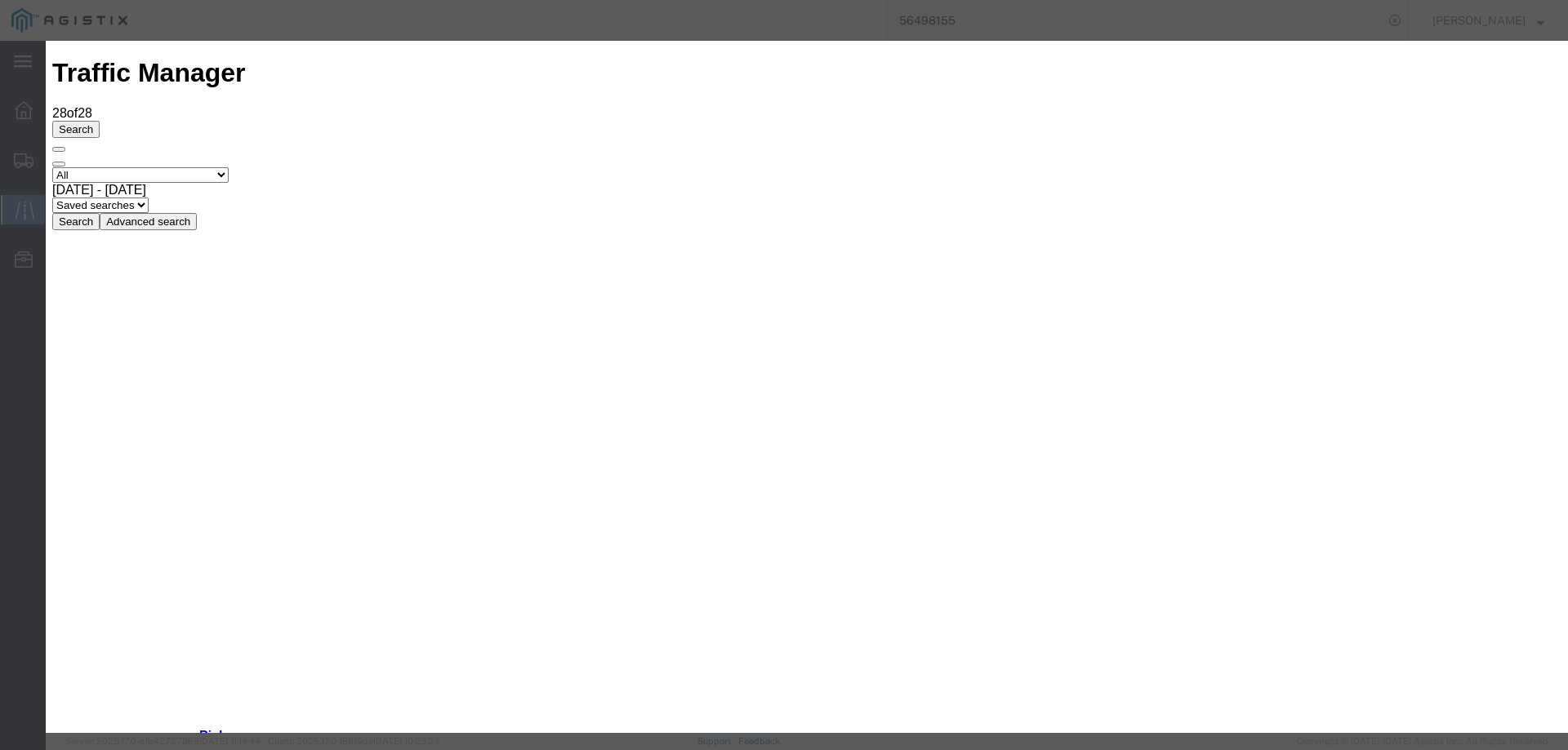
type input "[DATE]"
type input "3:00 PM"
drag, startPoint x: 492, startPoint y: 237, endPoint x: 517, endPoint y: 247, distance: 26.9
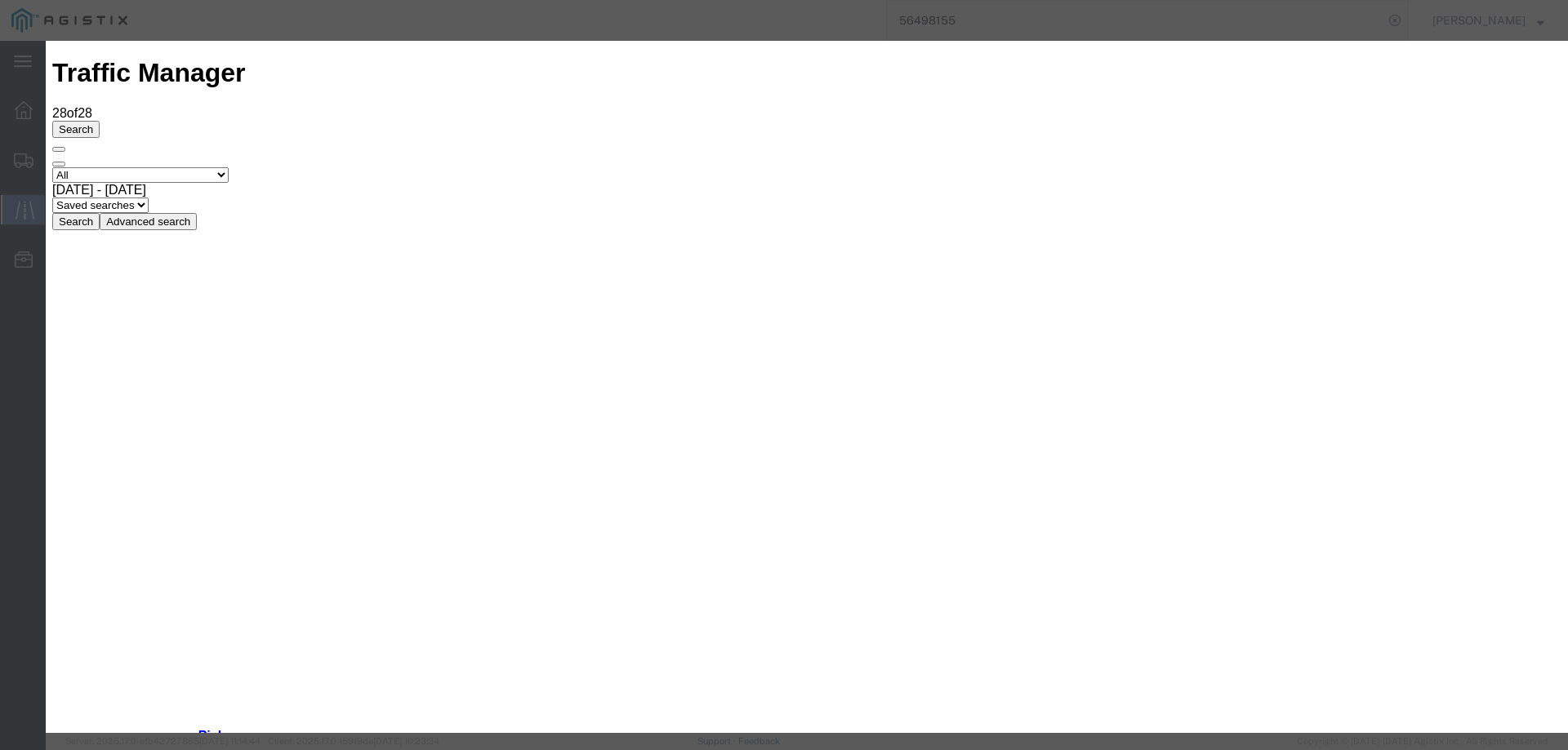
select select "INTRANST"
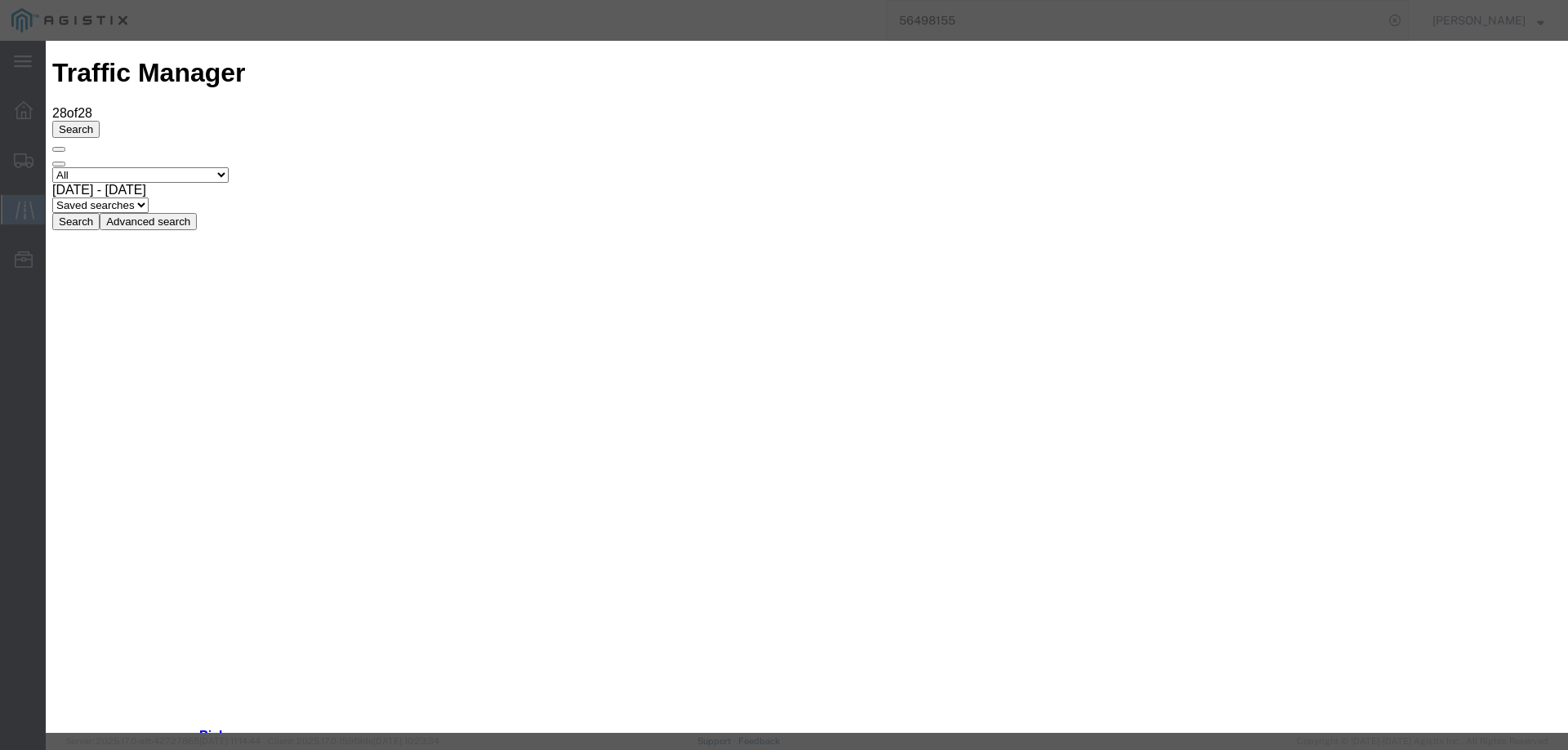
type input "[DATE]"
type input "3:00 PM"
select select "DELIVRED"
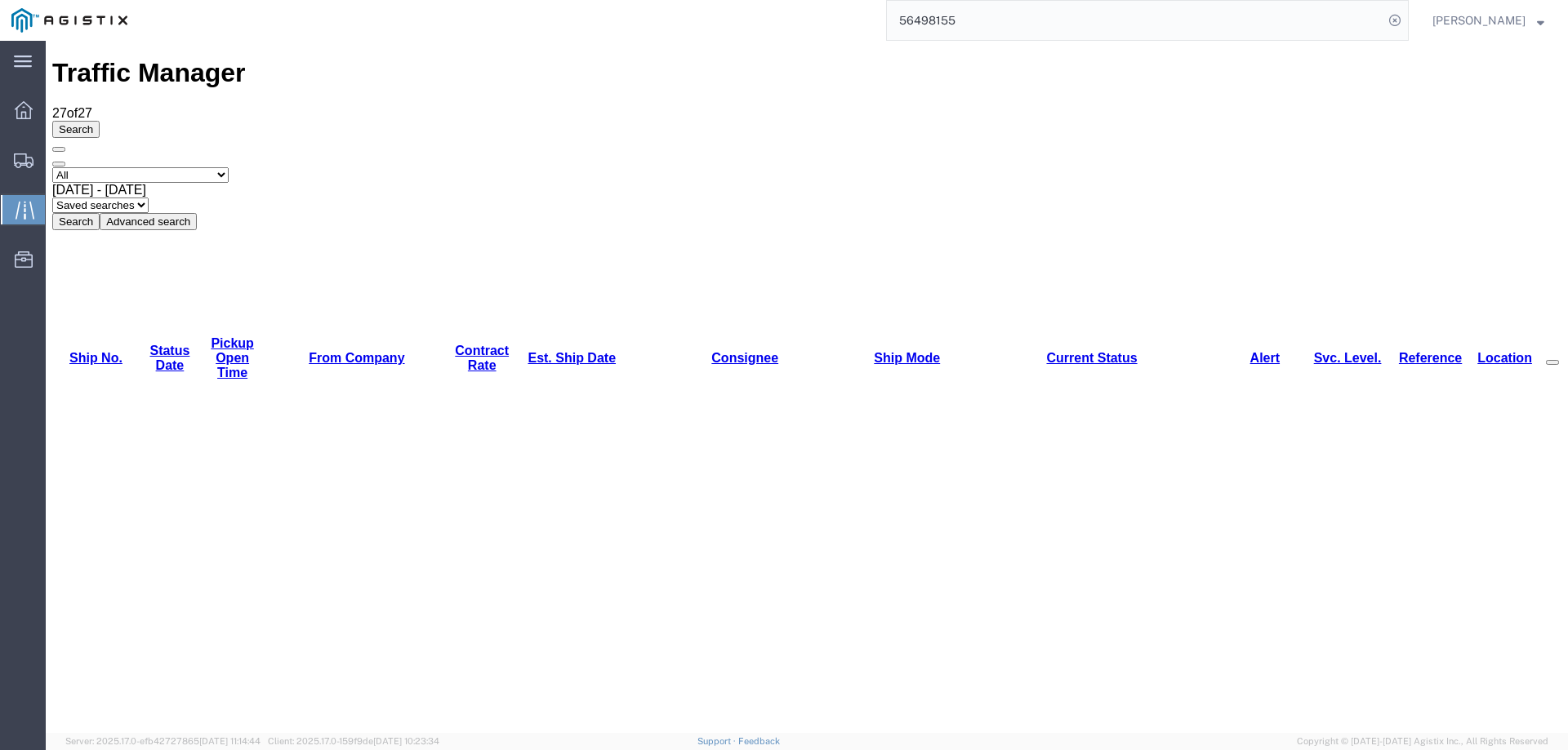
drag, startPoint x: 1015, startPoint y: 21, endPoint x: 855, endPoint y: 22, distance: 160.0
click at [855, 22] on div "56498155" at bounding box center [773, 20] width 1270 height 41
paste input "542297"
type input "56542297"
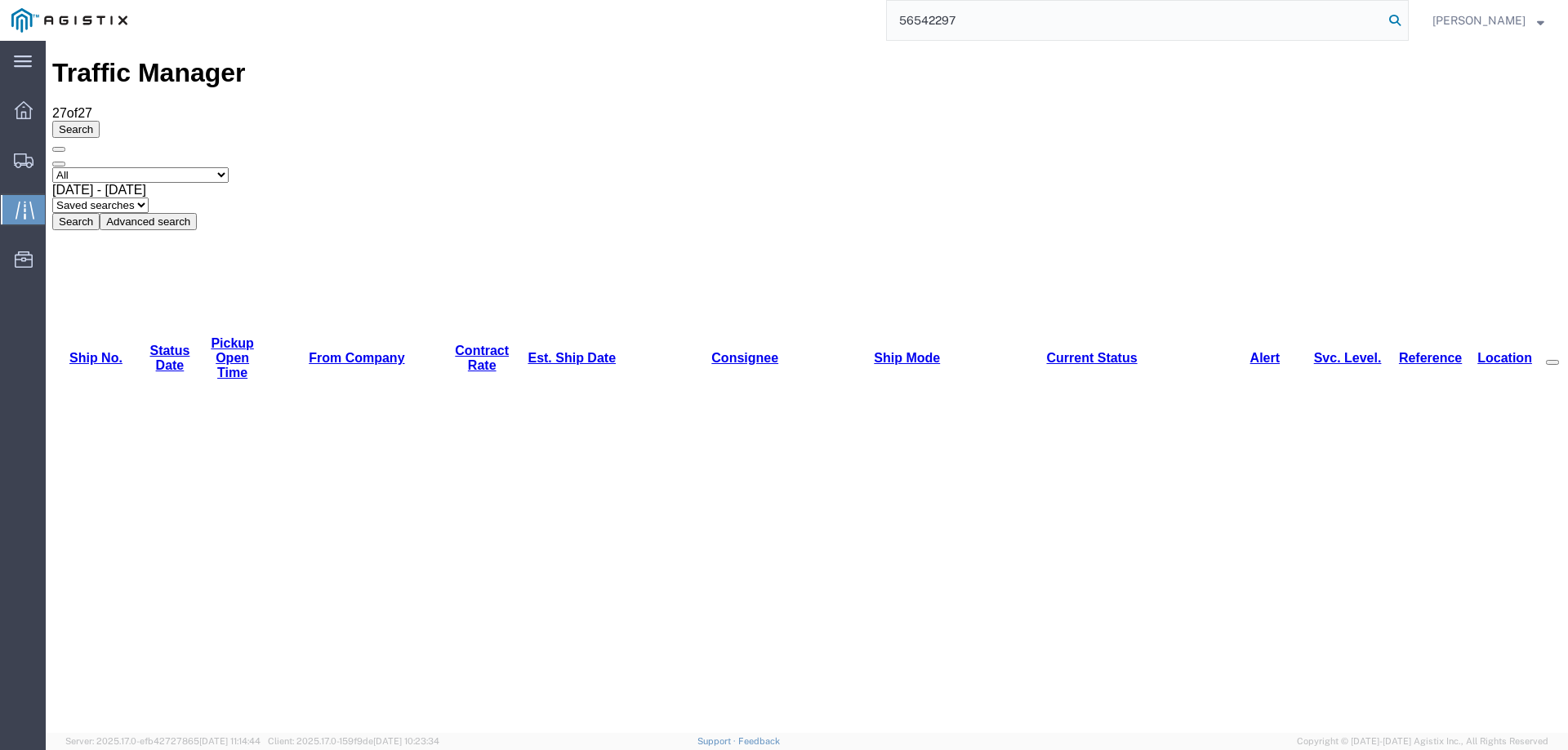
click at [1406, 21] on icon at bounding box center [1395, 20] width 23 height 23
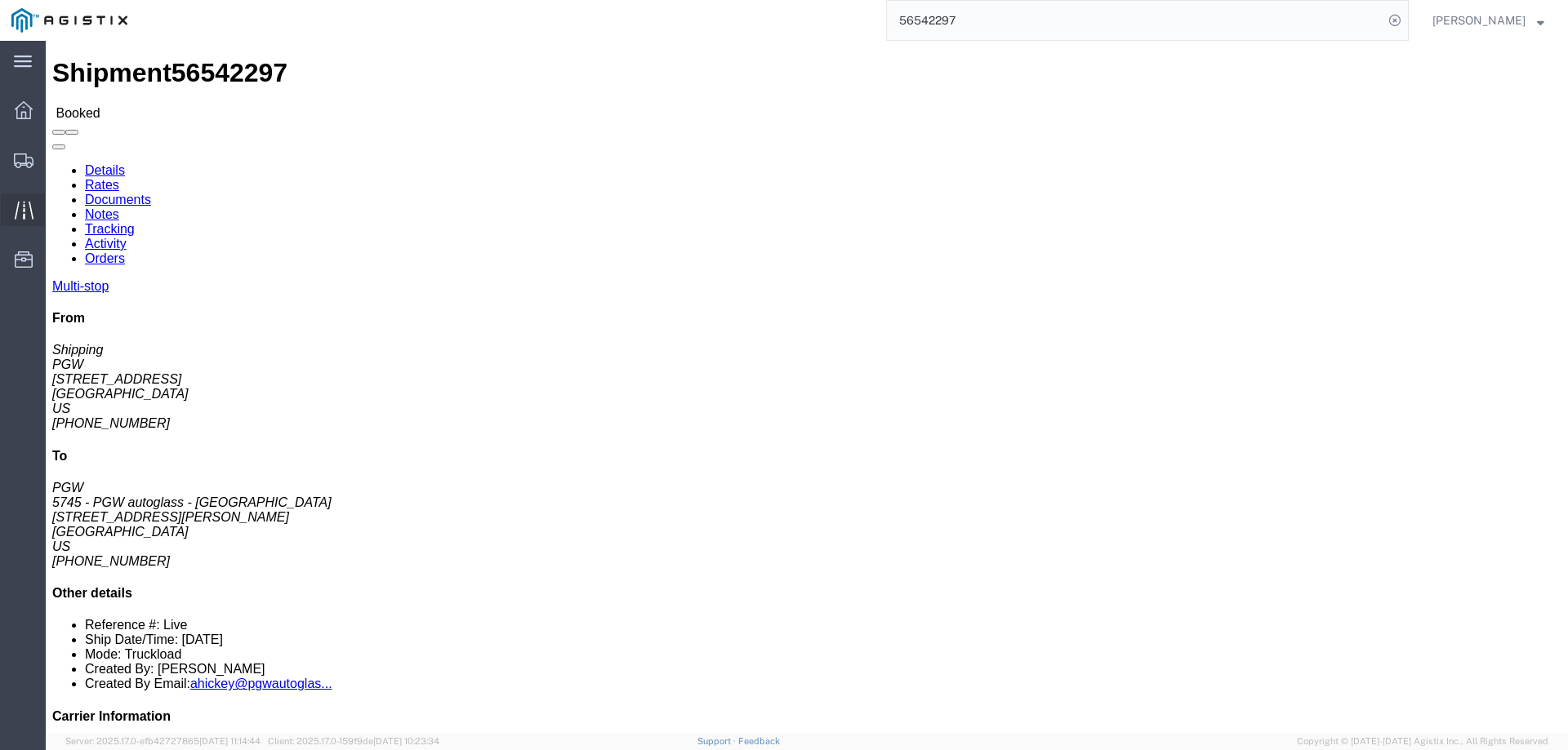
click at [30, 213] on icon at bounding box center [24, 210] width 19 height 19
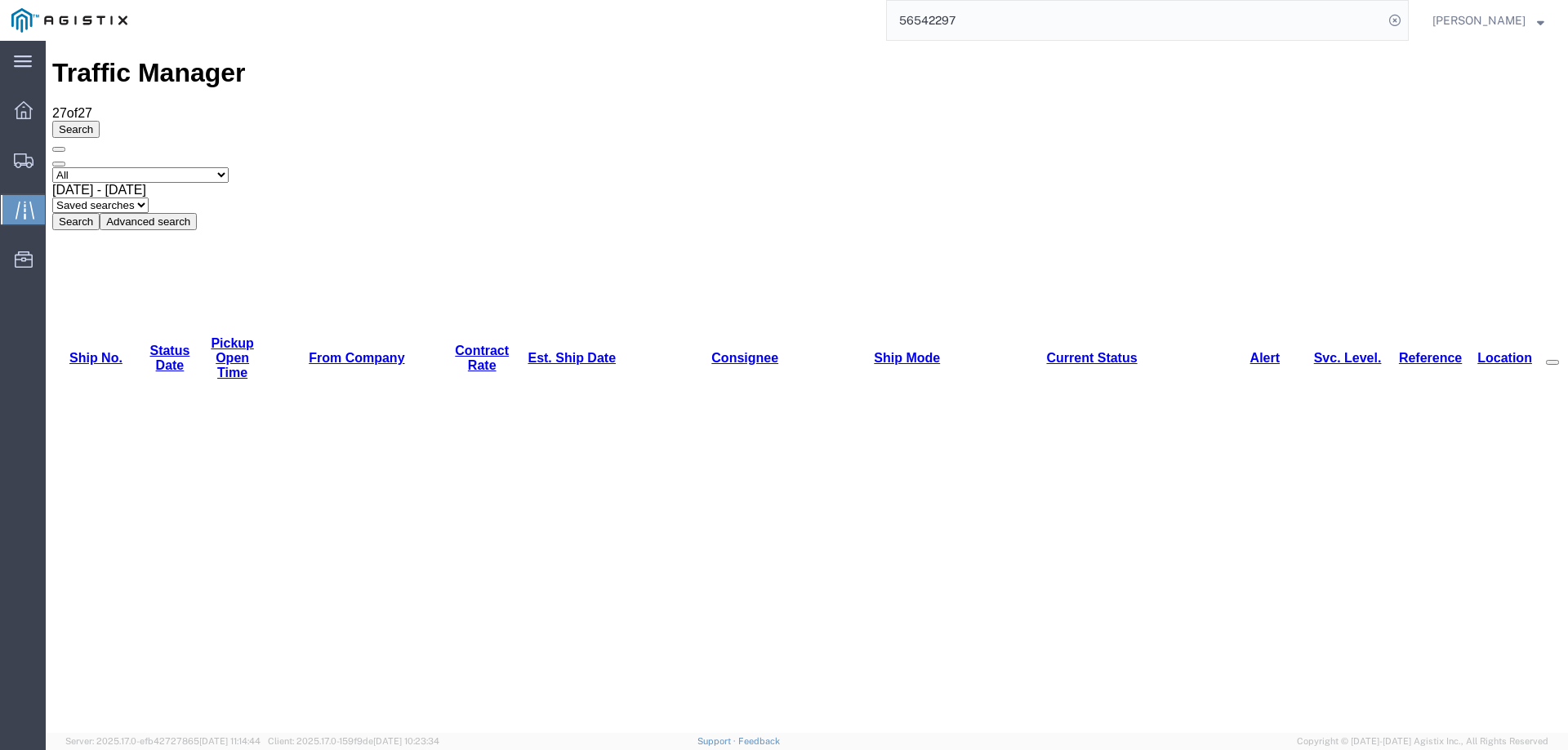
click at [537, 351] on link "Est. Ship Date" at bounding box center [571, 358] width 88 height 14
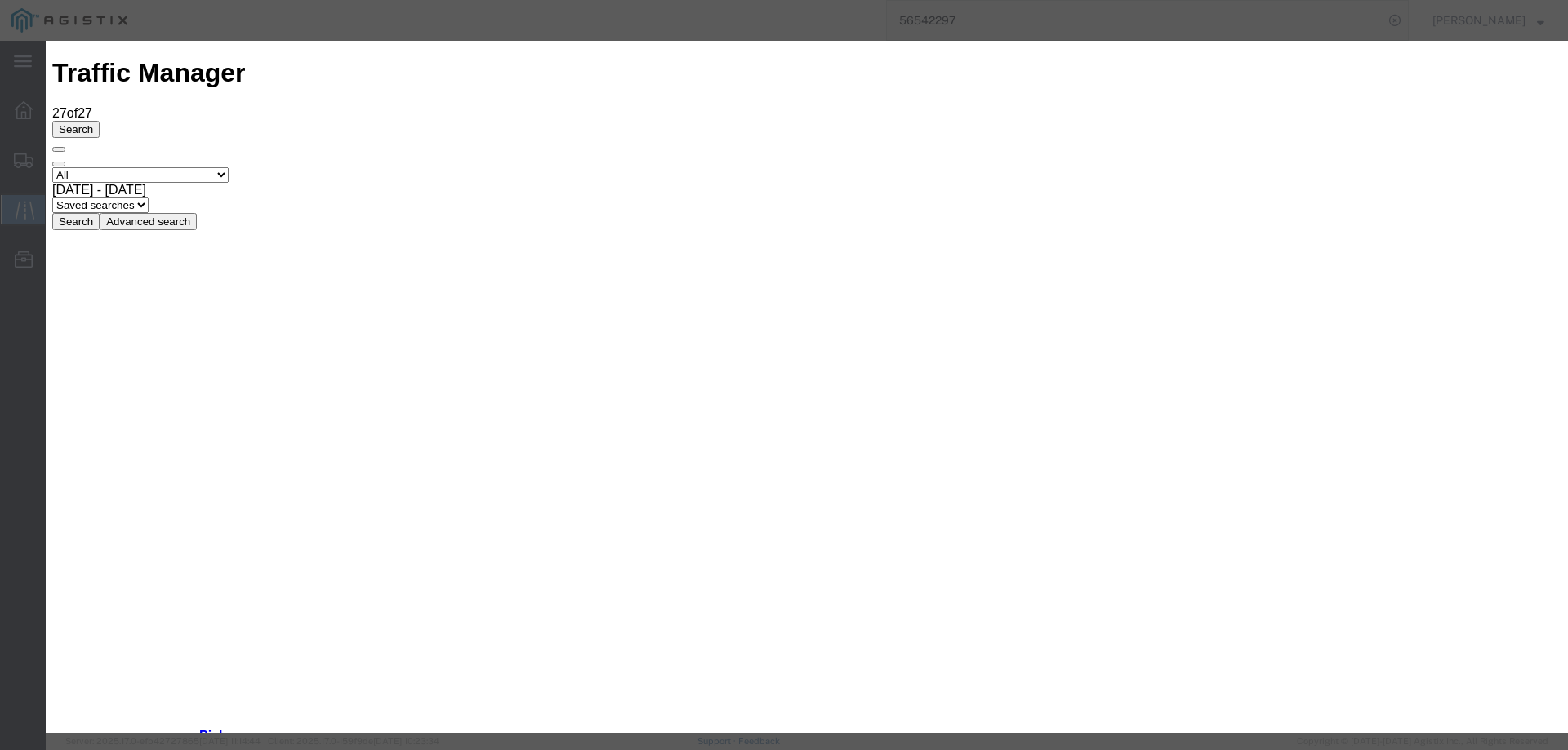
type input "[DATE]"
type input "3:00 PM"
select select "DELIVRED"
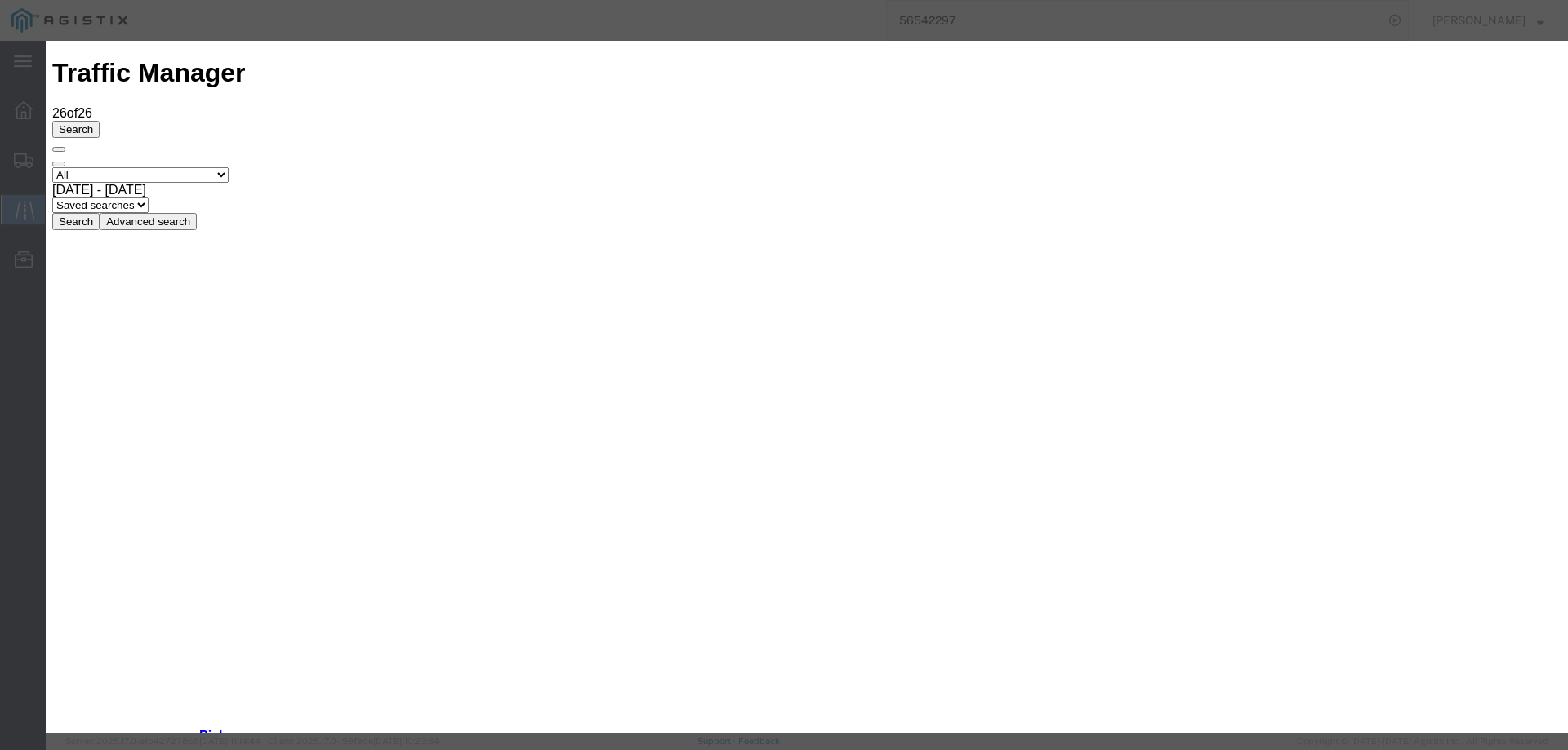
type input "[DATE]"
type input "3:00 PM"
select select "ARVDLVLOC"
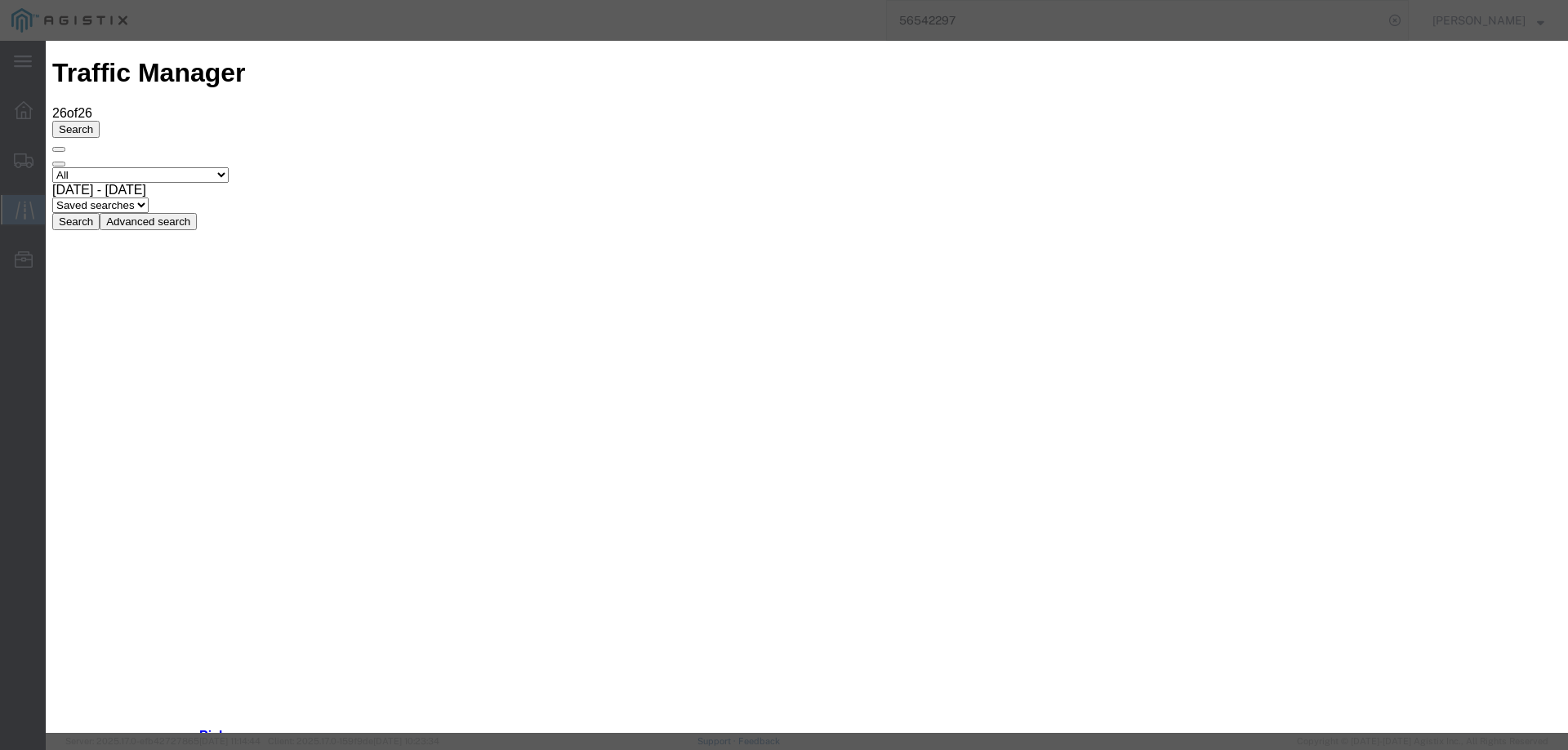
type input "[DATE]"
type input "3:00 PM"
select select "INTRANST"
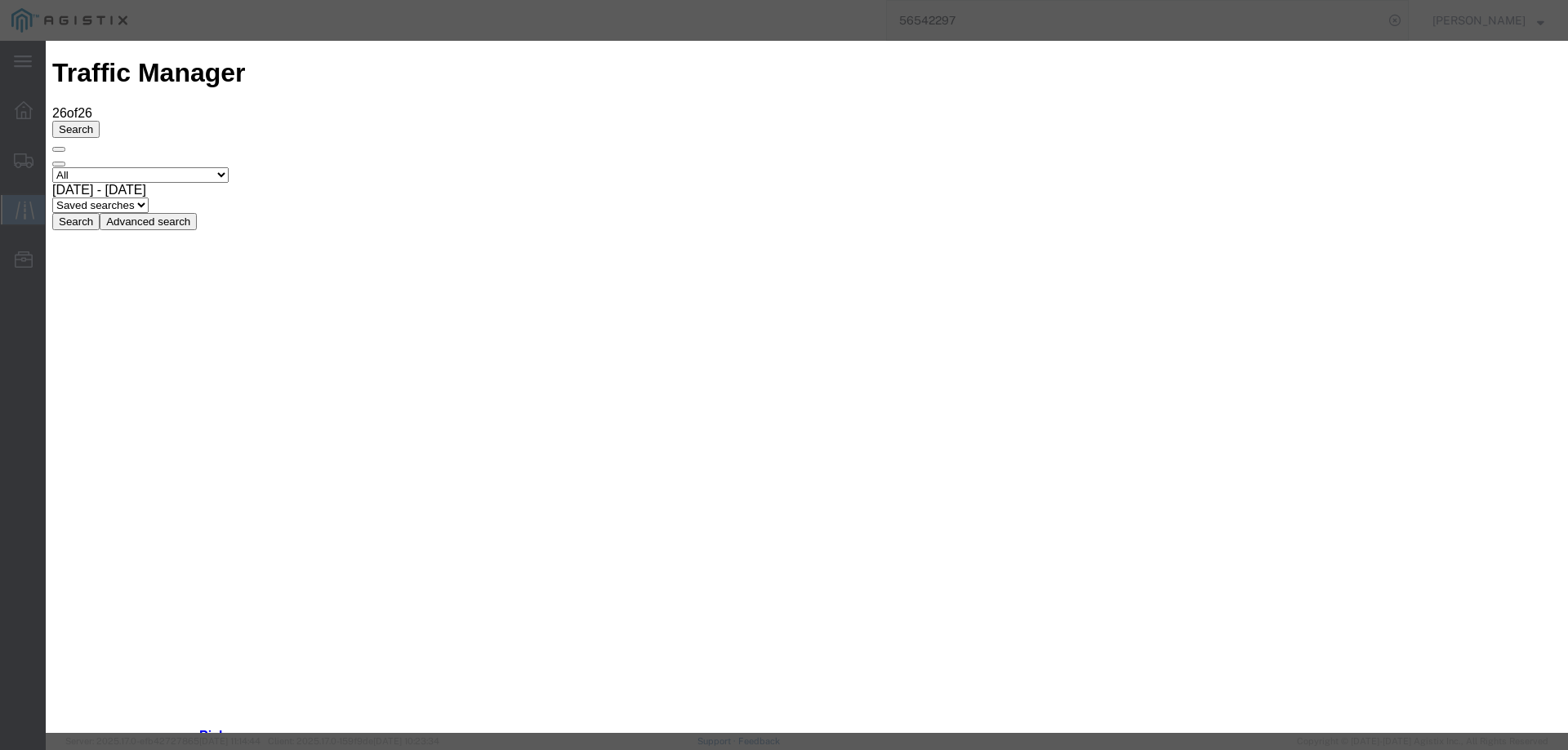
type input "[DATE]"
drag, startPoint x: 758, startPoint y: 207, endPoint x: 638, endPoint y: 213, distance: 120.1
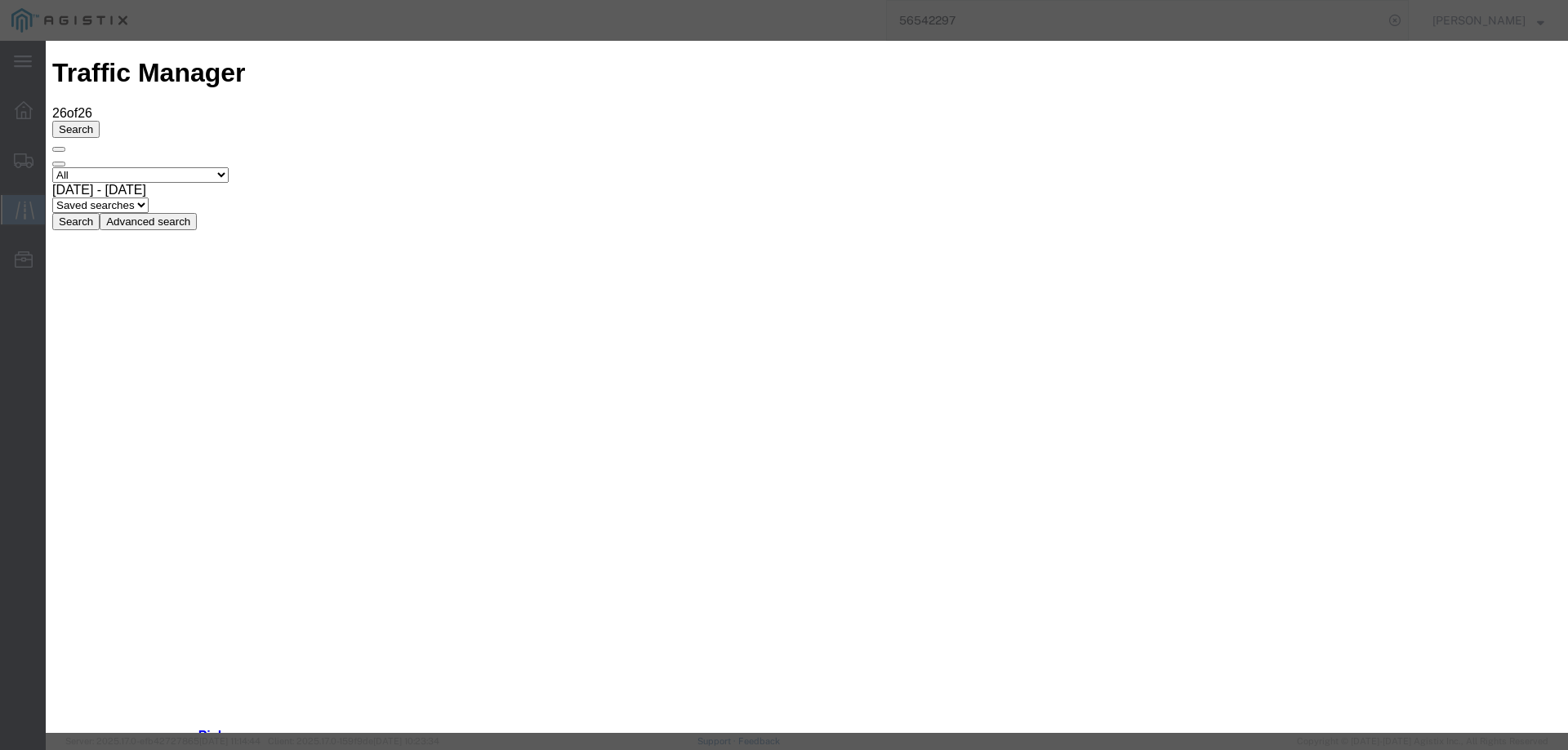
type input "10:00 AM"
select select "ARVPULOC"
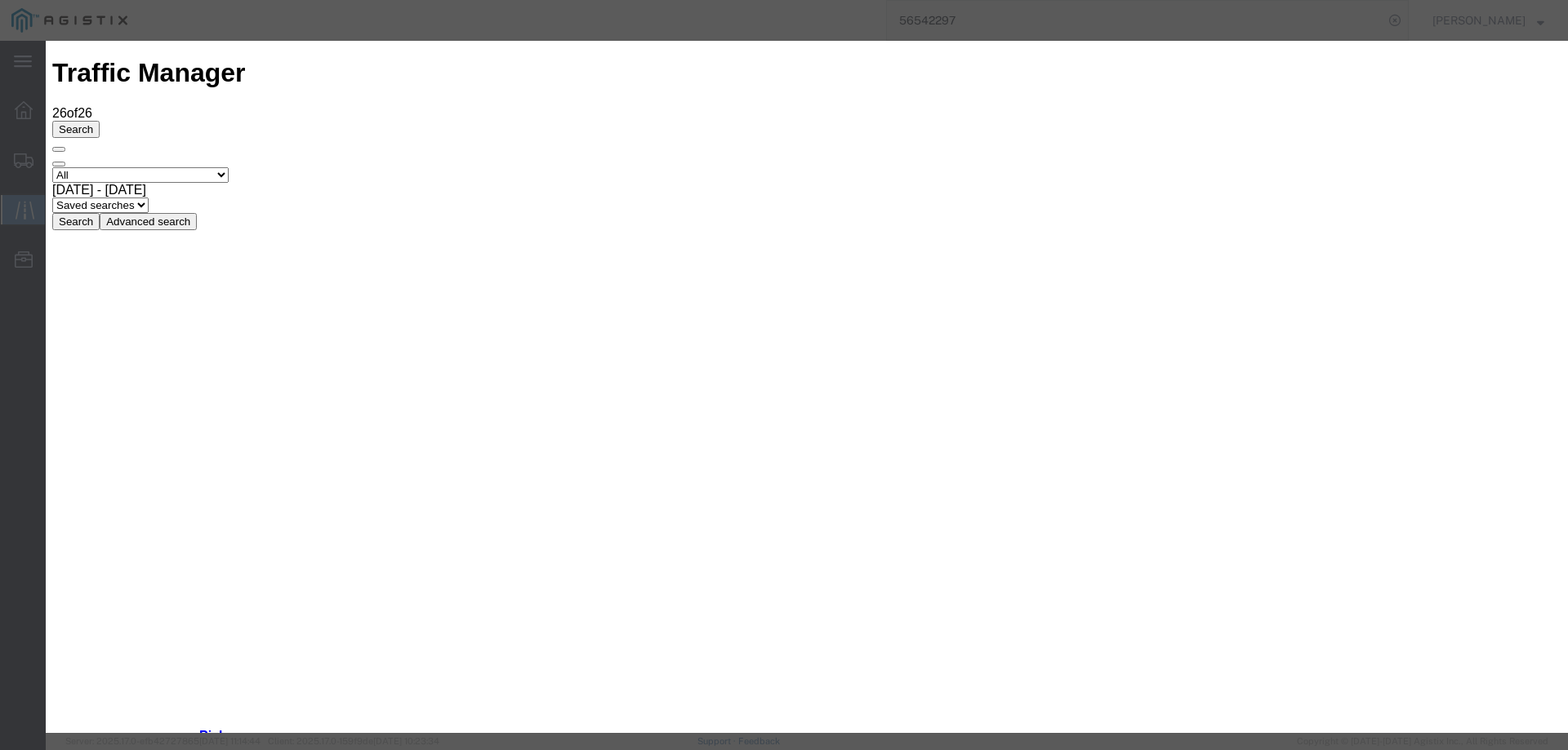
type input "[DATE]"
type input "3:00 PM"
select select "INTRANST"
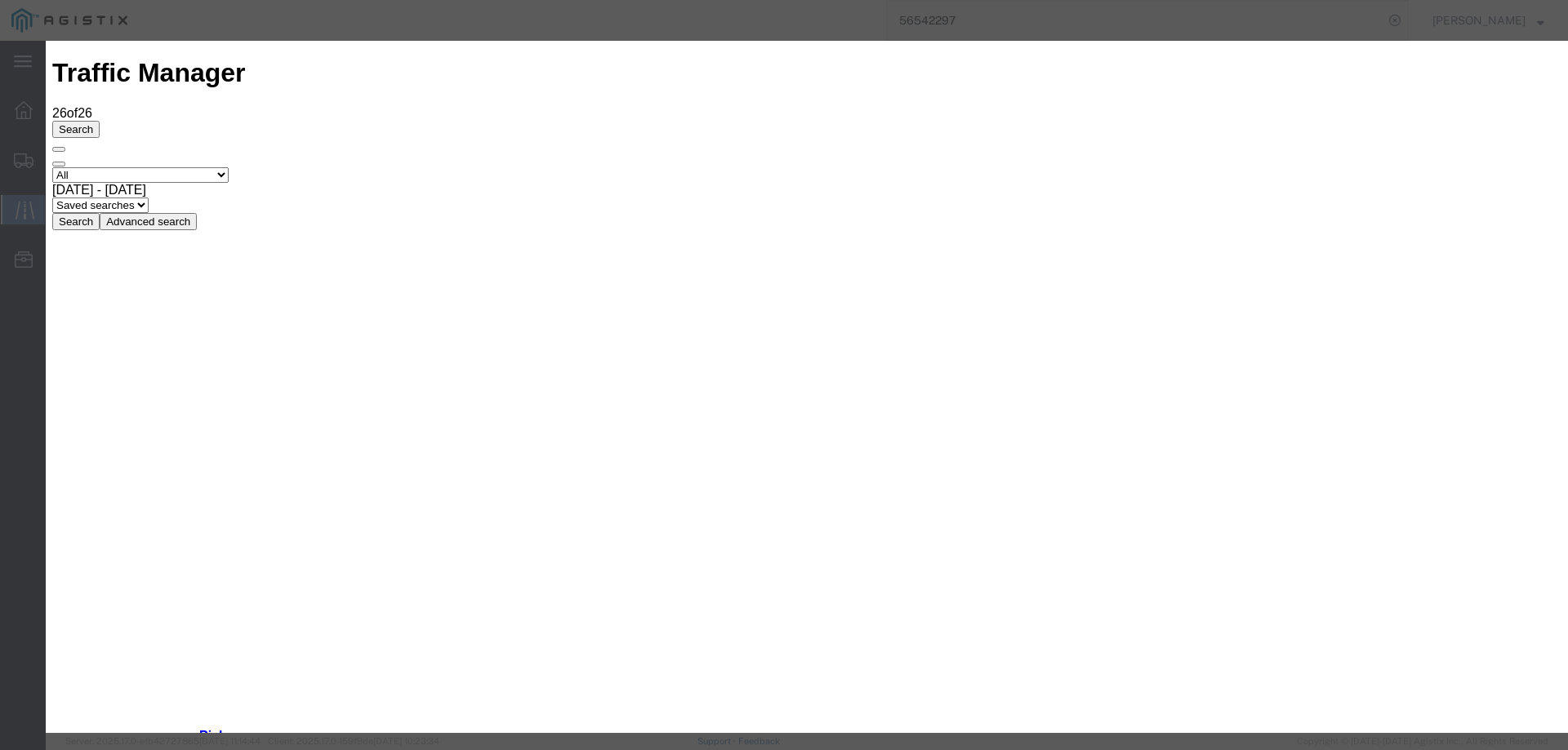
type input "[DATE]"
type input "4:00 PM"
select select "INTRANST"
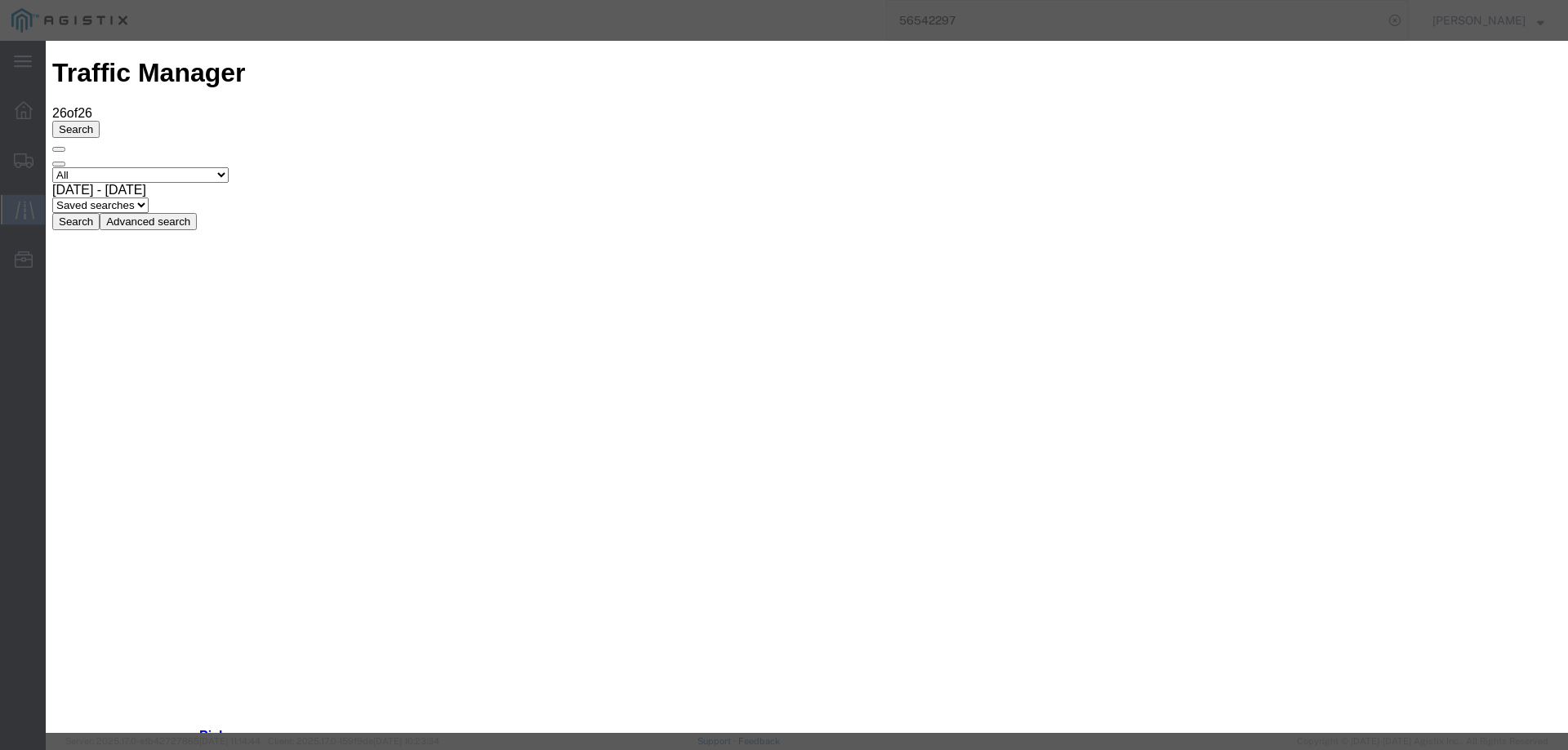
type input "[DATE]"
type input "4:00 PM"
select select "INTRANST"
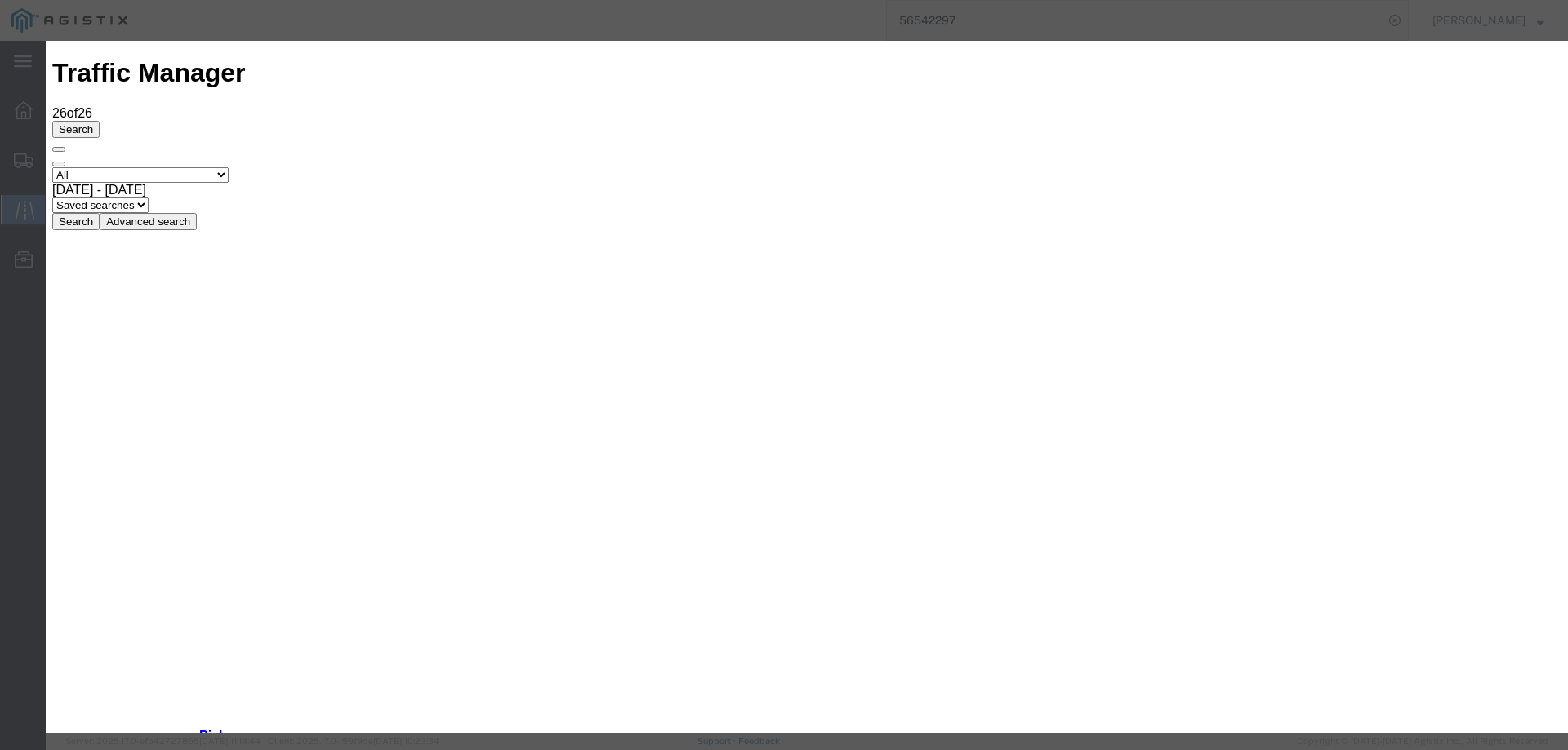
type input "[DATE]"
type input "4:00 PM"
select select "INTRANST"
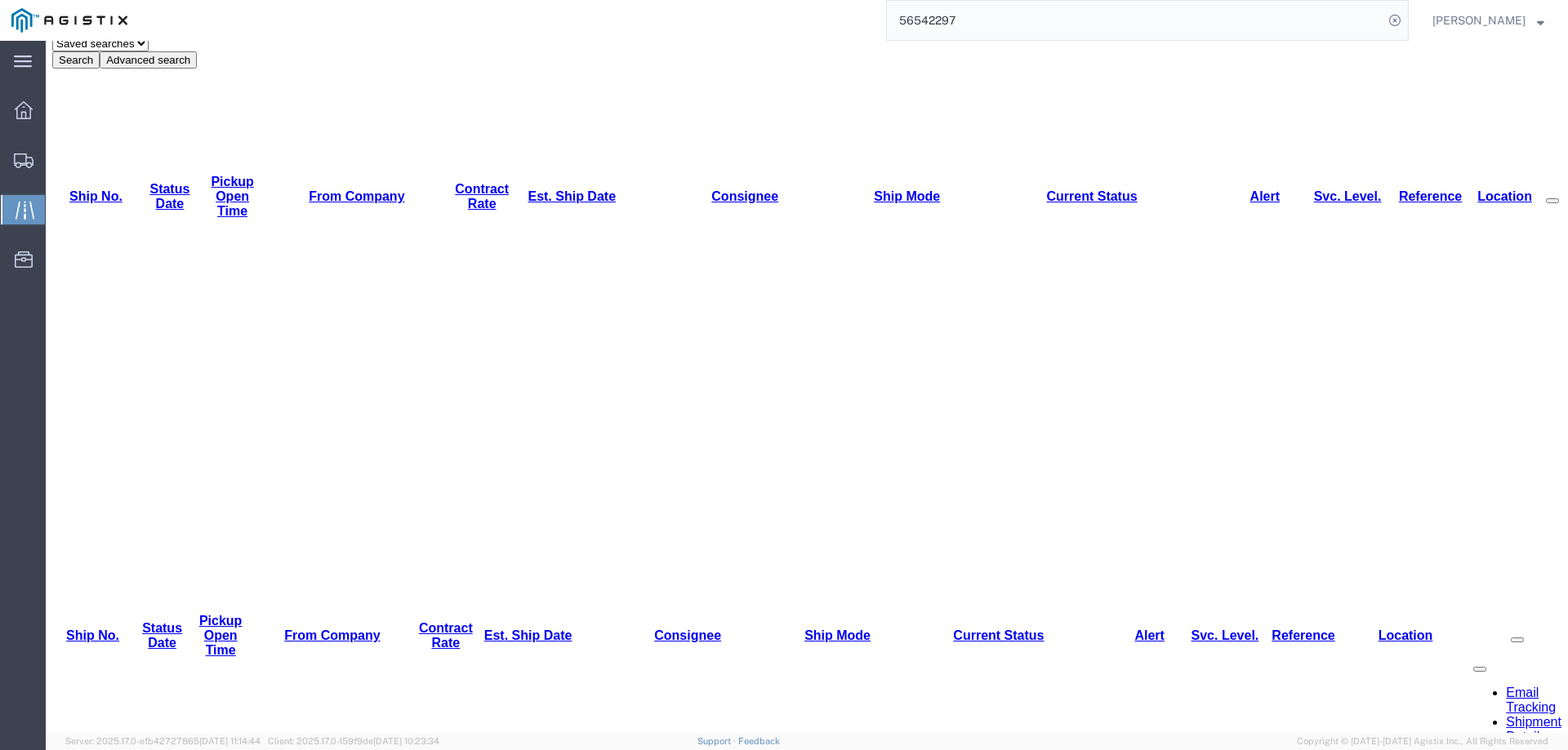
scroll to position [163, 0]
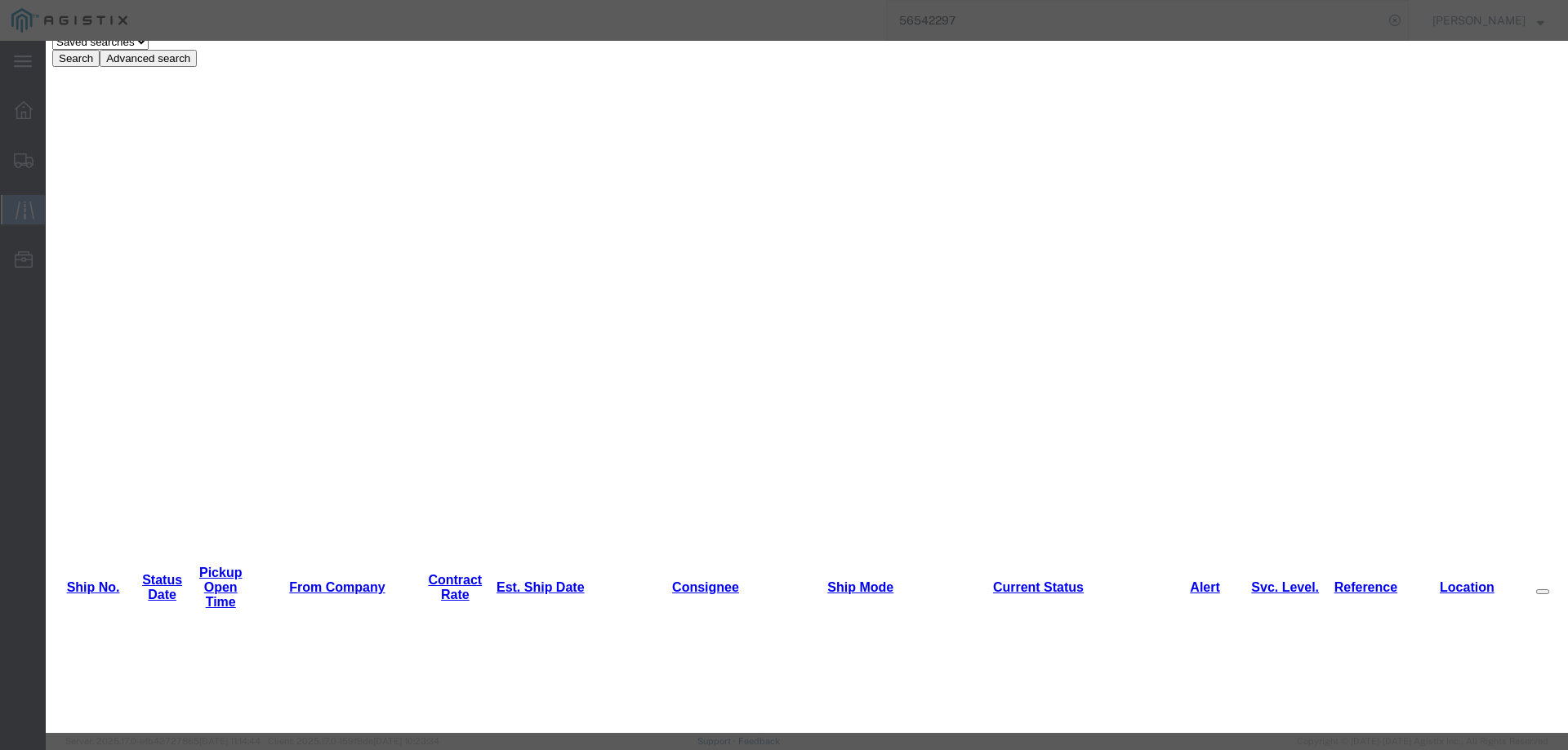
type input "[DATE]"
type input "4:00 PM"
drag, startPoint x: 526, startPoint y: 232, endPoint x: 526, endPoint y: 245, distance: 13.0
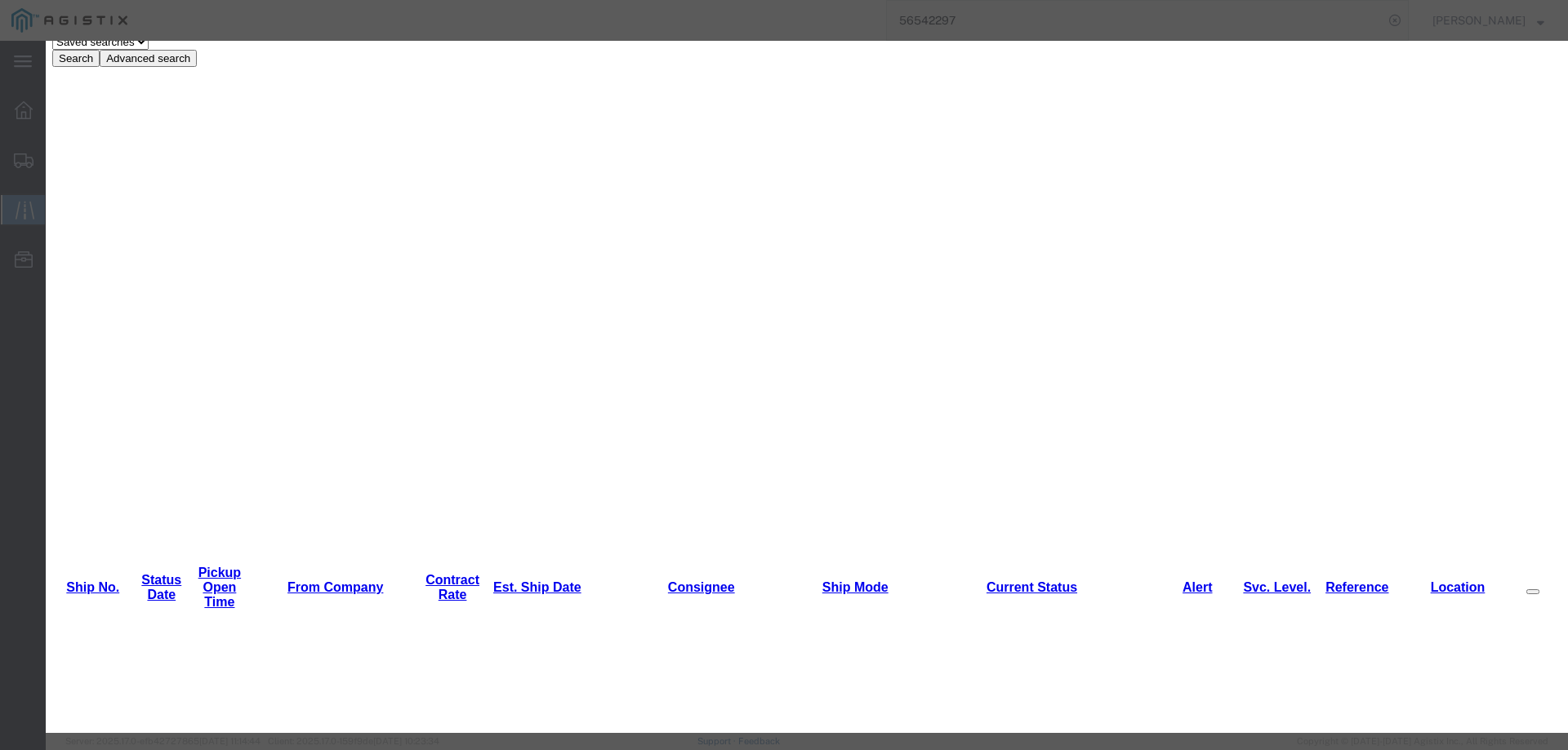
select select "INTRANST"
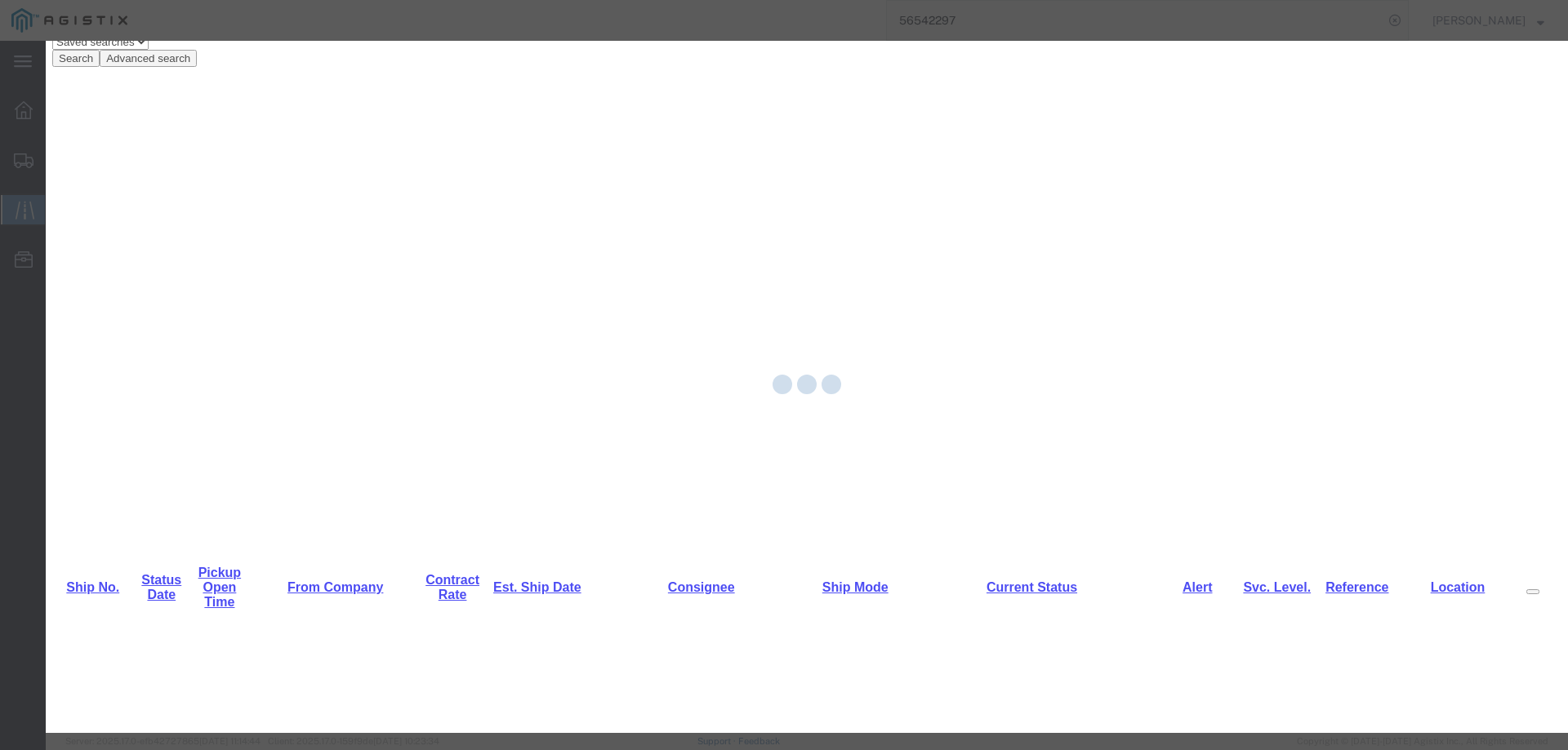
scroll to position [0, 0]
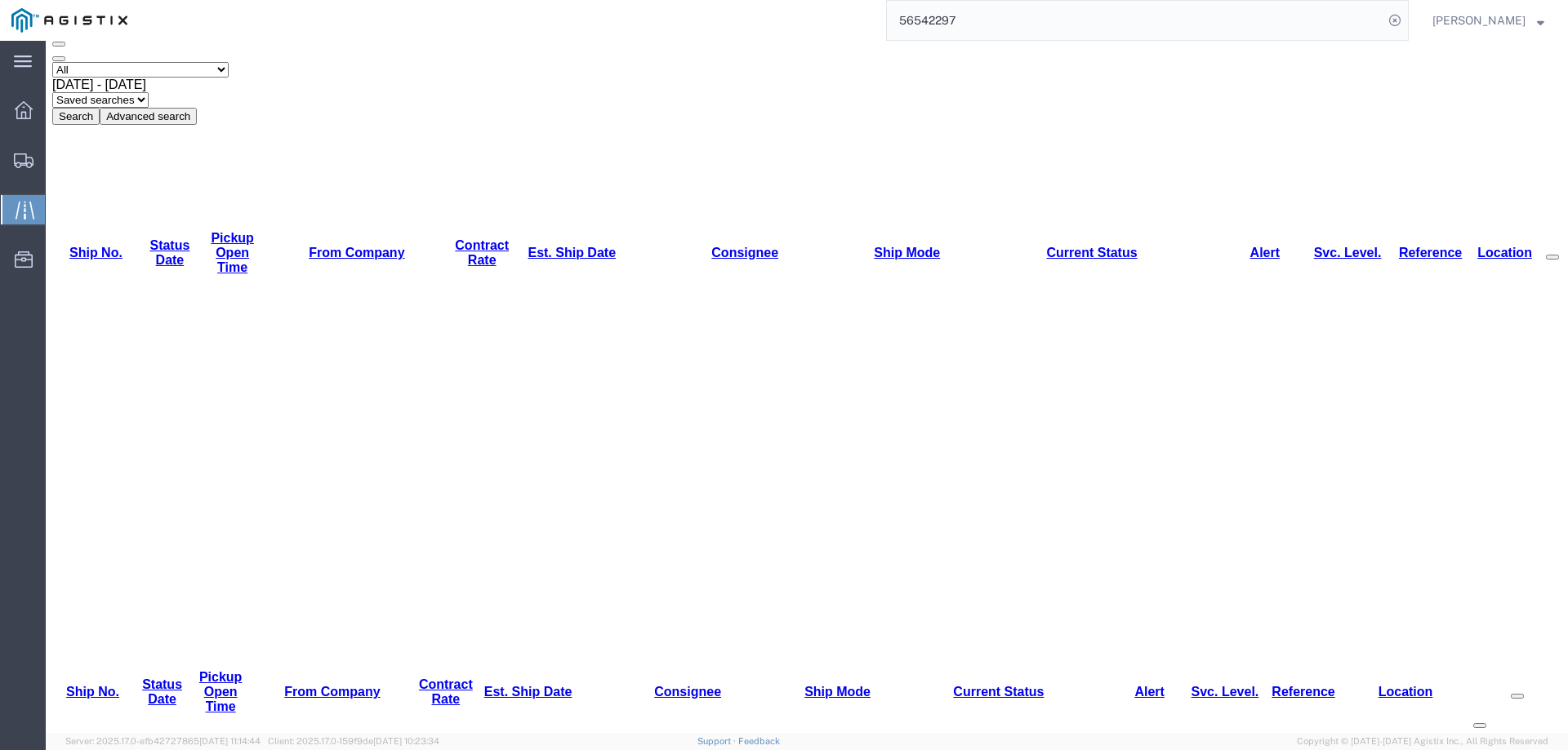
scroll to position [116, 0]
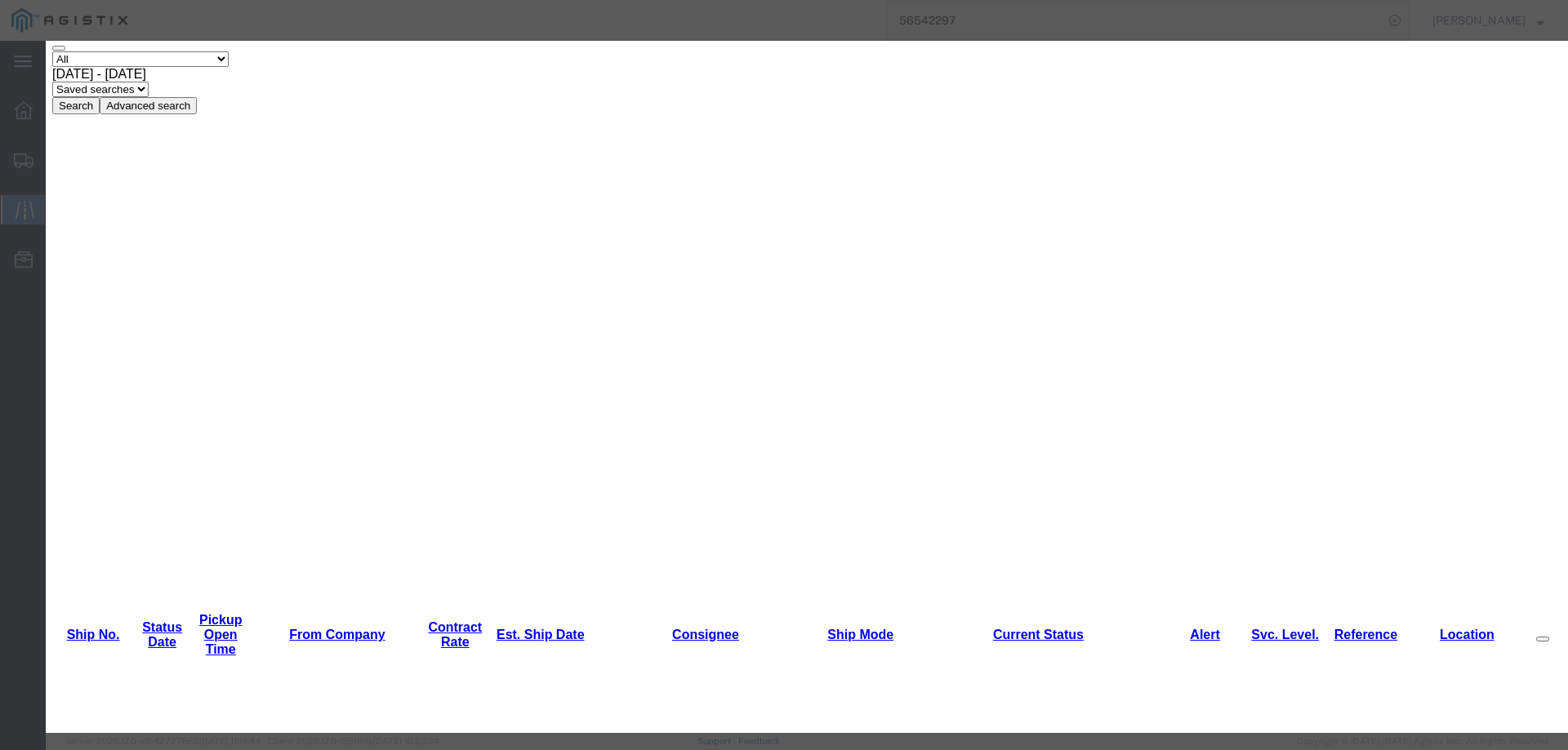
type input "[DATE]"
type input "4:00 PM"
drag, startPoint x: 514, startPoint y: 236, endPoint x: 523, endPoint y: 246, distance: 13.5
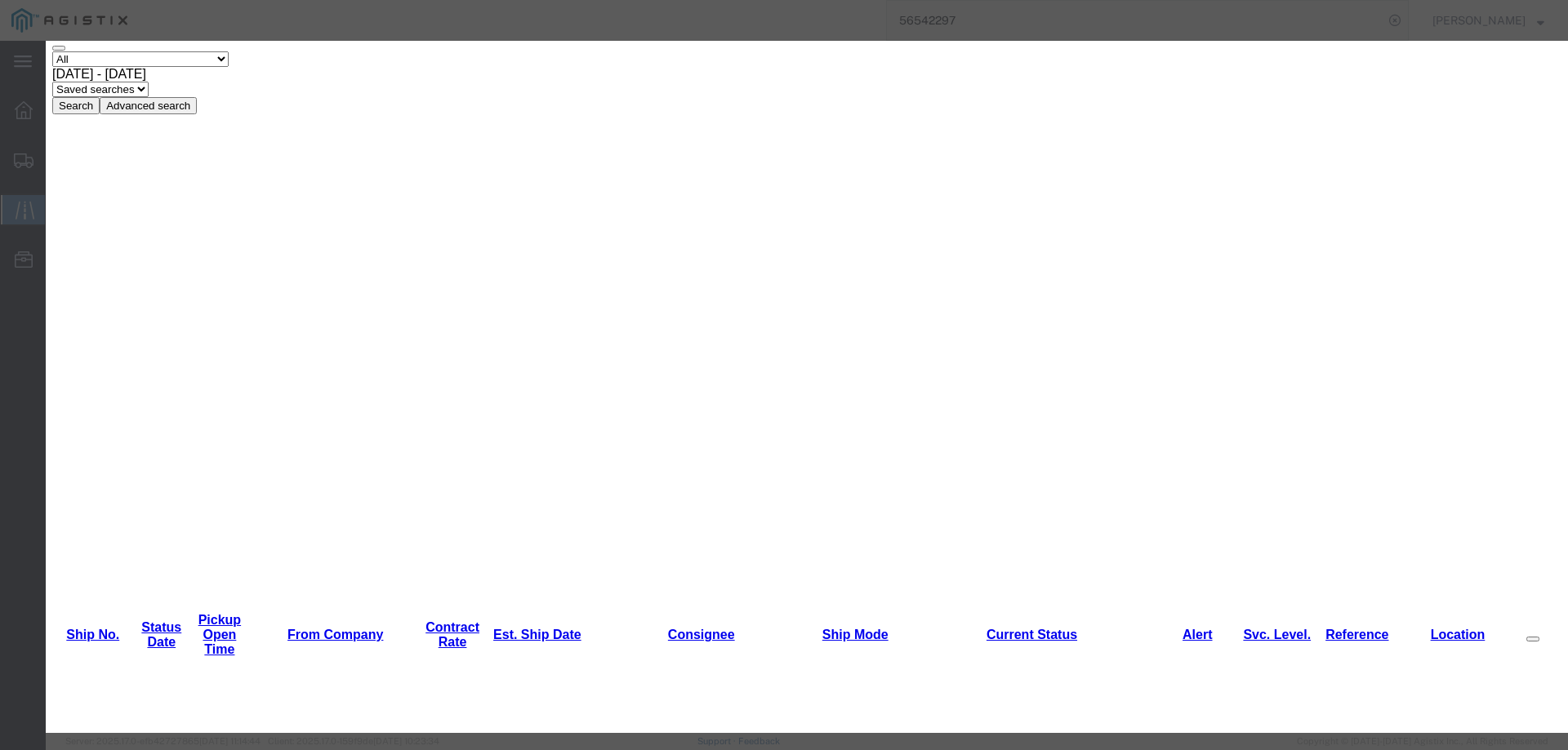
select select "INTRANST"
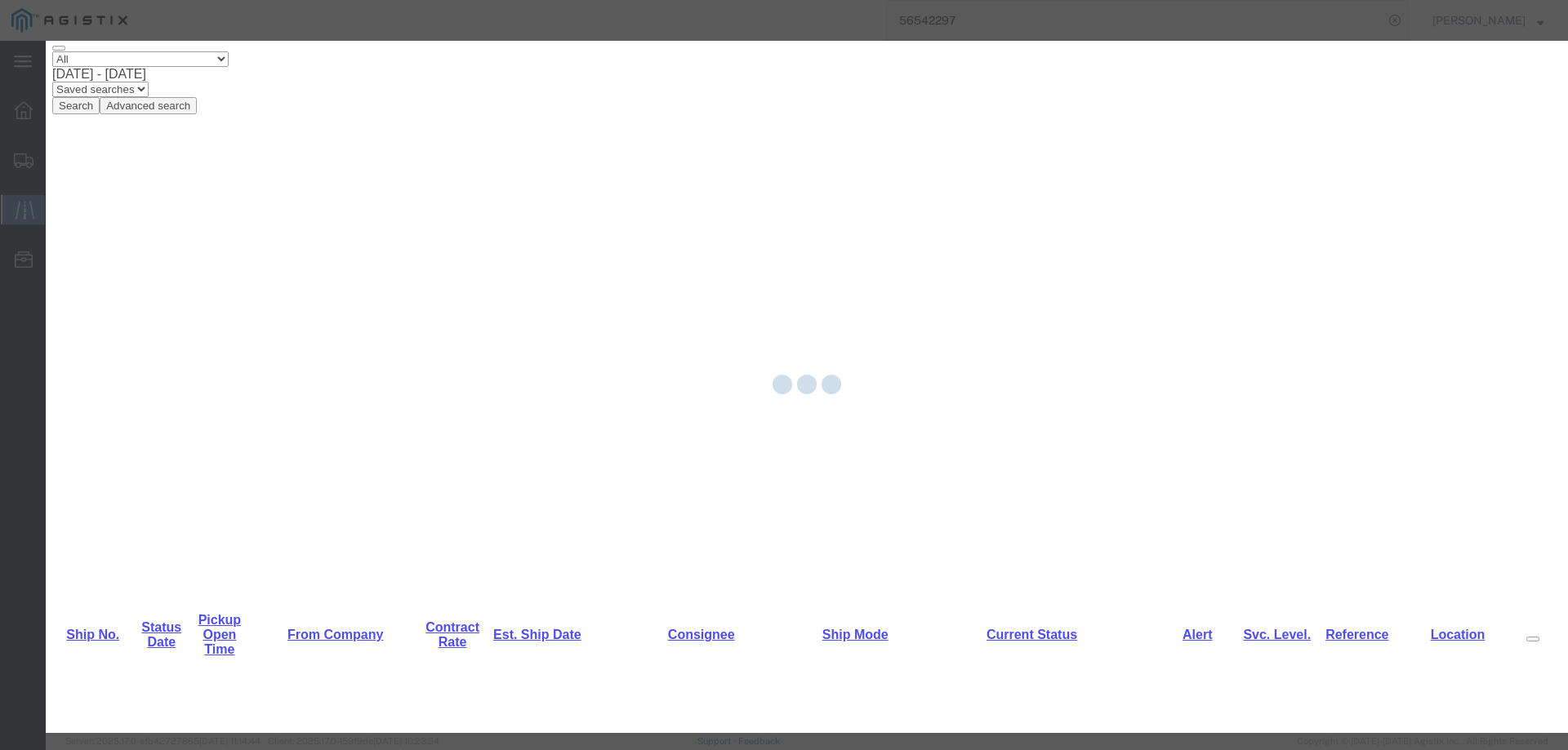
scroll to position [0, 0]
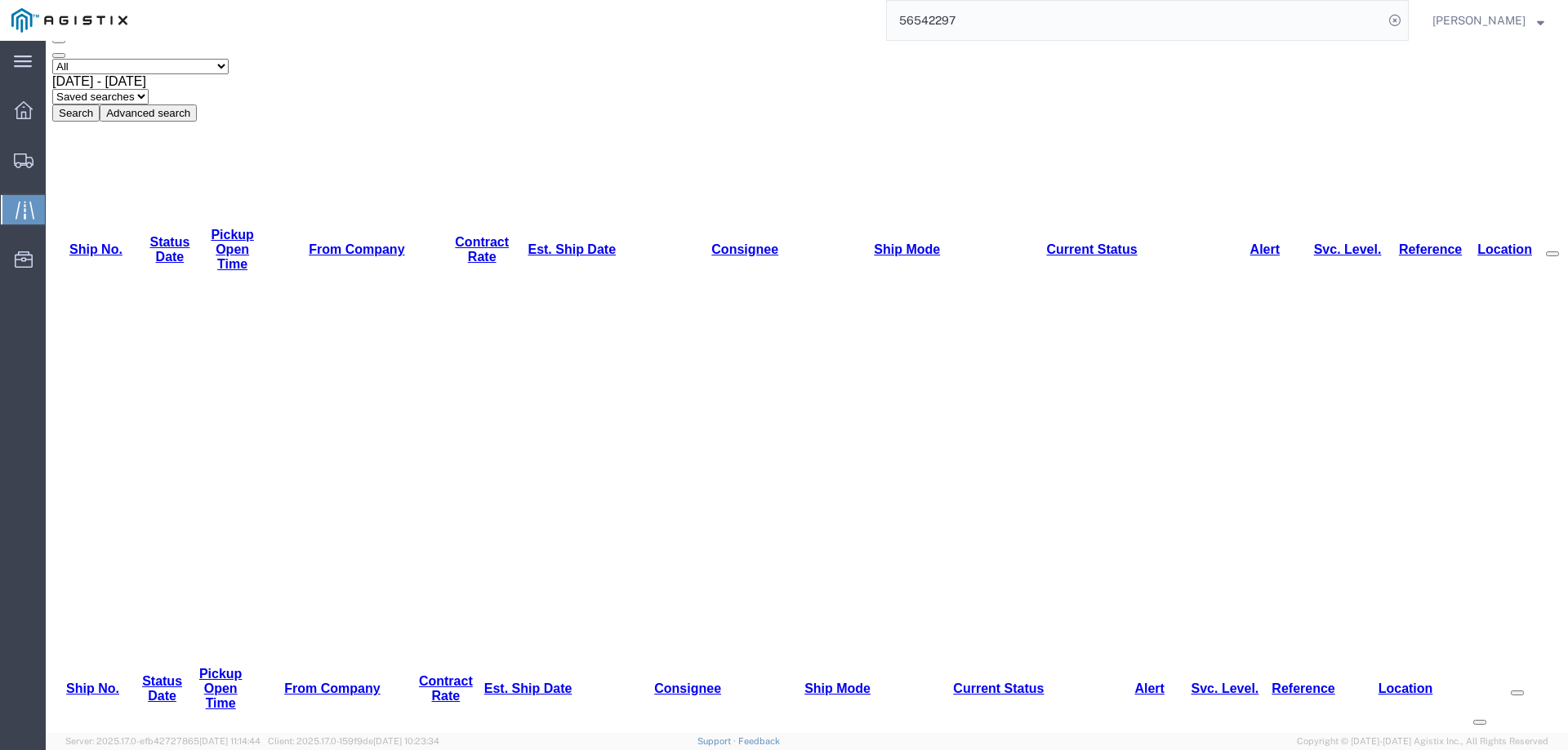
scroll to position [116, 0]
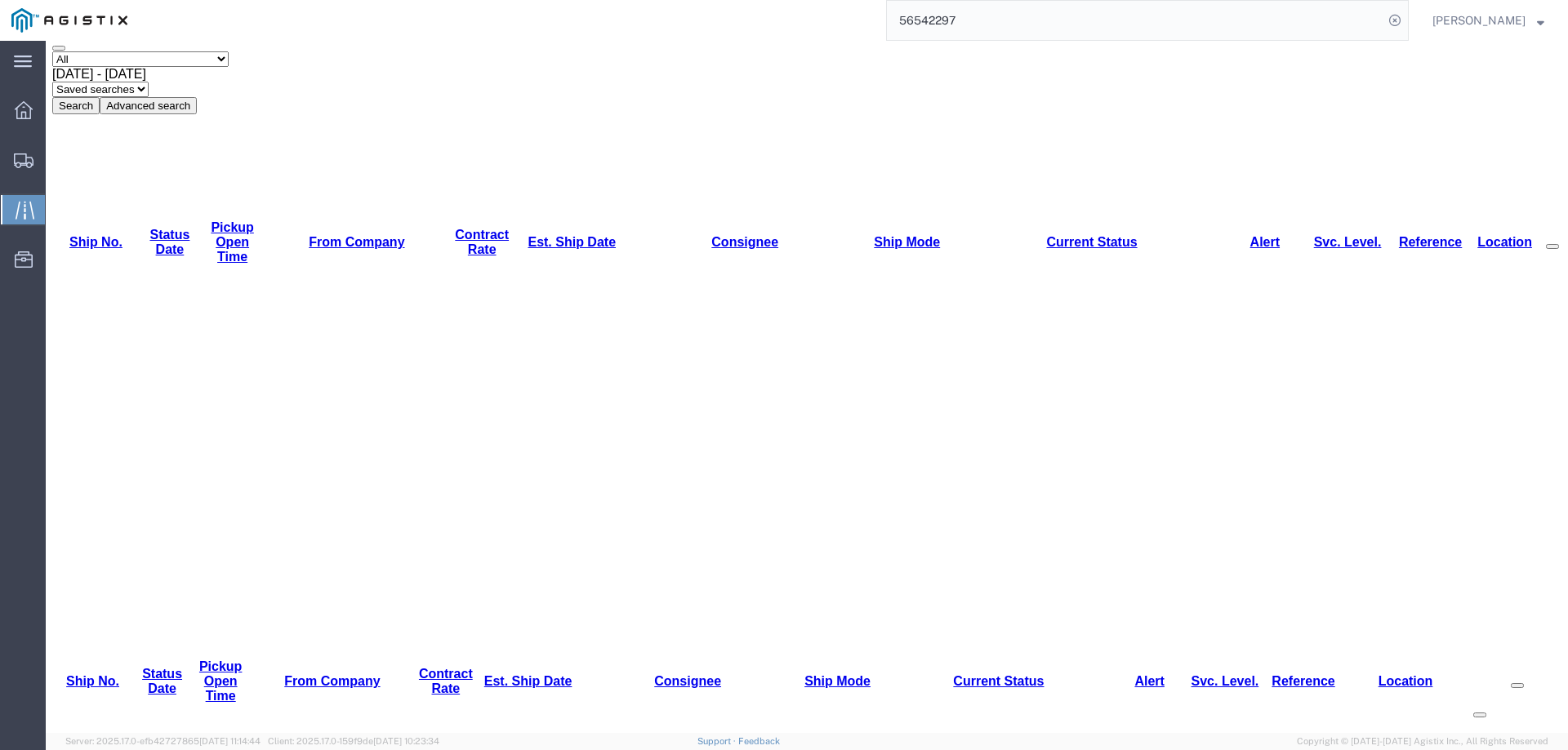
click at [11, 160] on ul "Dashboard Shipments Traffic Resources Address Book Saved Searches" at bounding box center [23, 193] width 46 height 199
click at [11, 160] on div at bounding box center [24, 160] width 46 height 32
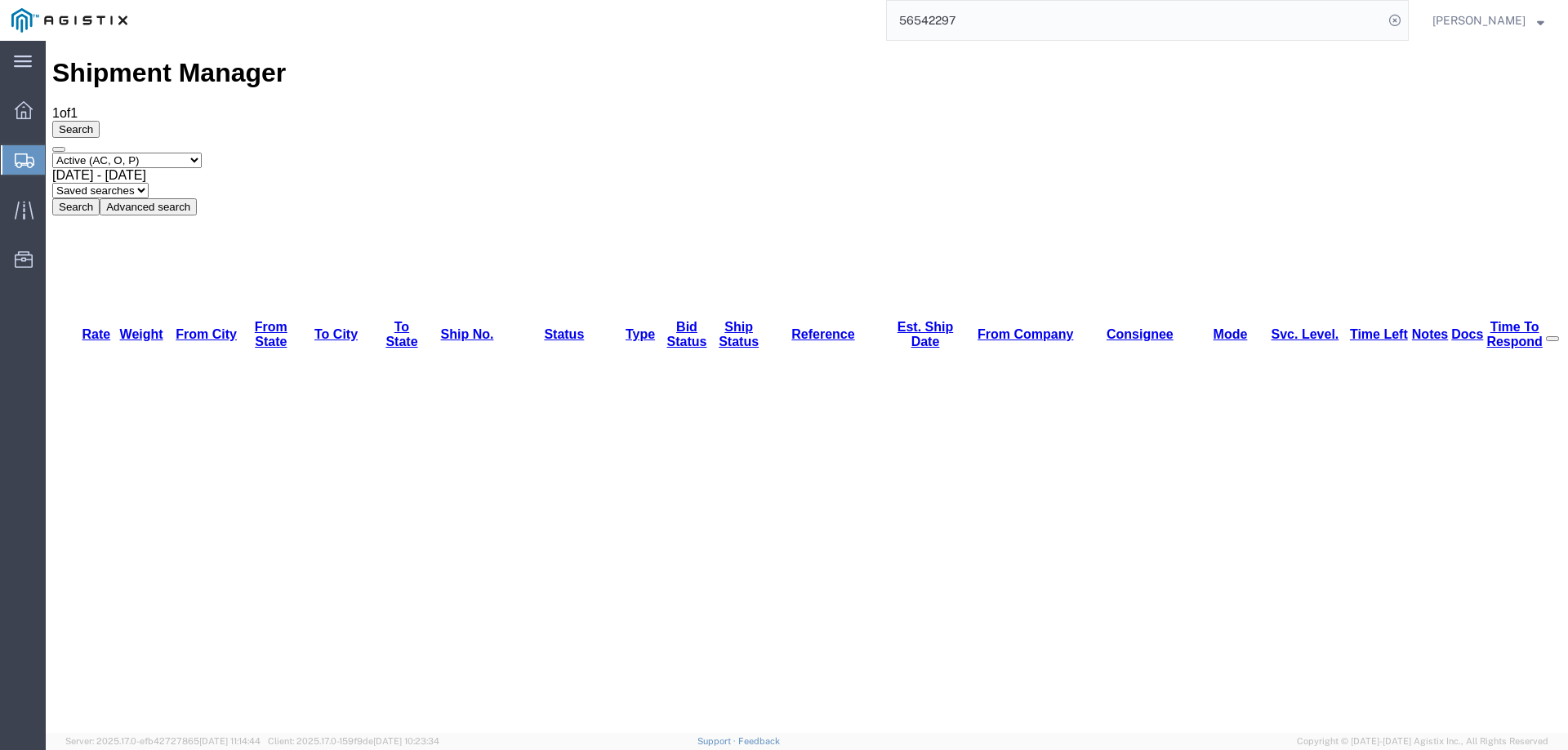
click at [25, 155] on icon at bounding box center [24, 161] width 20 height 14
click at [16, 163] on icon at bounding box center [24, 161] width 20 height 14
click at [25, 154] on icon at bounding box center [24, 161] width 20 height 14
click at [23, 151] on div at bounding box center [24, 160] width 46 height 30
click at [28, 166] on icon at bounding box center [24, 161] width 20 height 14
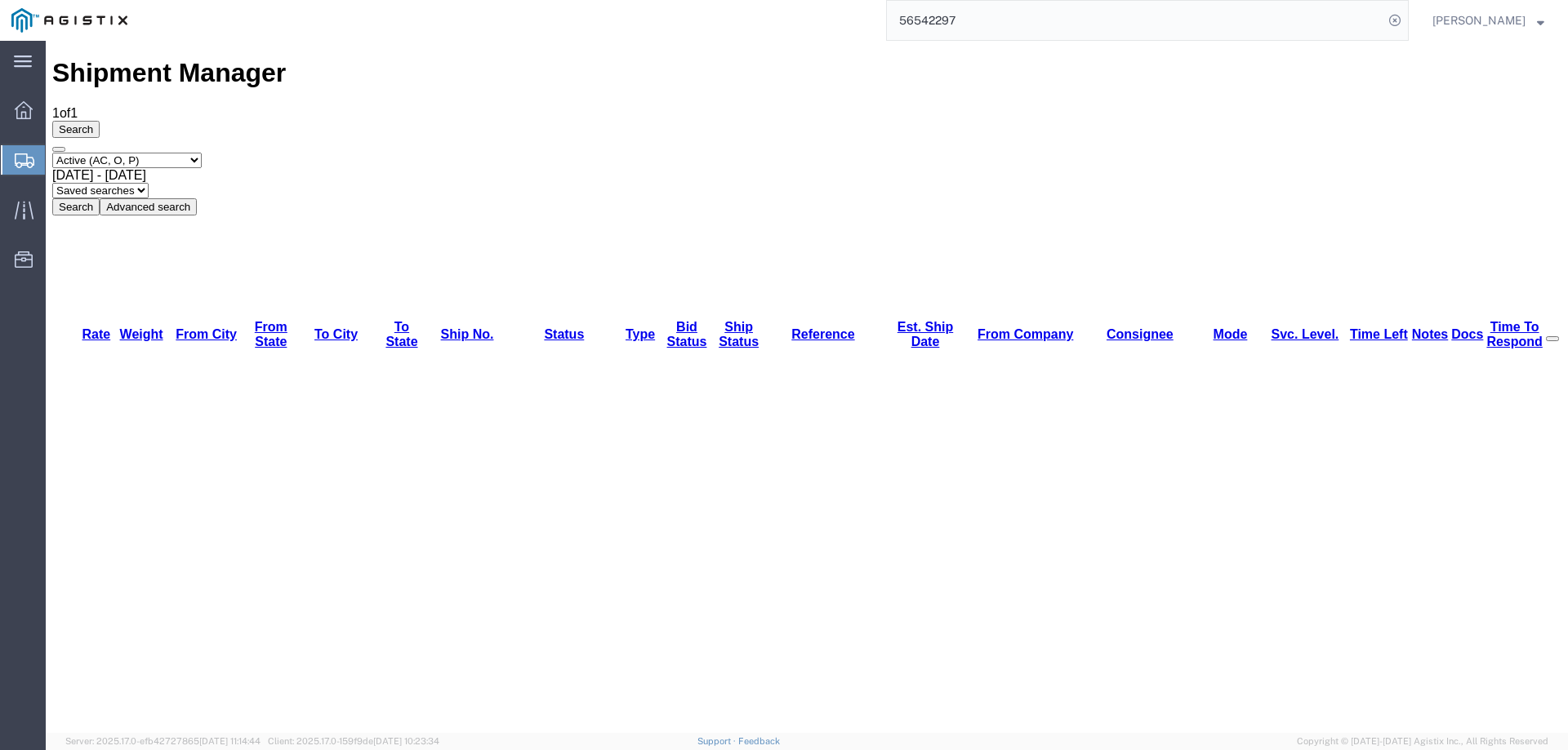
click at [19, 157] on icon at bounding box center [24, 161] width 20 height 14
click at [13, 162] on div at bounding box center [24, 160] width 46 height 30
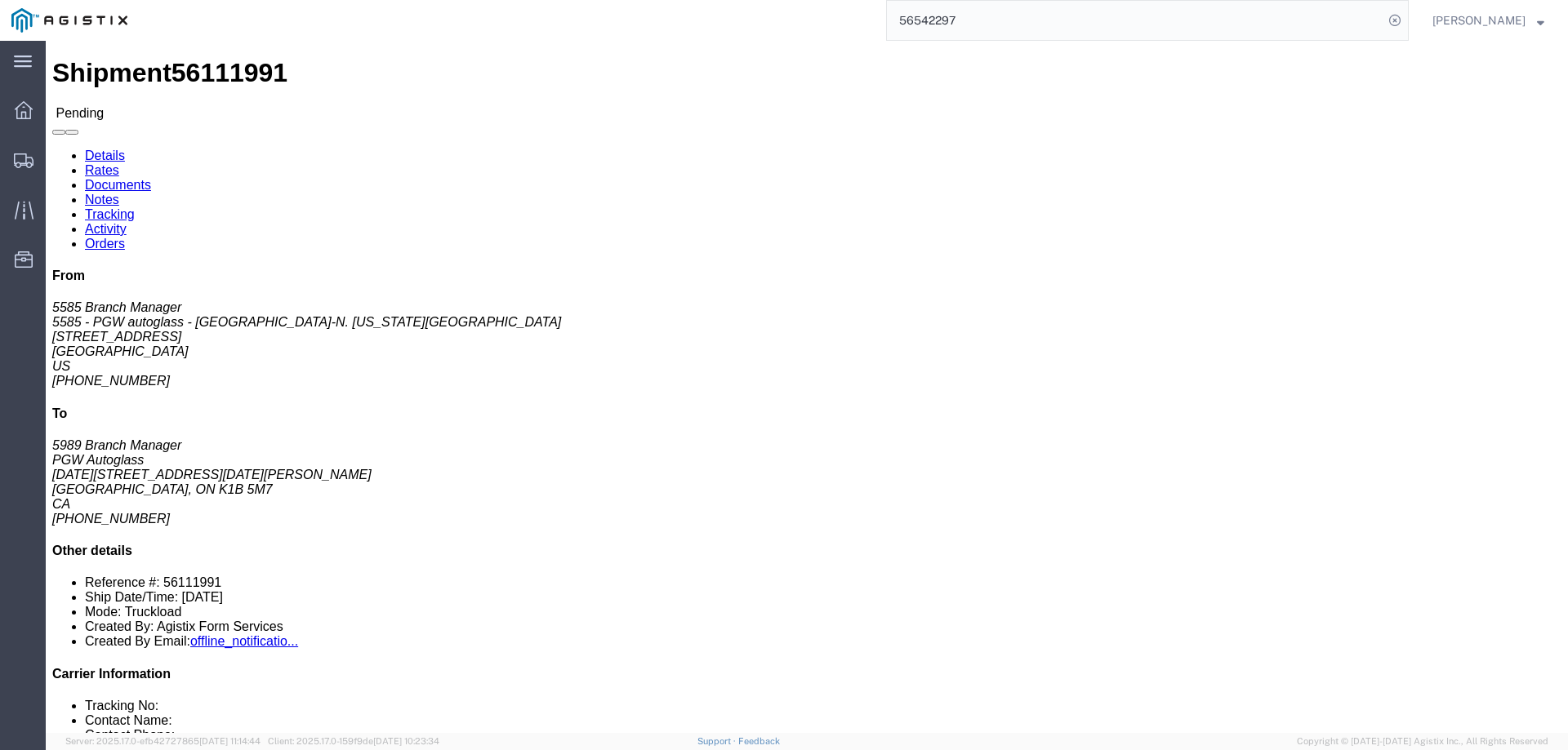
drag, startPoint x: 144, startPoint y: 270, endPoint x: -2, endPoint y: 282, distance: 146.5
click html "Shipment 56111991 Pending Details Rates Documents Notes Tracking Activity Order…"
click b "56111991"
click button "Enter / Modify Bid"
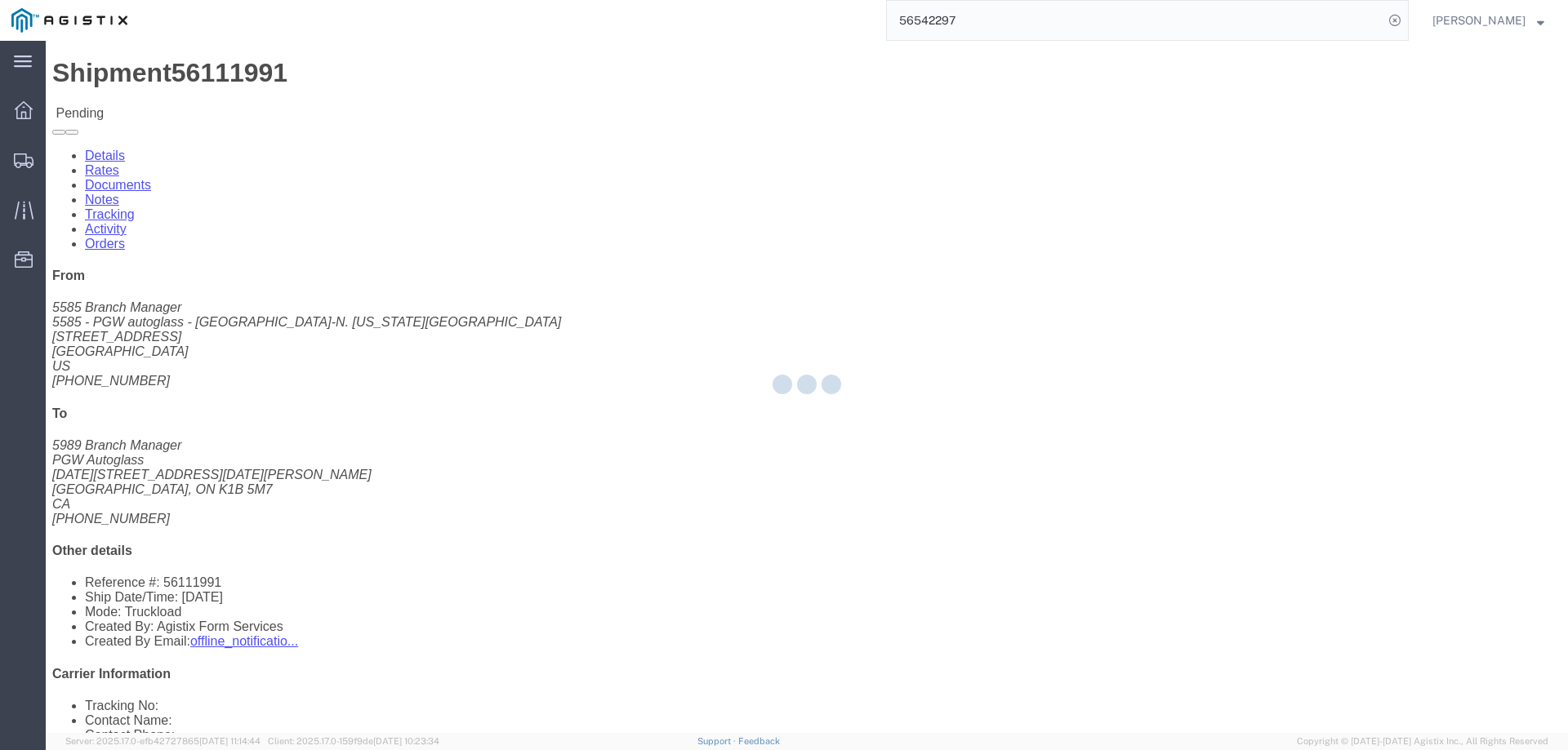
select select "146"
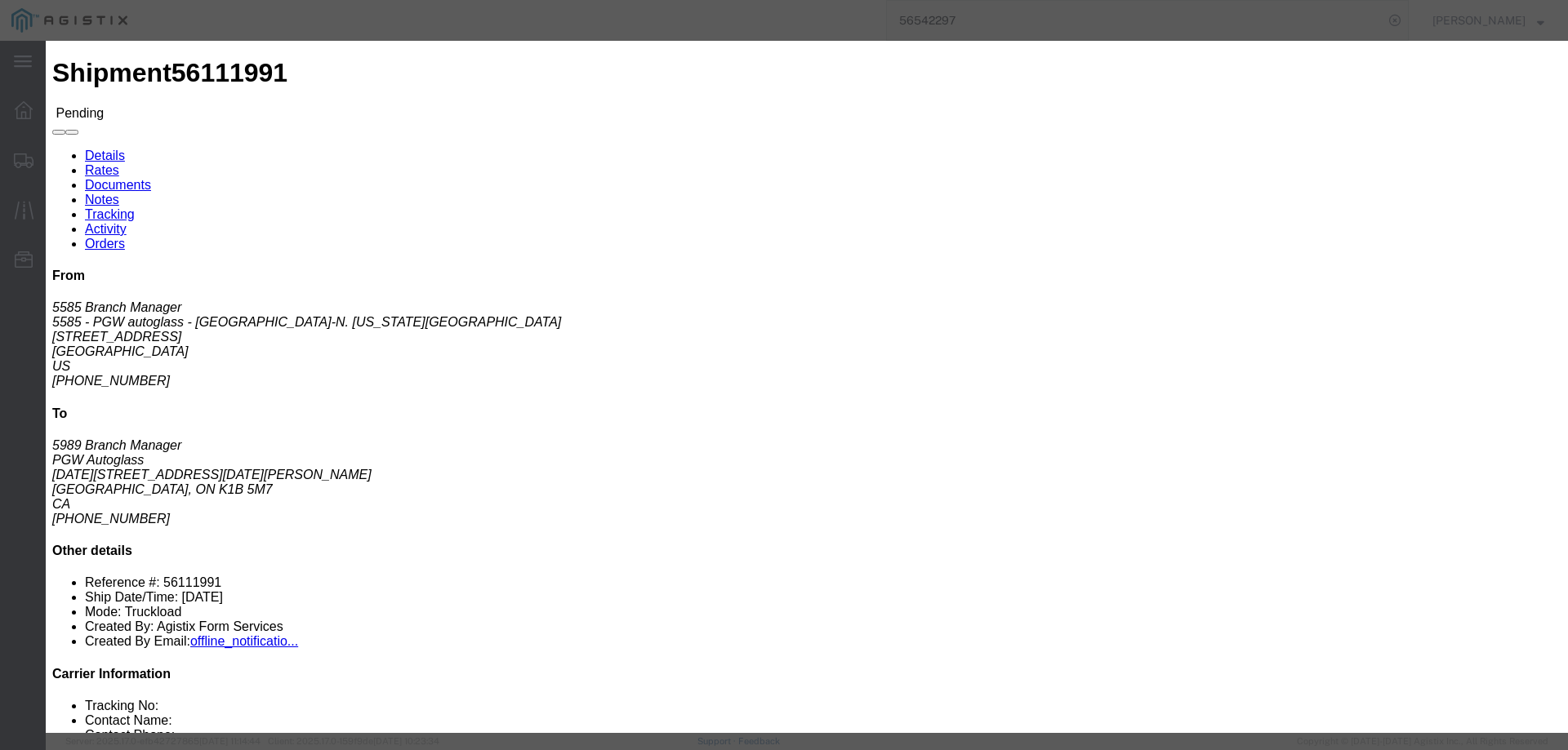
click link "ats - ATS Logistics - Flatbed"
drag, startPoint x: 1105, startPoint y: 336, endPoint x: 935, endPoint y: 338, distance: 170.0
click div "Select 2 Day Service 3 Axle Winch Truck 3 to 5 Day Service 96L Domestic Flat Ra…"
type input "4925.12"
click button "Submit"
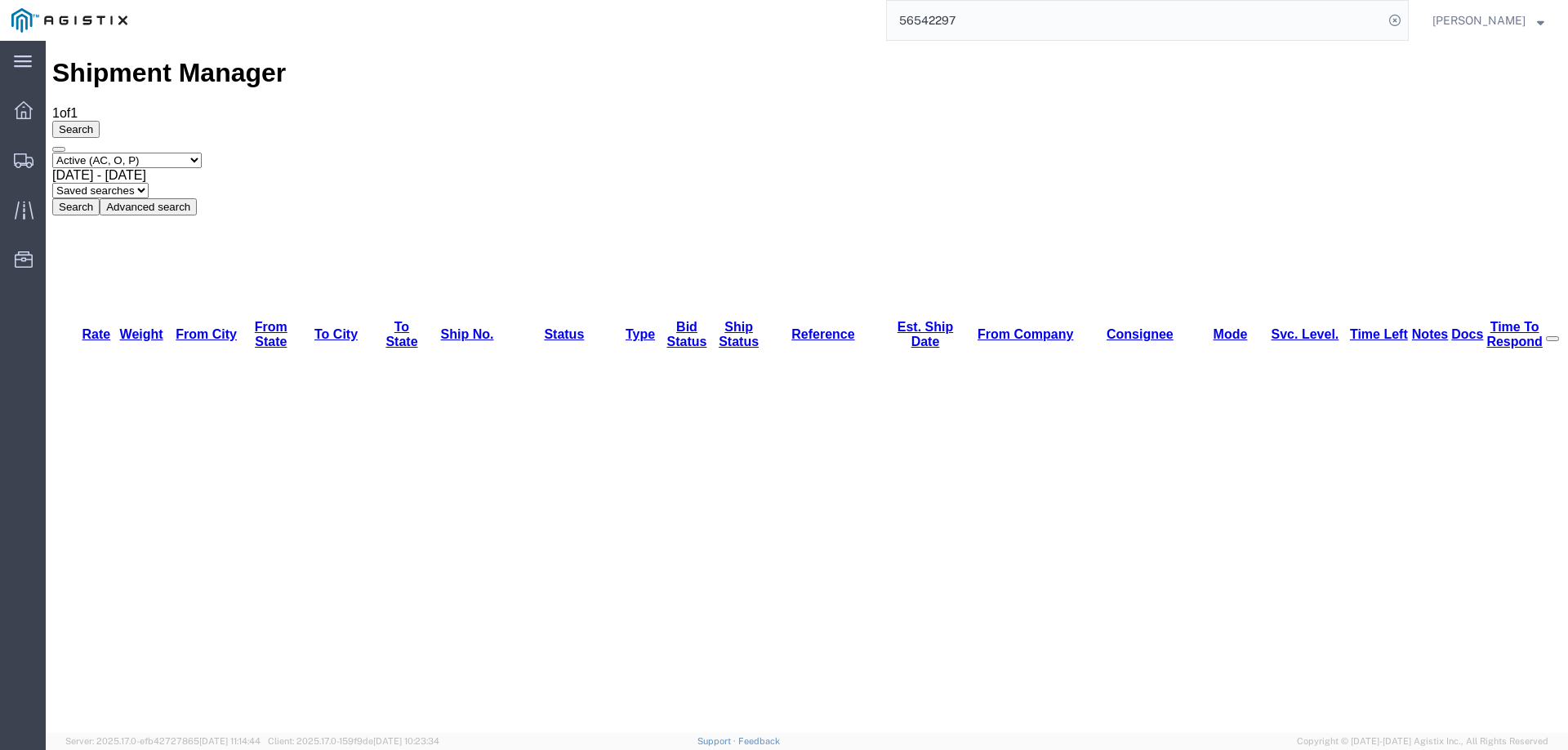
click at [22, 168] on div at bounding box center [24, 160] width 46 height 32
drag, startPoint x: 105, startPoint y: 151, endPoint x: 177, endPoint y: 150, distance: 72.0
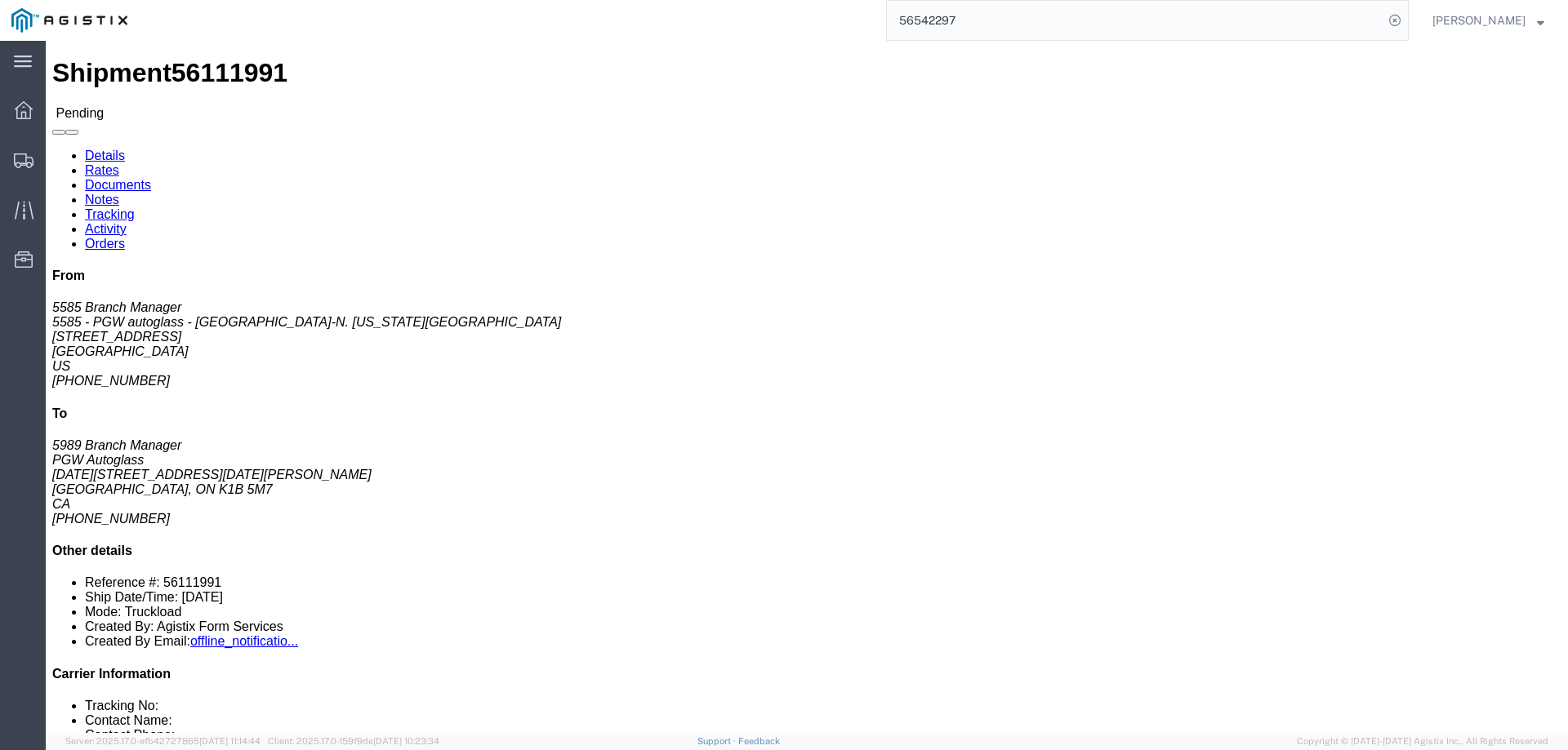
click link "Rates"
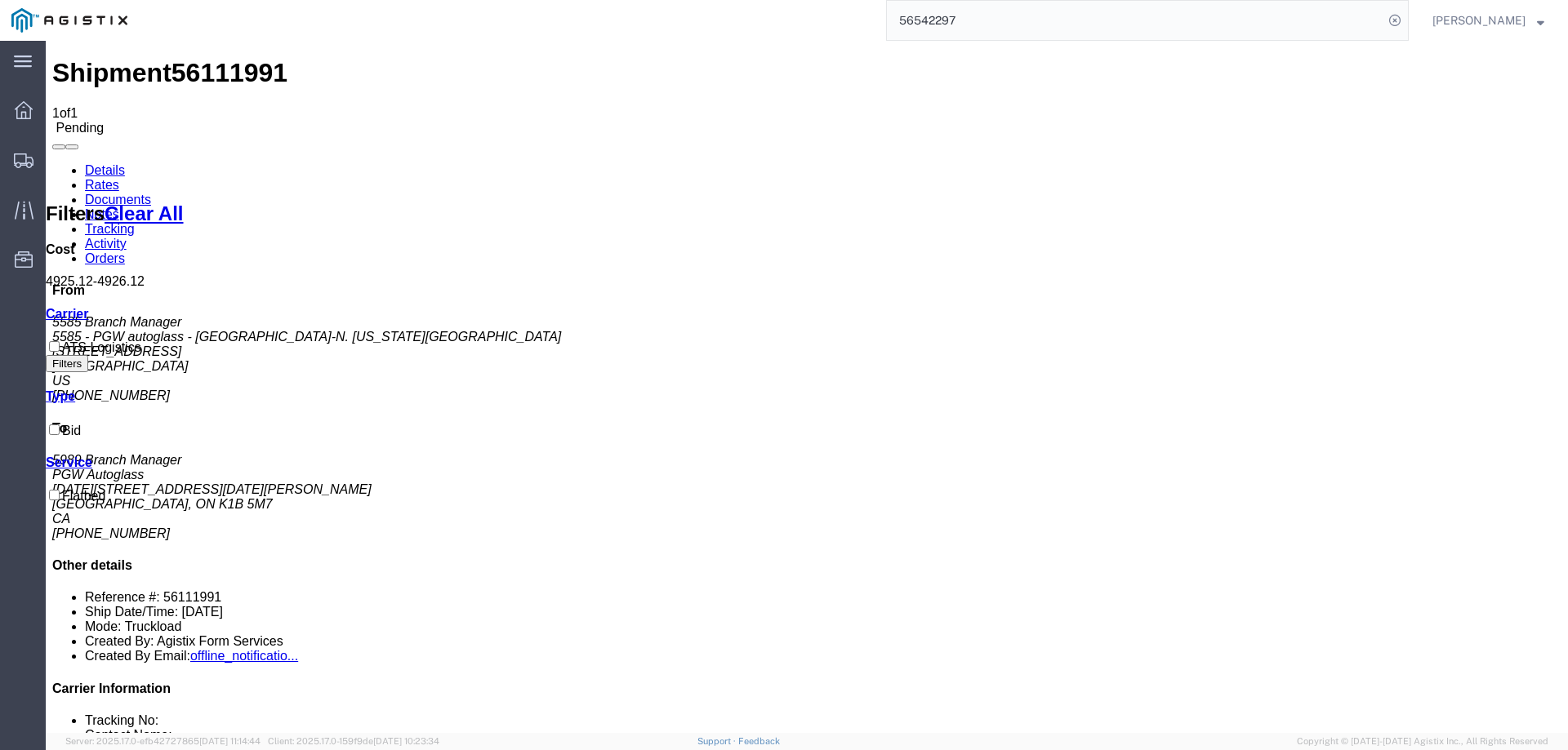
click at [105, 163] on link "Details" at bounding box center [105, 170] width 40 height 14
click button "Enter / Modify Bid"
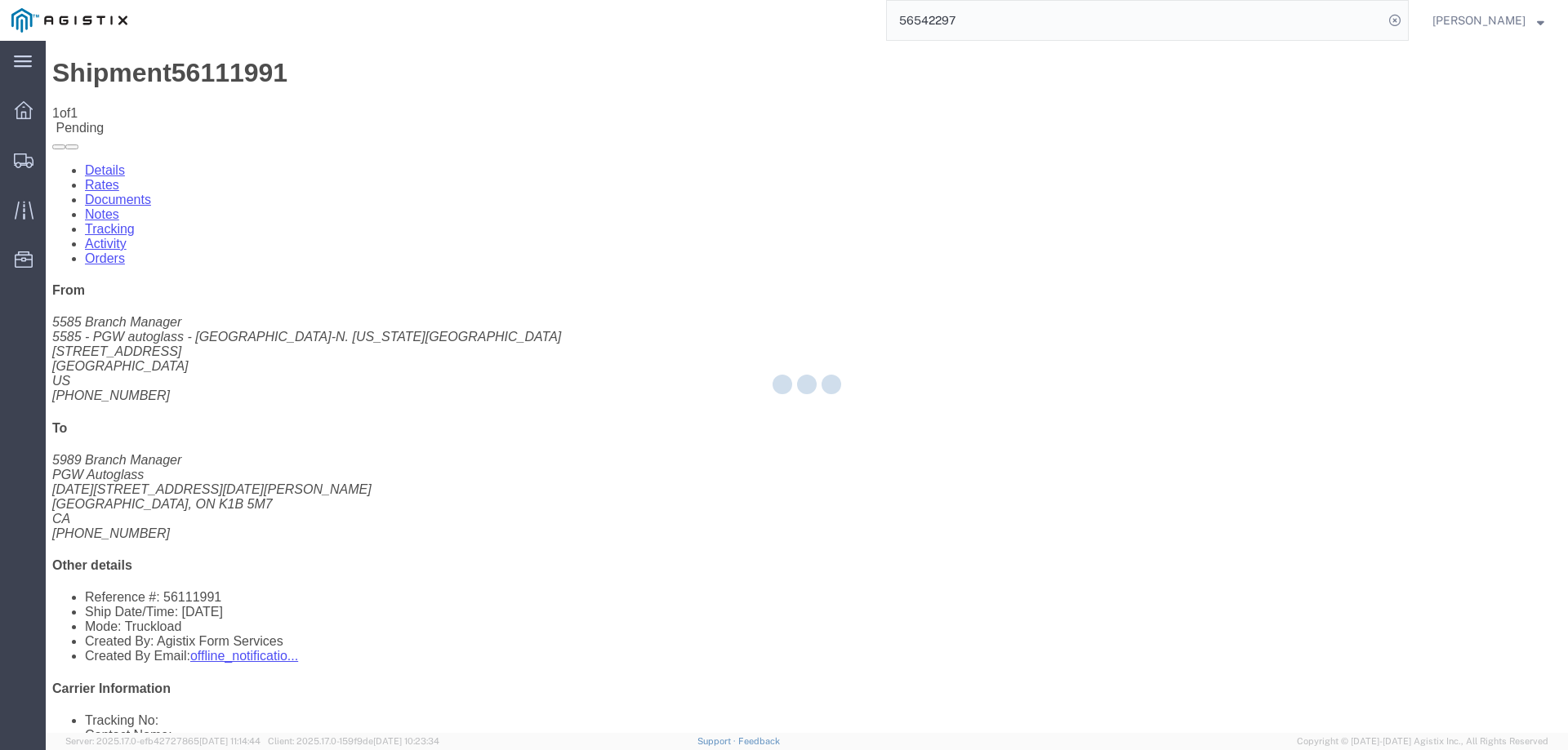
select select "146"
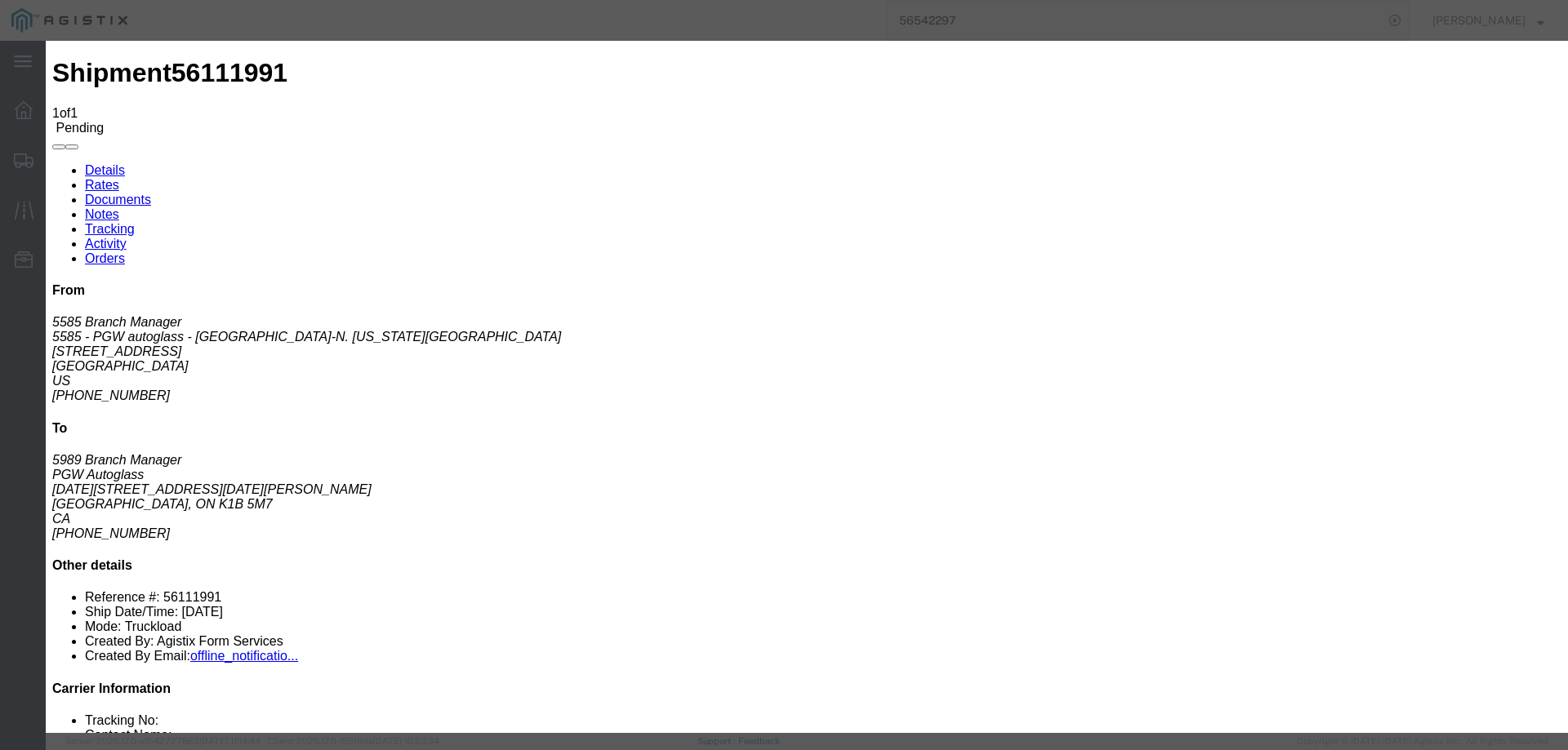
click link "ats - ATS Logistics - Flatbed"
click input "4925.12"
drag, startPoint x: 1094, startPoint y: 339, endPoint x: 1081, endPoint y: 342, distance: 13.3
click input "4925.12"
type input "4925.01"
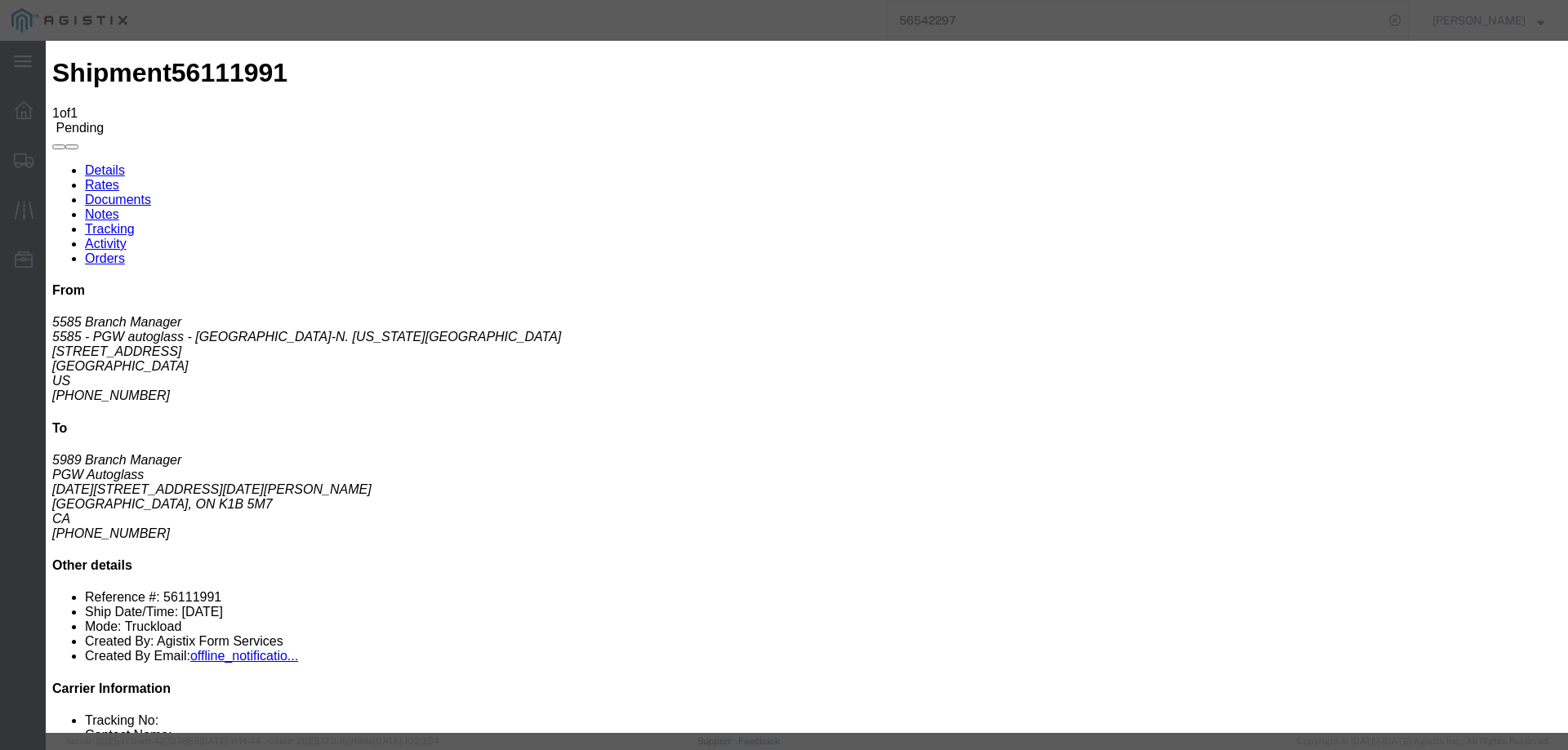
click button "Submit"
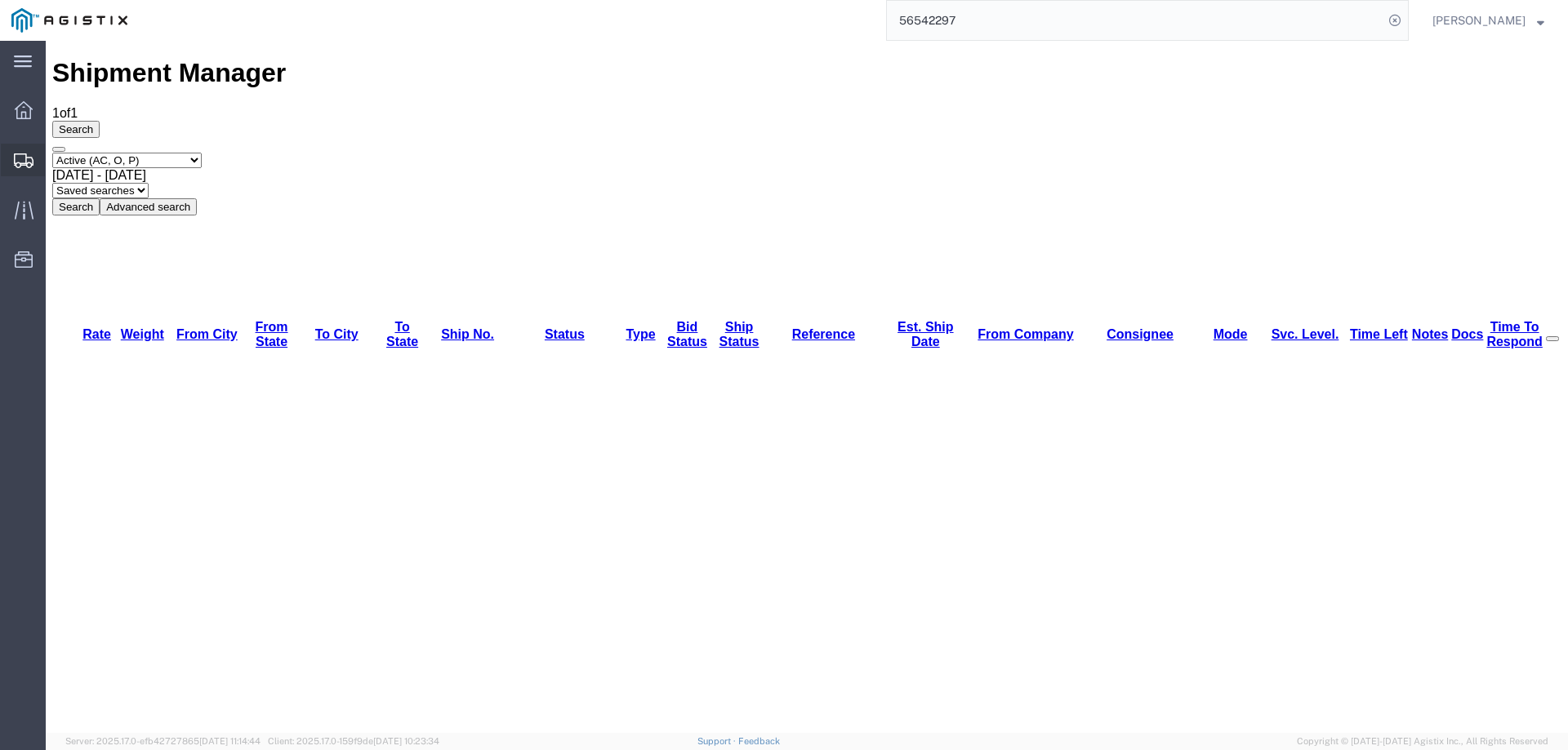
click at [14, 159] on icon at bounding box center [23, 161] width 20 height 14
